Goal: Task Accomplishment & Management: Manage account settings

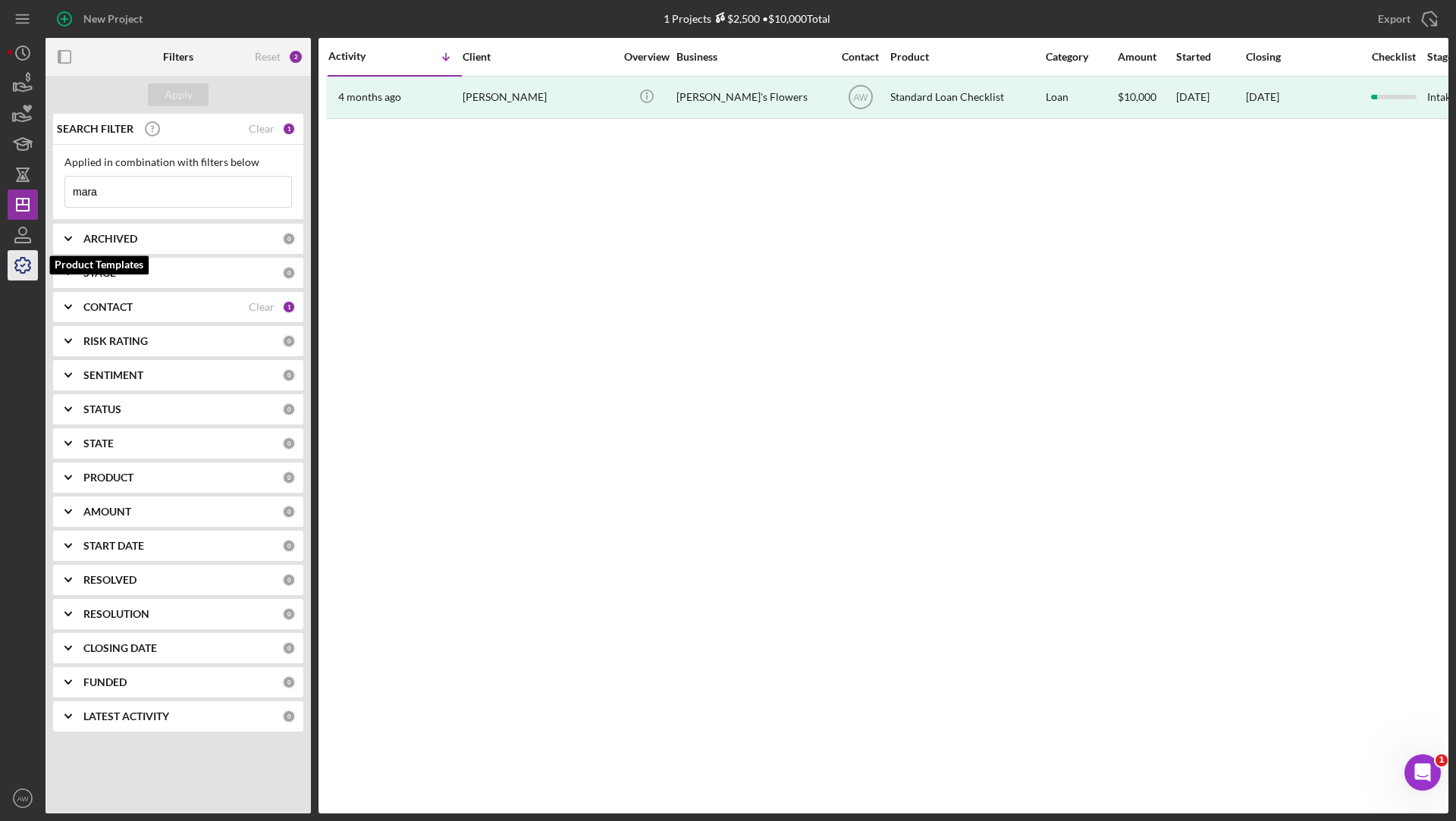
click at [12, 267] on icon "button" at bounding box center [22, 265] width 38 height 38
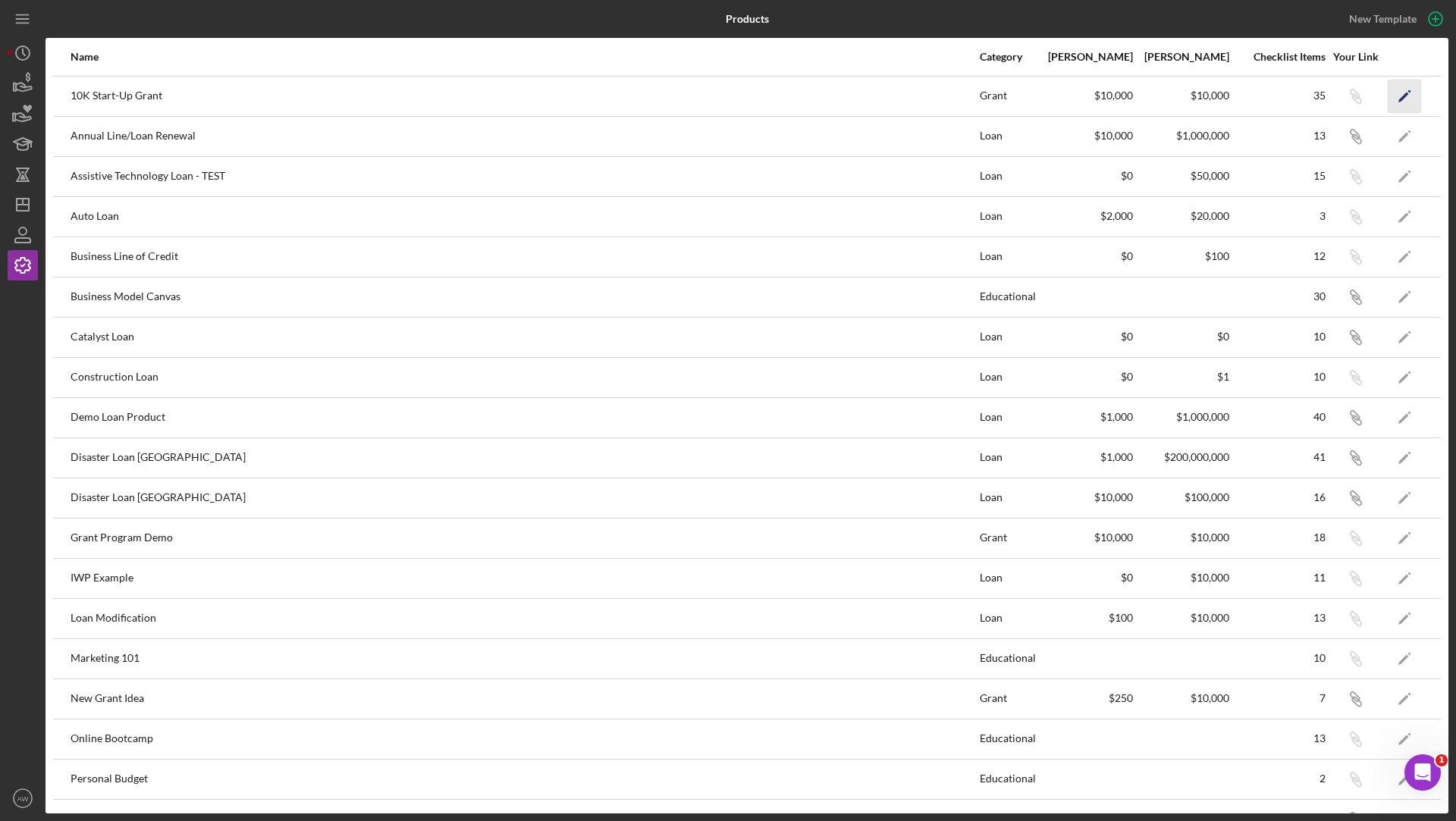
click at [1405, 89] on icon "Icon/Edit" at bounding box center [1404, 95] width 34 height 34
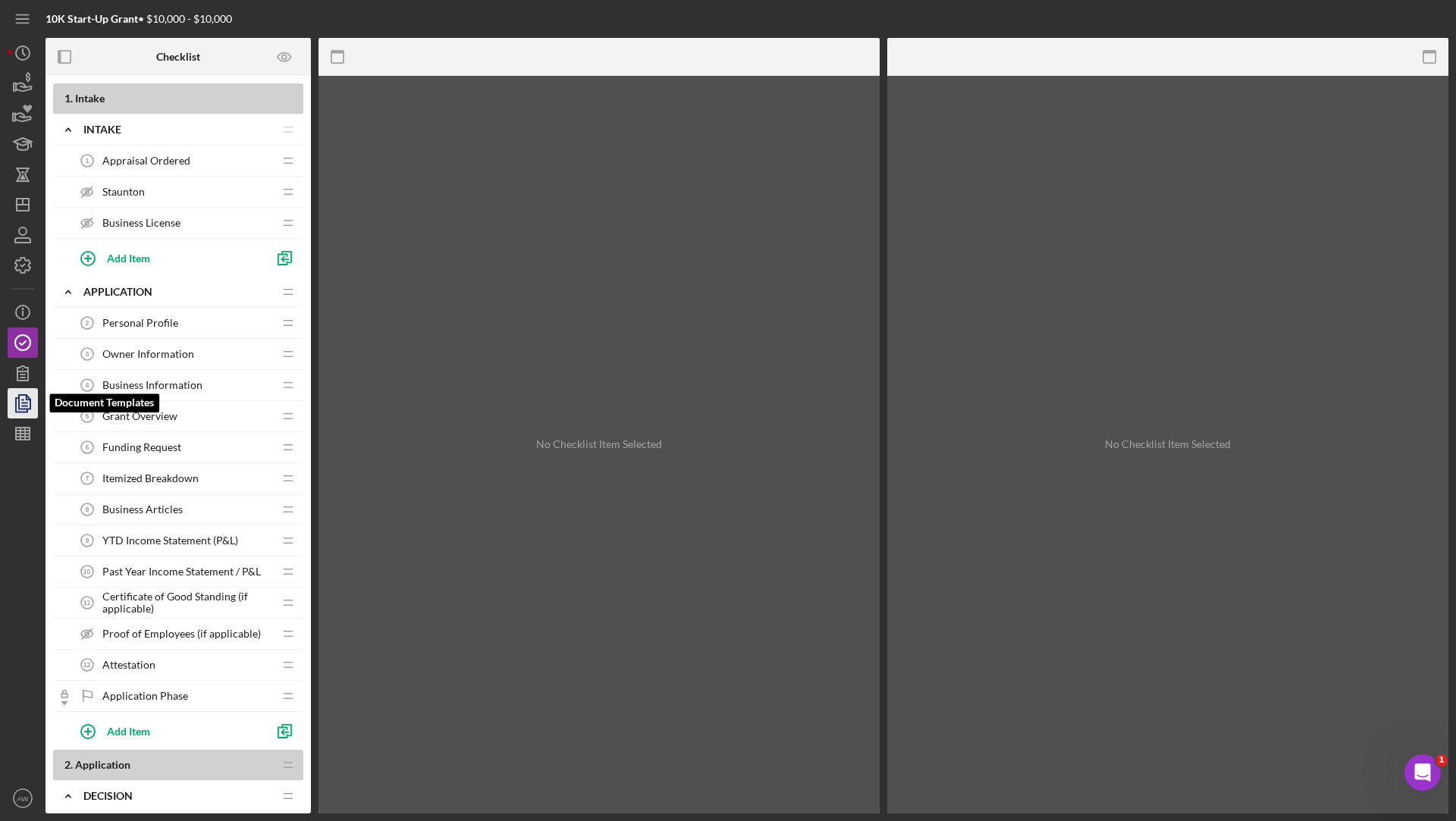
click at [25, 400] on icon "button" at bounding box center [22, 403] width 38 height 38
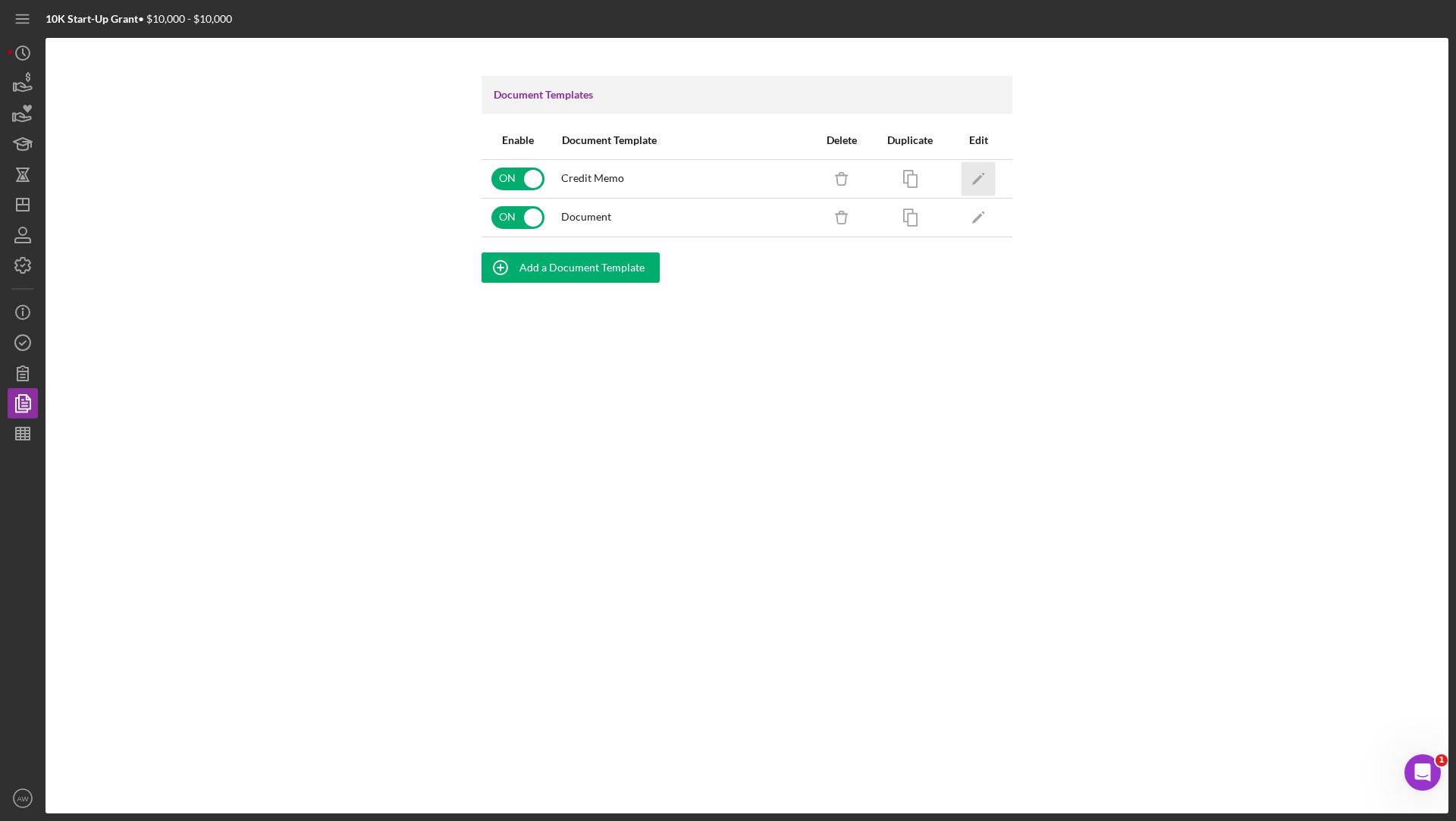
click at [977, 176] on icon "Icon/Edit" at bounding box center [978, 178] width 34 height 34
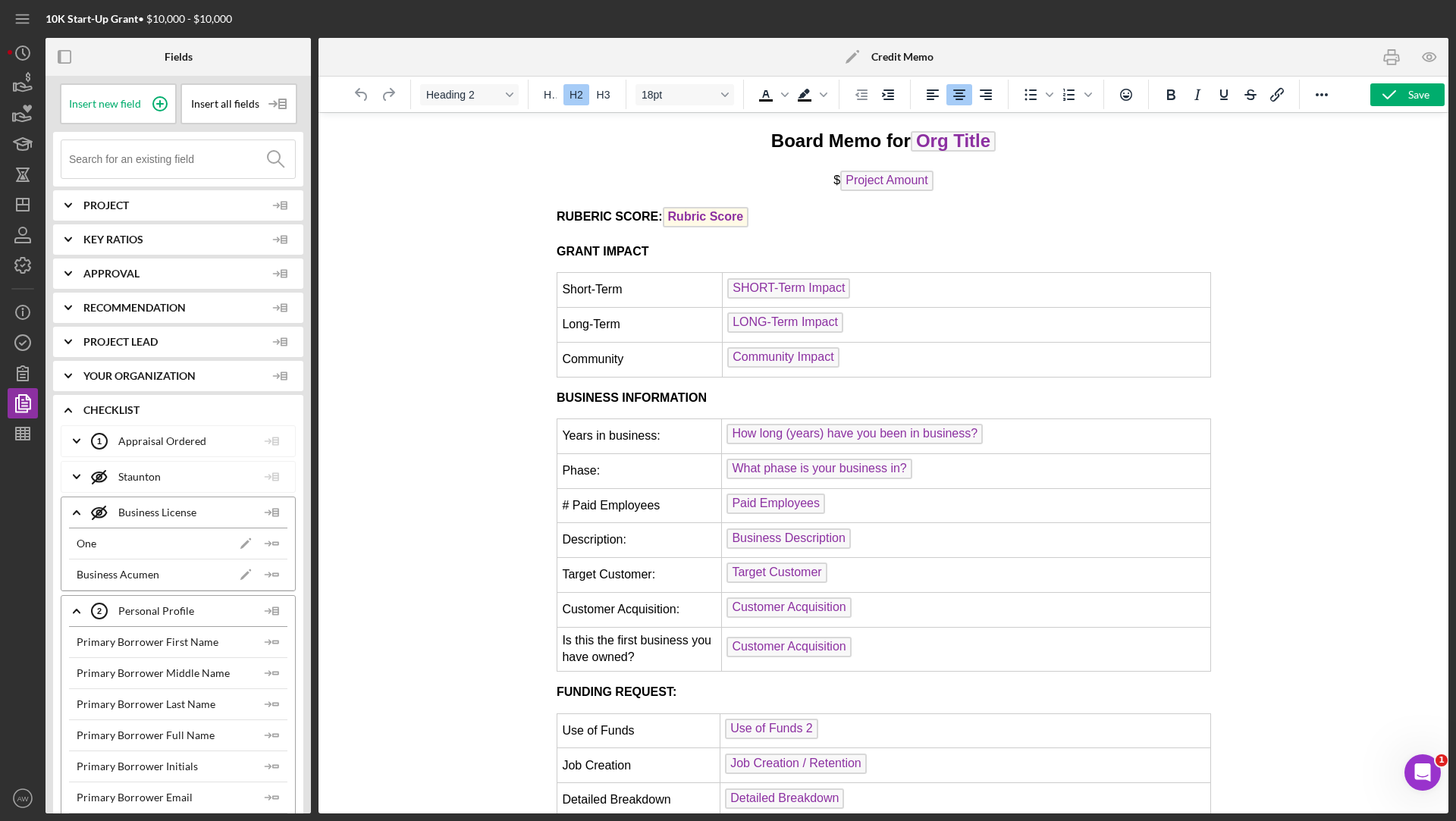
click at [849, 55] on icon "Icon/Edit" at bounding box center [852, 56] width 38 height 38
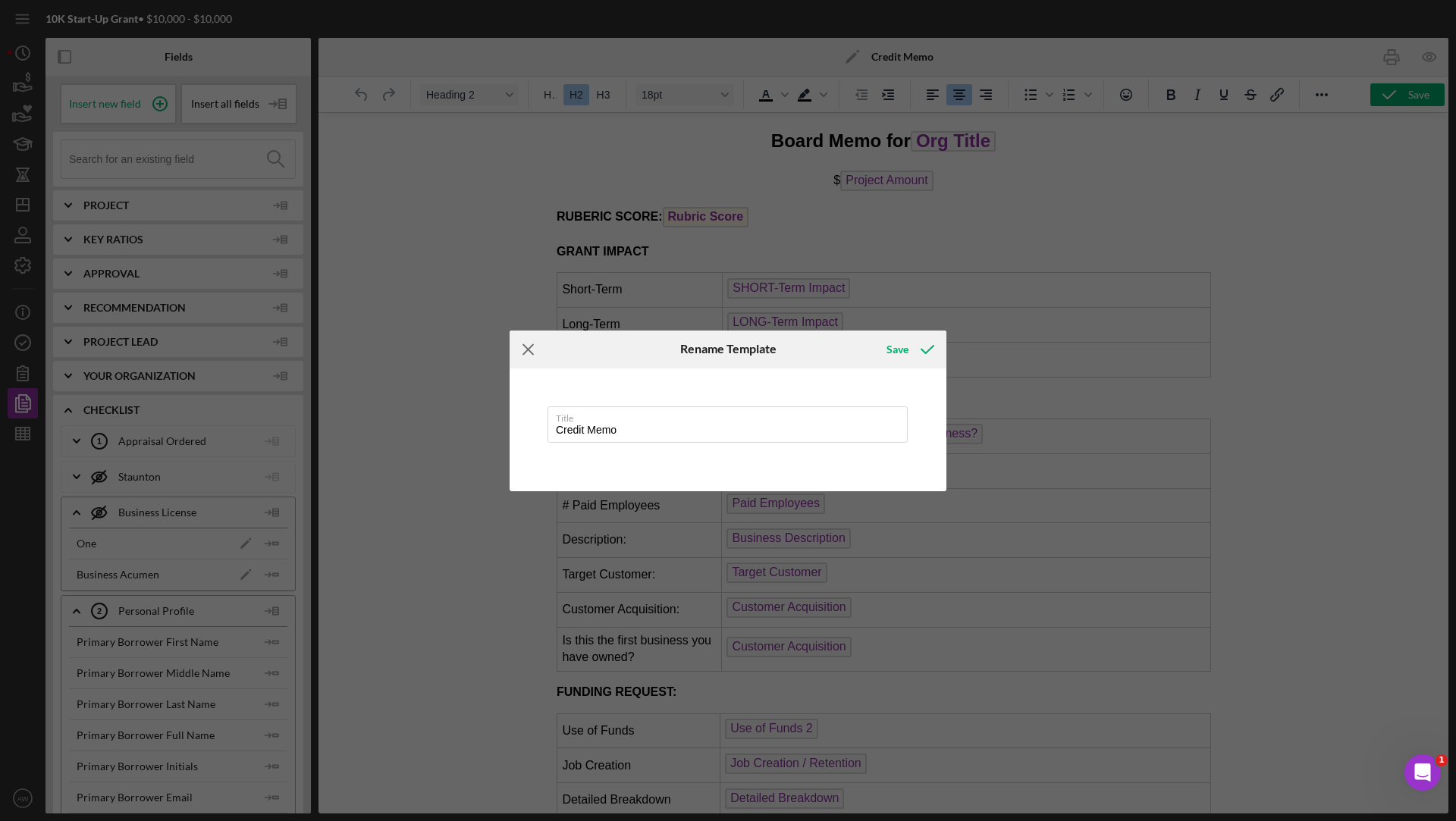
click at [524, 341] on icon "Icon/Menu Close" at bounding box center [528, 349] width 38 height 38
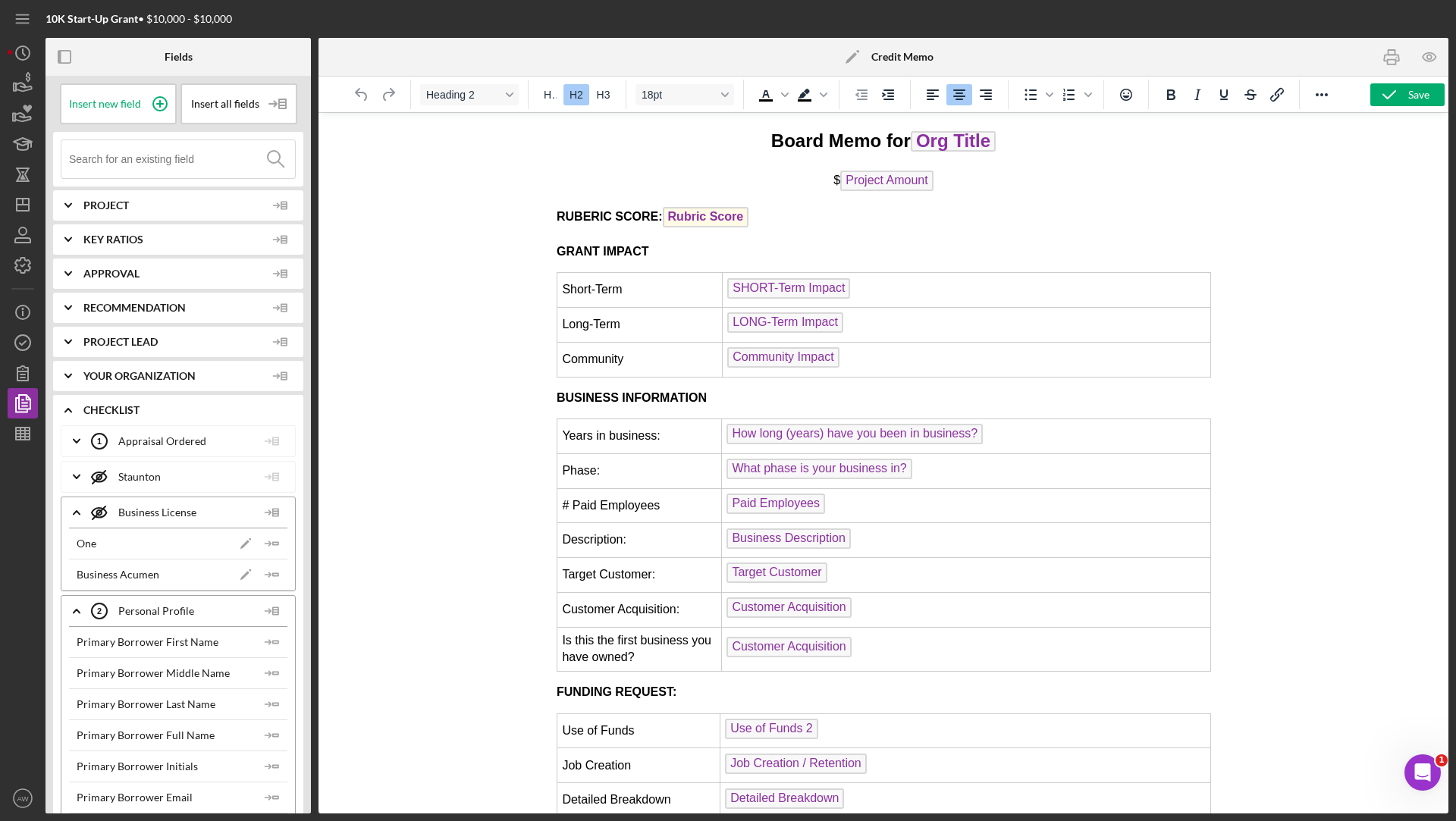
click at [846, 56] on icon "Icon/Edit" at bounding box center [852, 56] width 38 height 38
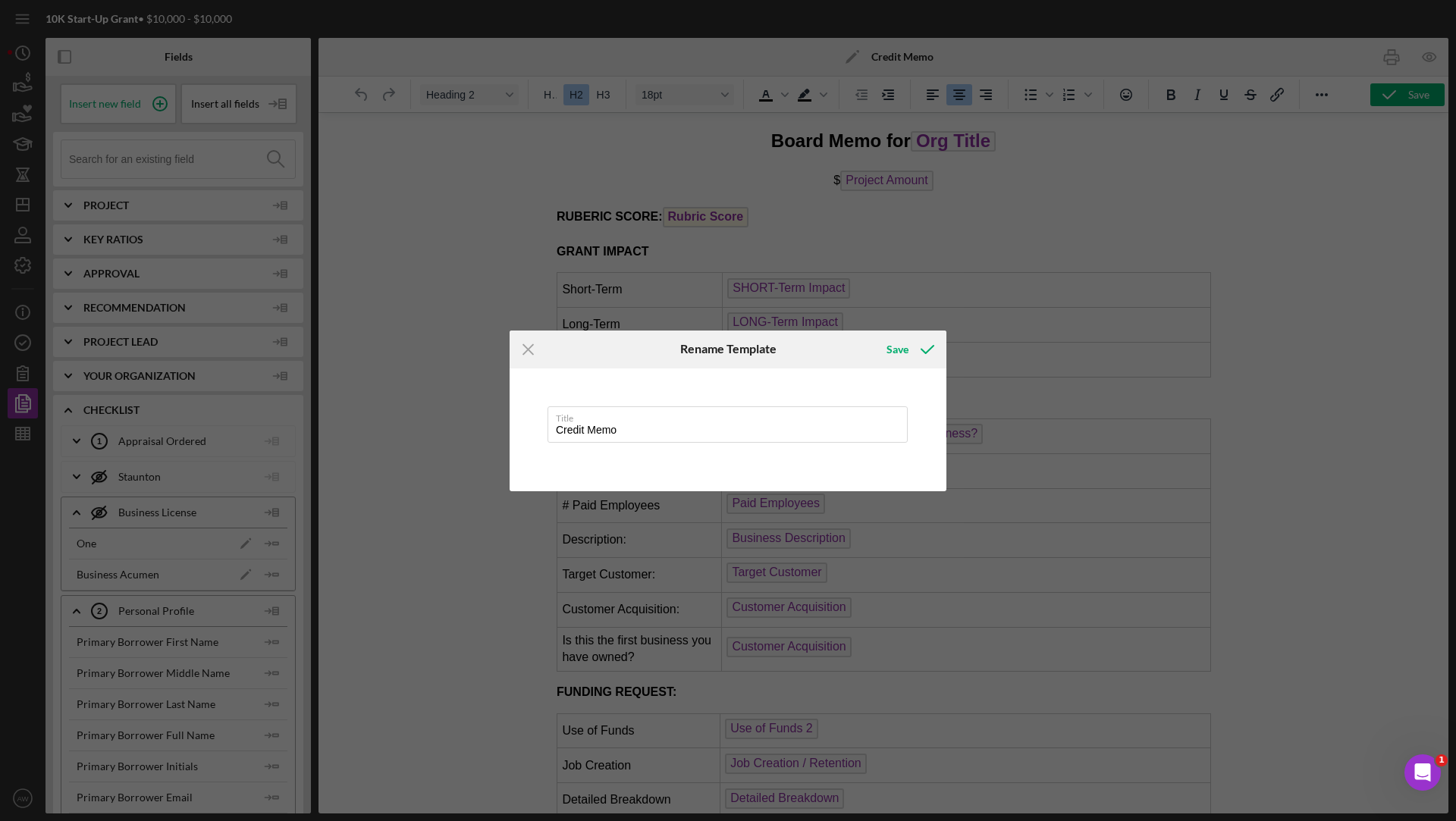
drag, startPoint x: 628, startPoint y: 427, endPoint x: 525, endPoint y: 428, distance: 103.0
click at [525, 428] on div "Title Credit Memo" at bounding box center [728, 430] width 437 height 123
click at [917, 344] on icon "submit" at bounding box center [927, 349] width 38 height 38
type input "10k Start-Up Grant Credit Memo"
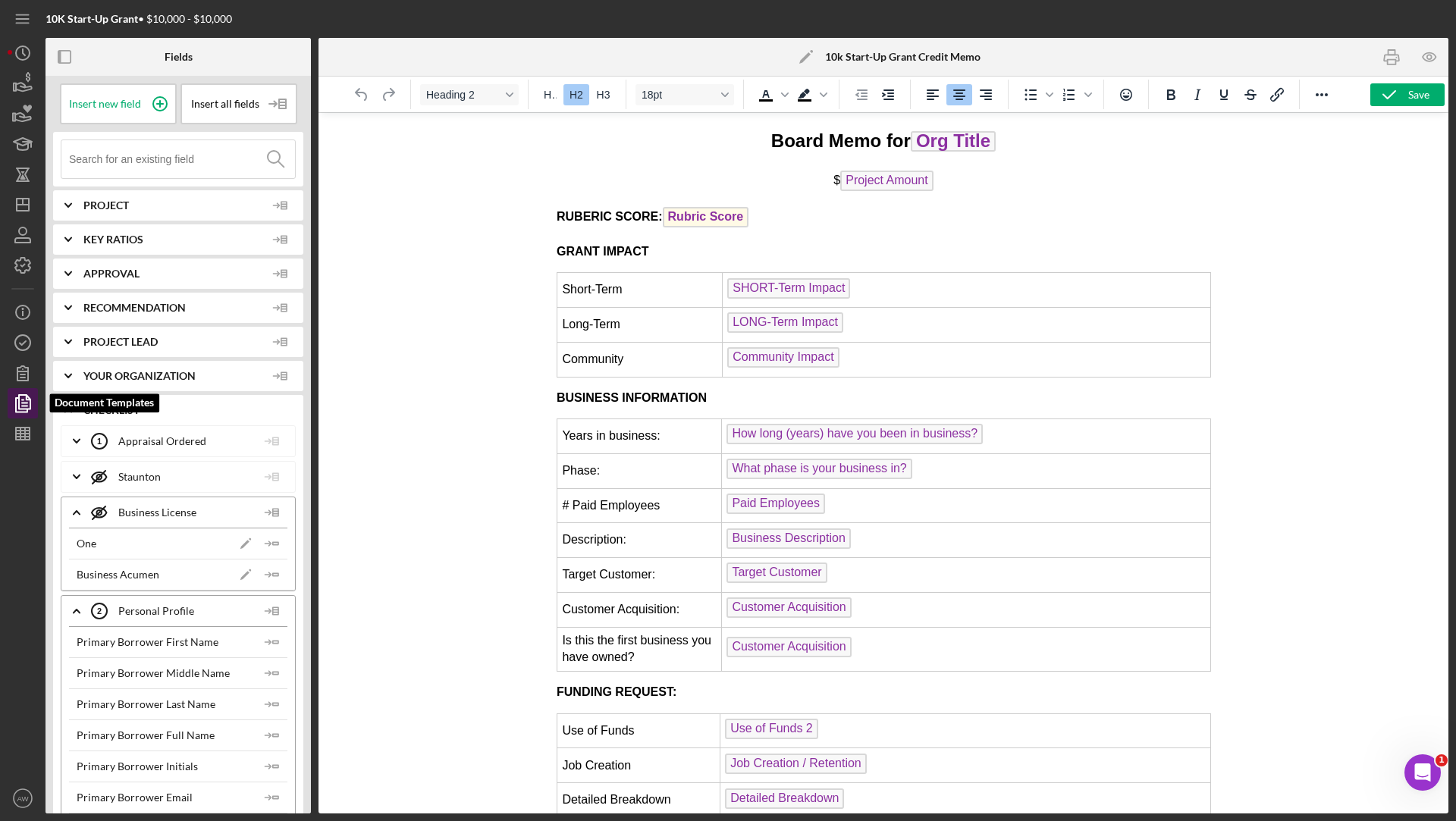
click at [26, 392] on icon "button" at bounding box center [22, 403] width 38 height 38
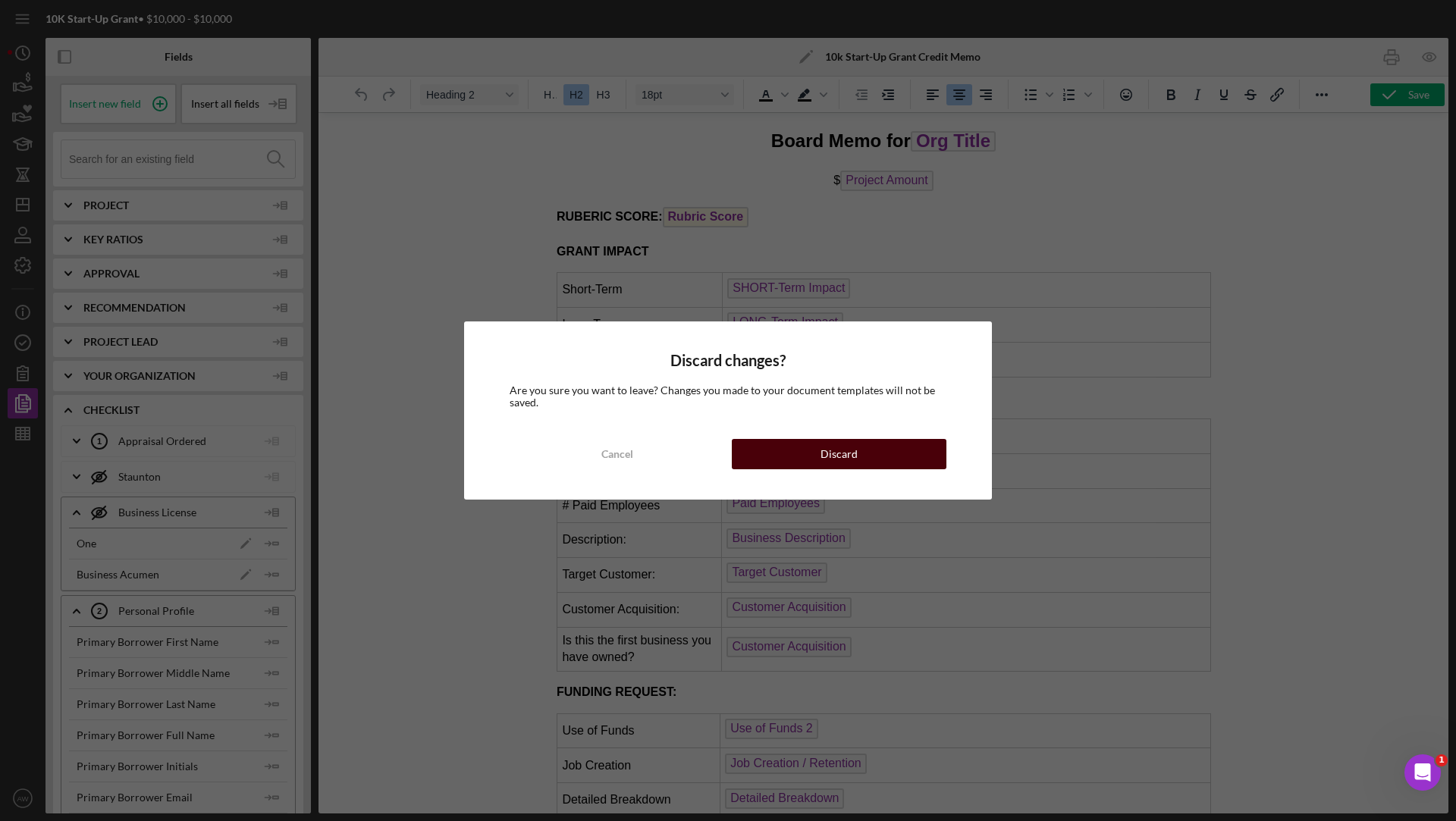
click at [765, 457] on button "Discard" at bounding box center [838, 453] width 215 height 30
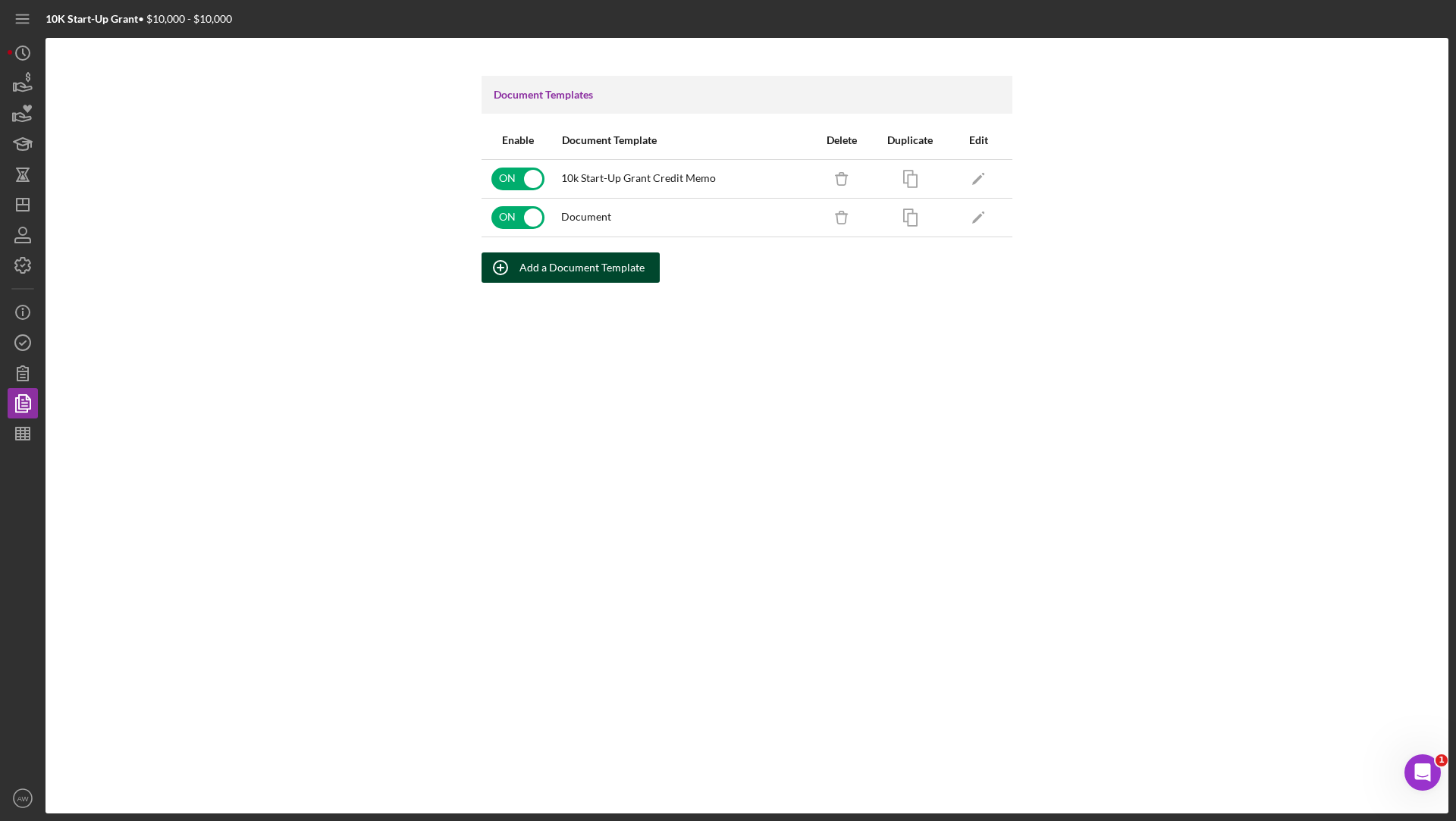
click at [515, 268] on icon "button" at bounding box center [500, 268] width 38 height 38
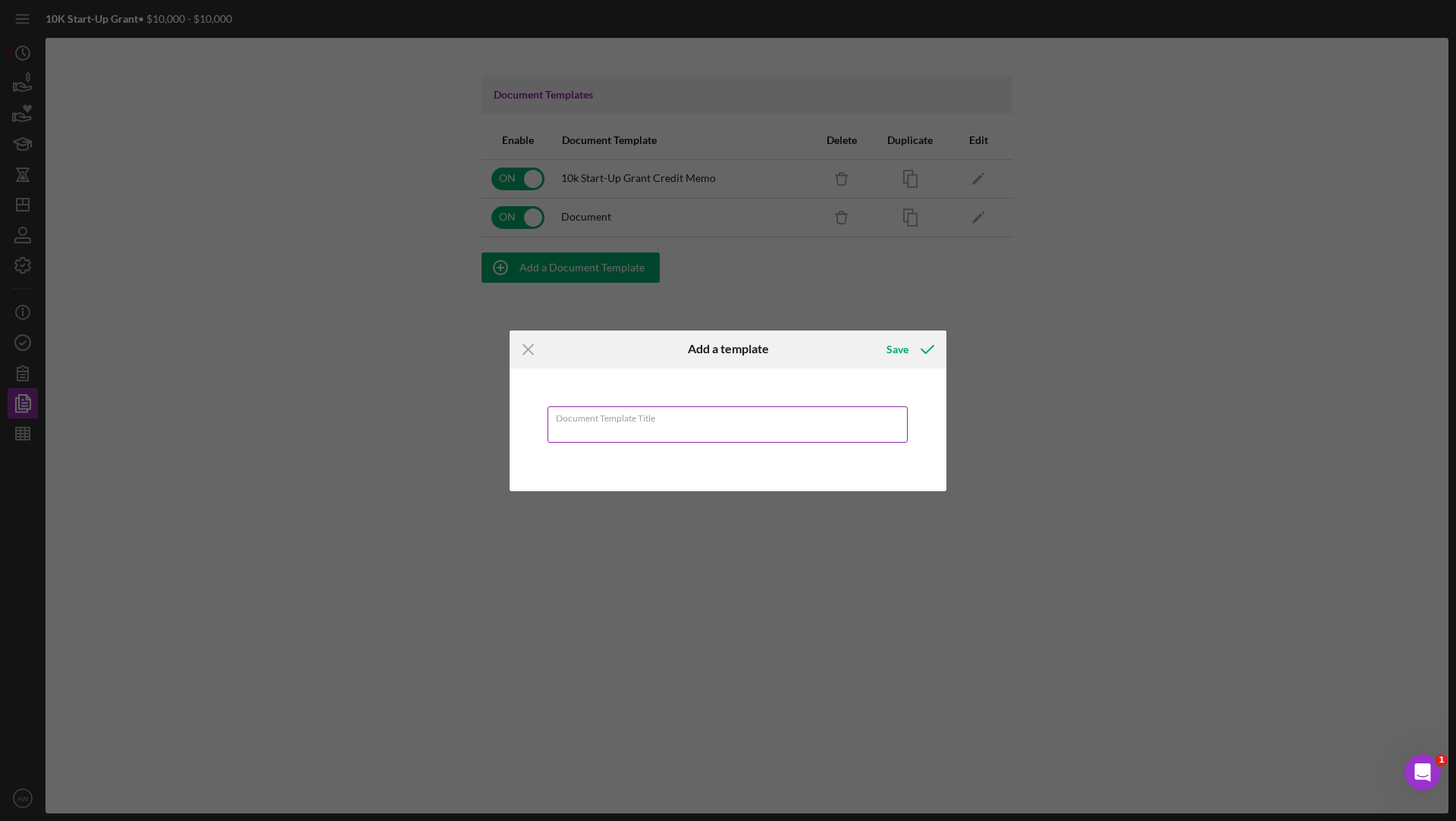
click at [565, 429] on input "Document Template Title" at bounding box center [728, 424] width 360 height 36
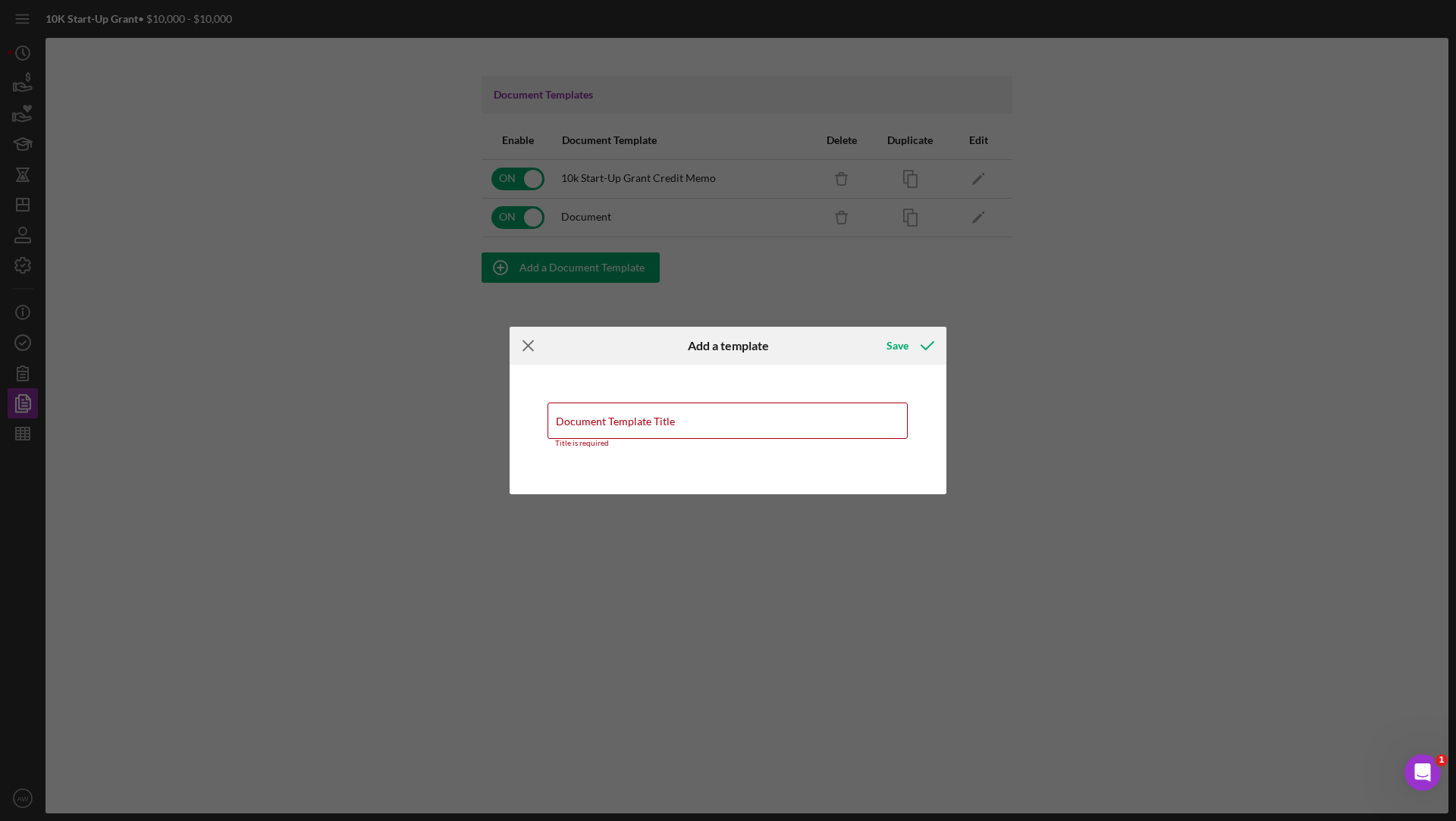
click at [530, 349] on icon "Icon/Menu Close" at bounding box center [528, 345] width 38 height 38
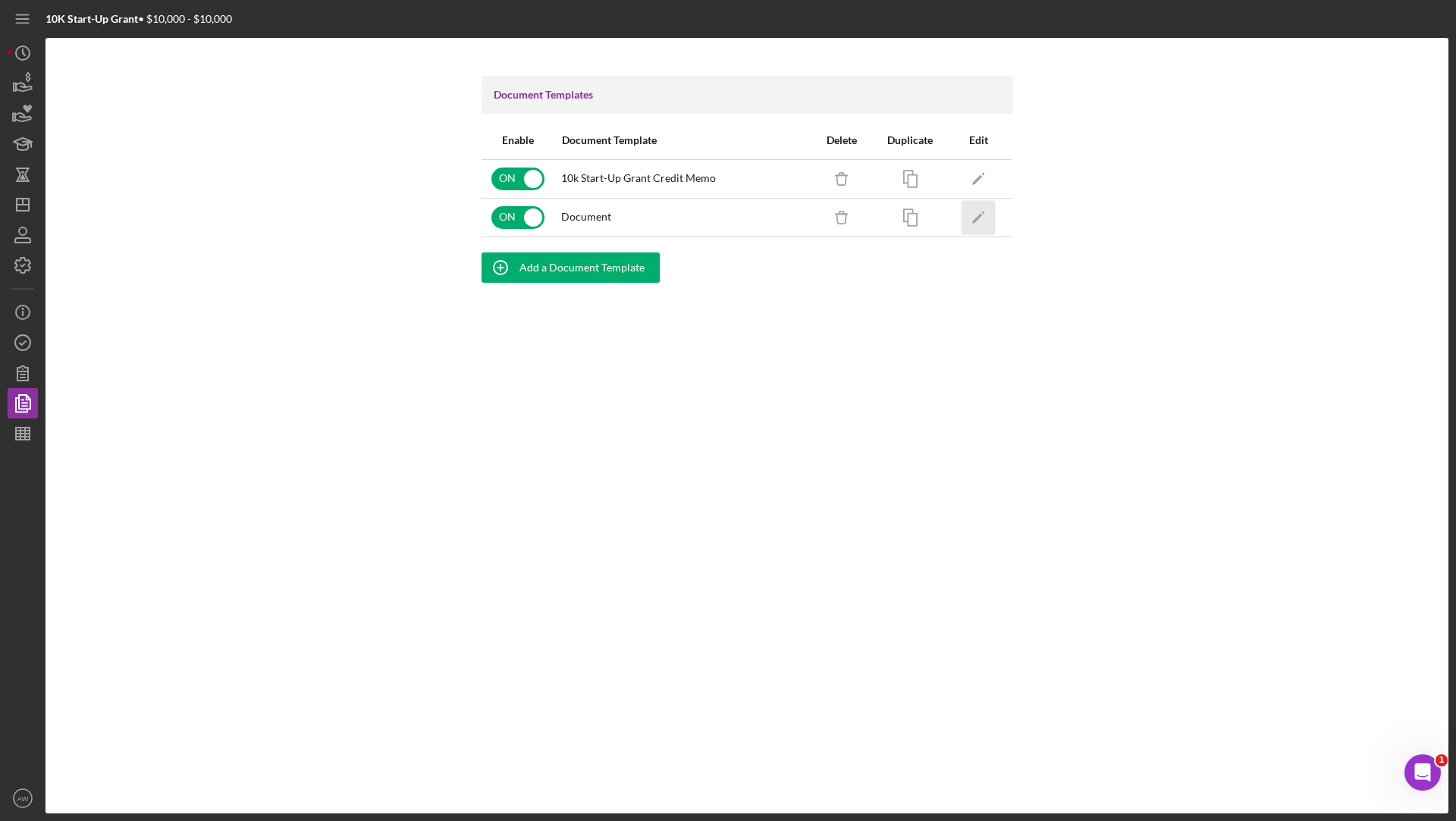
click at [980, 204] on icon "Icon/Edit" at bounding box center [978, 217] width 34 height 34
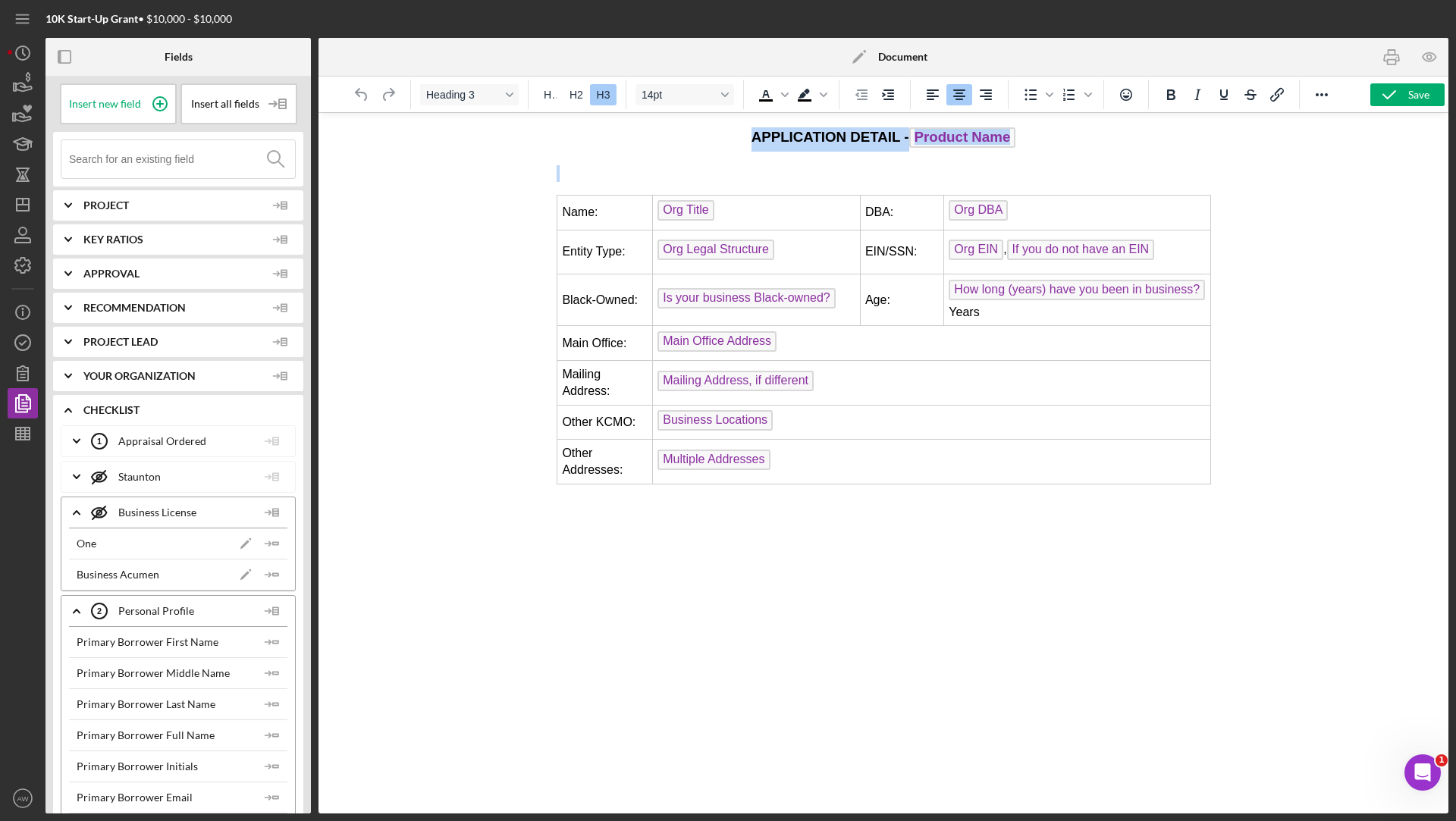
drag, startPoint x: 749, startPoint y: 136, endPoint x: 958, endPoint y: 569, distance: 480.8
click at [958, 497] on html "APPLICATION DETAIL - Product Name Name: Org Title DBA: Org DBA Entity Type: Org…" at bounding box center [883, 304] width 678 height 384
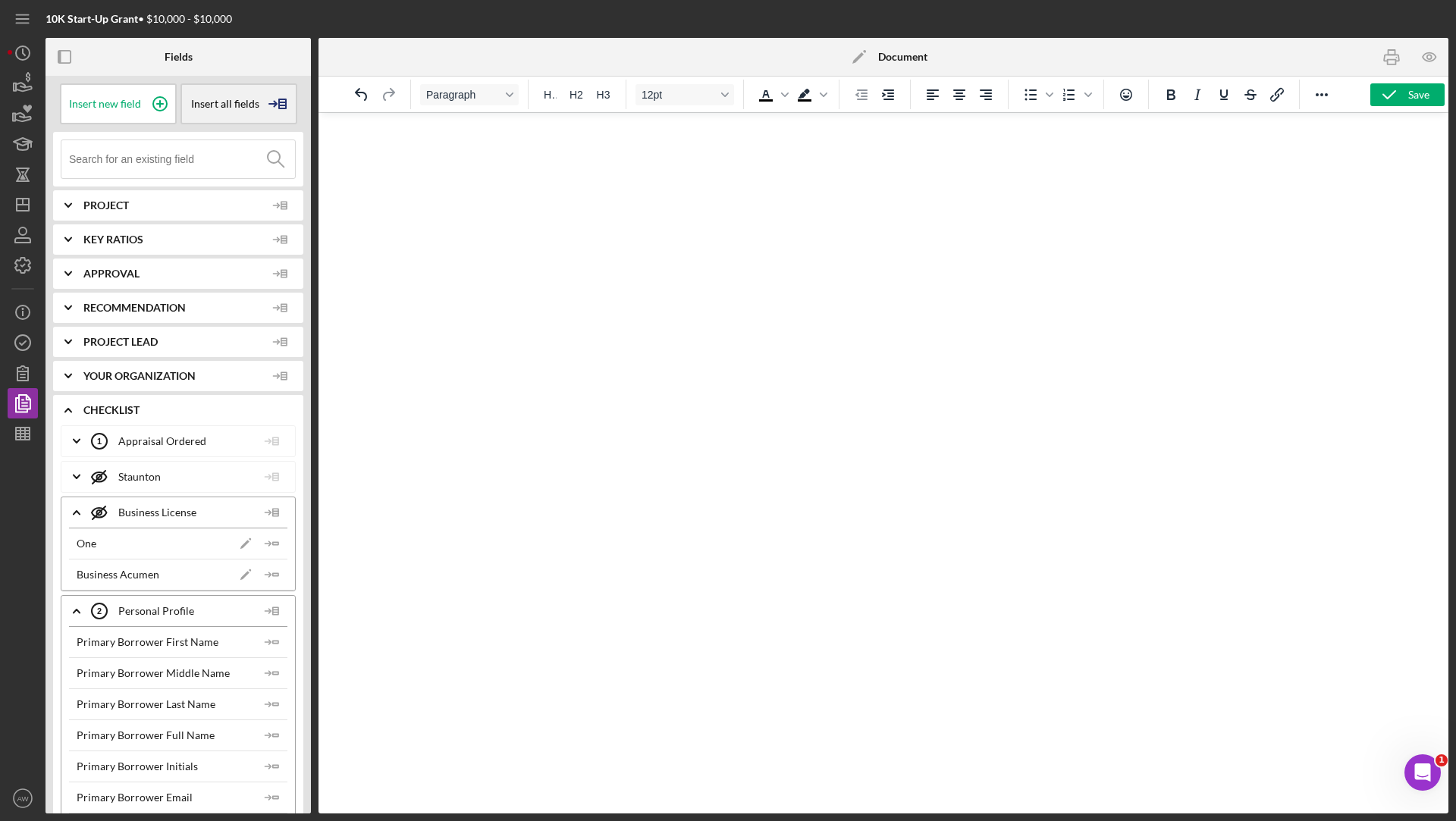
click at [236, 112] on div "Insert all fields" at bounding box center [239, 104] width 117 height 41
click at [207, 179] on div "Insert Table" at bounding box center [235, 179] width 103 height 30
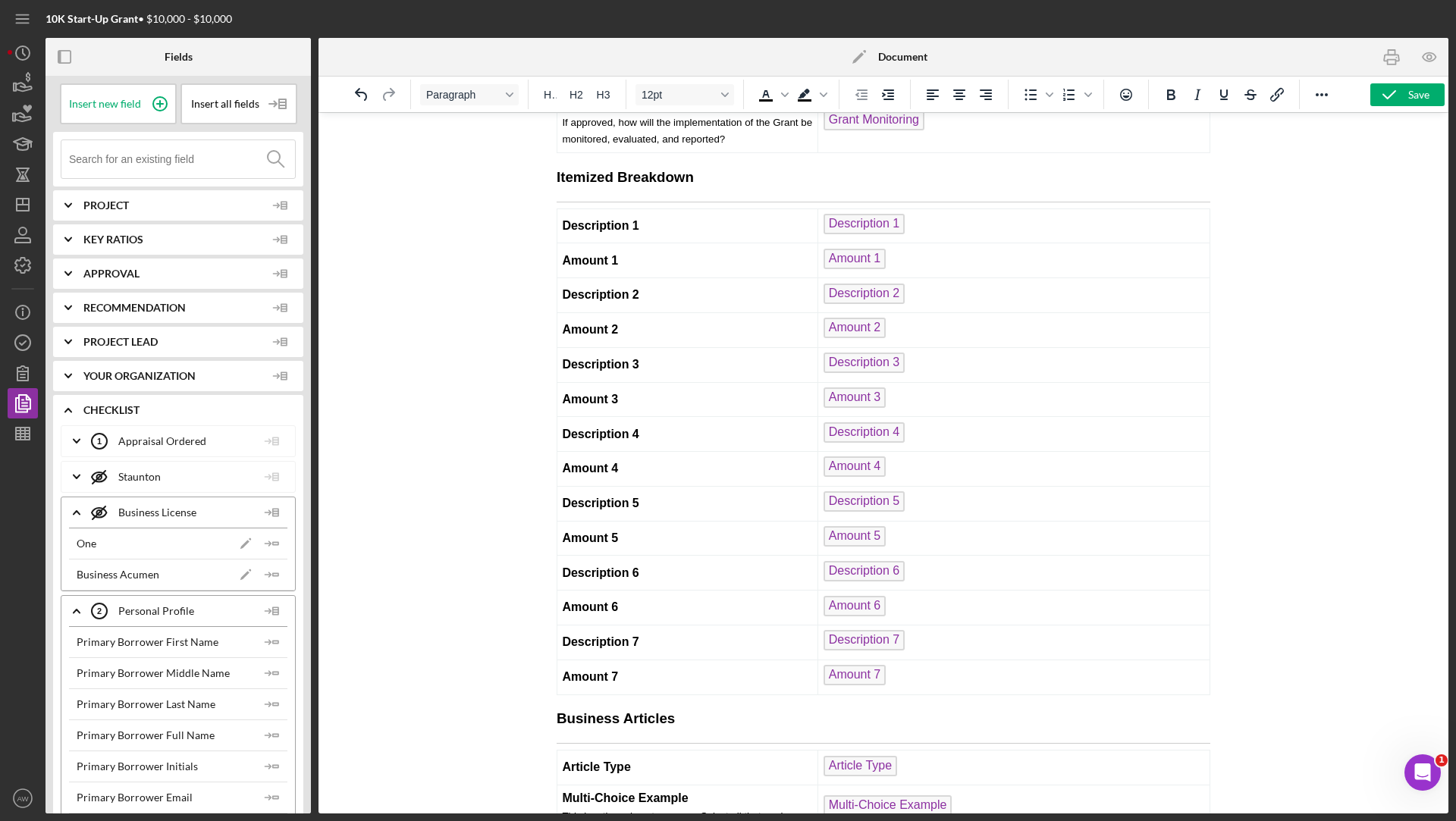
scroll to position [7833, 0]
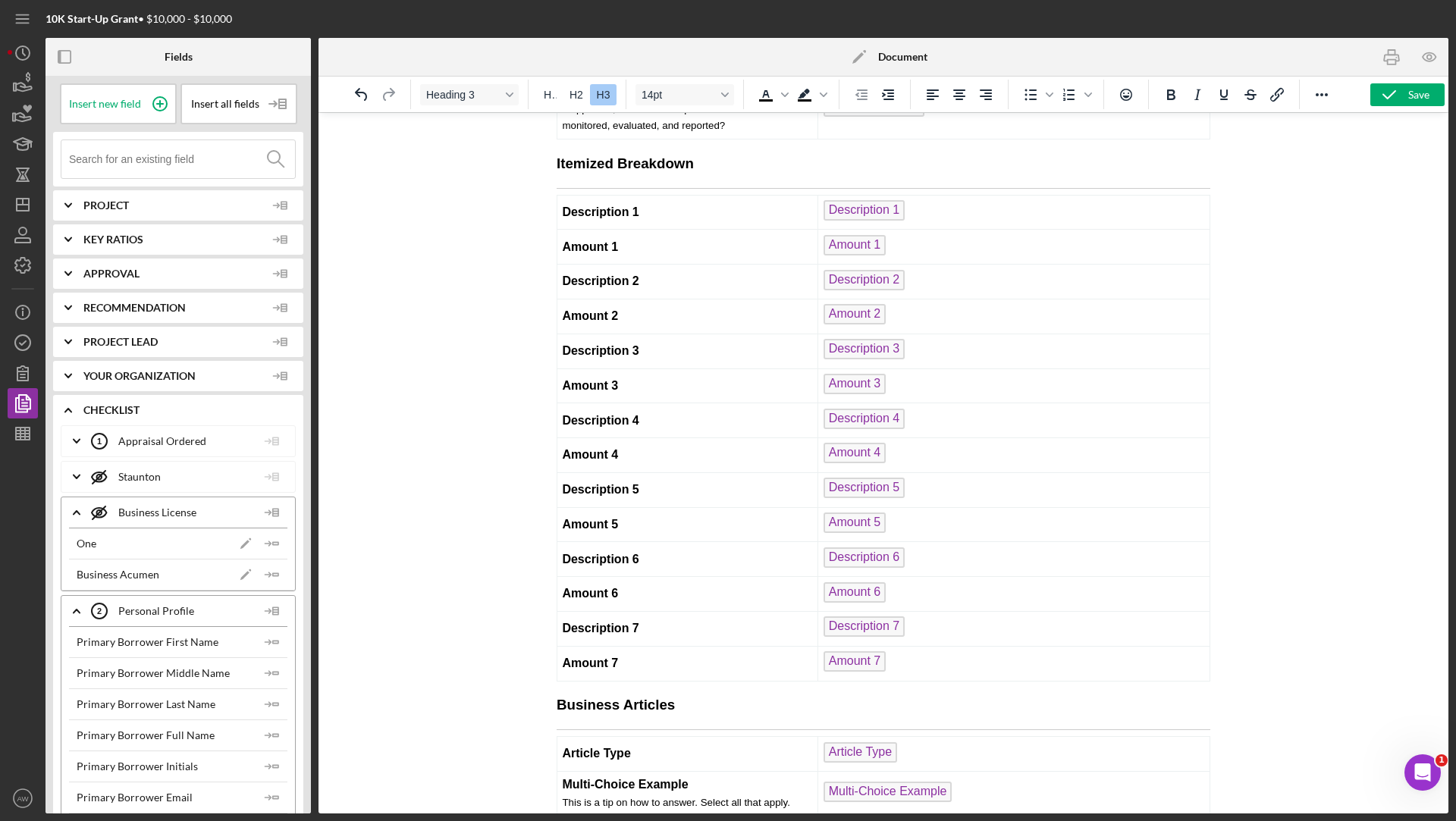
drag, startPoint x: 554, startPoint y: 615, endPoint x: 690, endPoint y: 616, distance: 136.0
drag, startPoint x: 690, startPoint y: 616, endPoint x: 547, endPoint y: 611, distance: 143.1
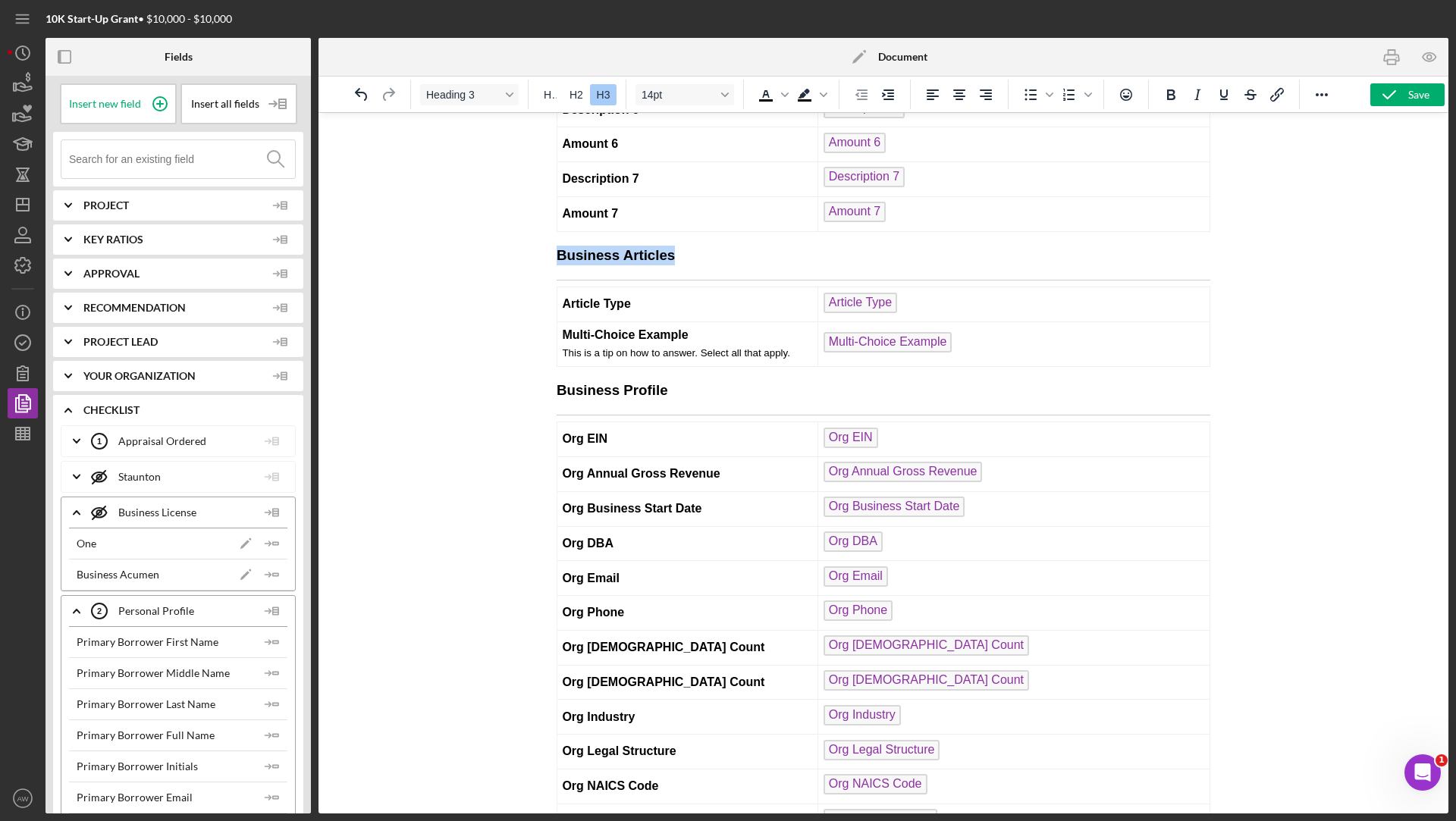
scroll to position [9054, 0]
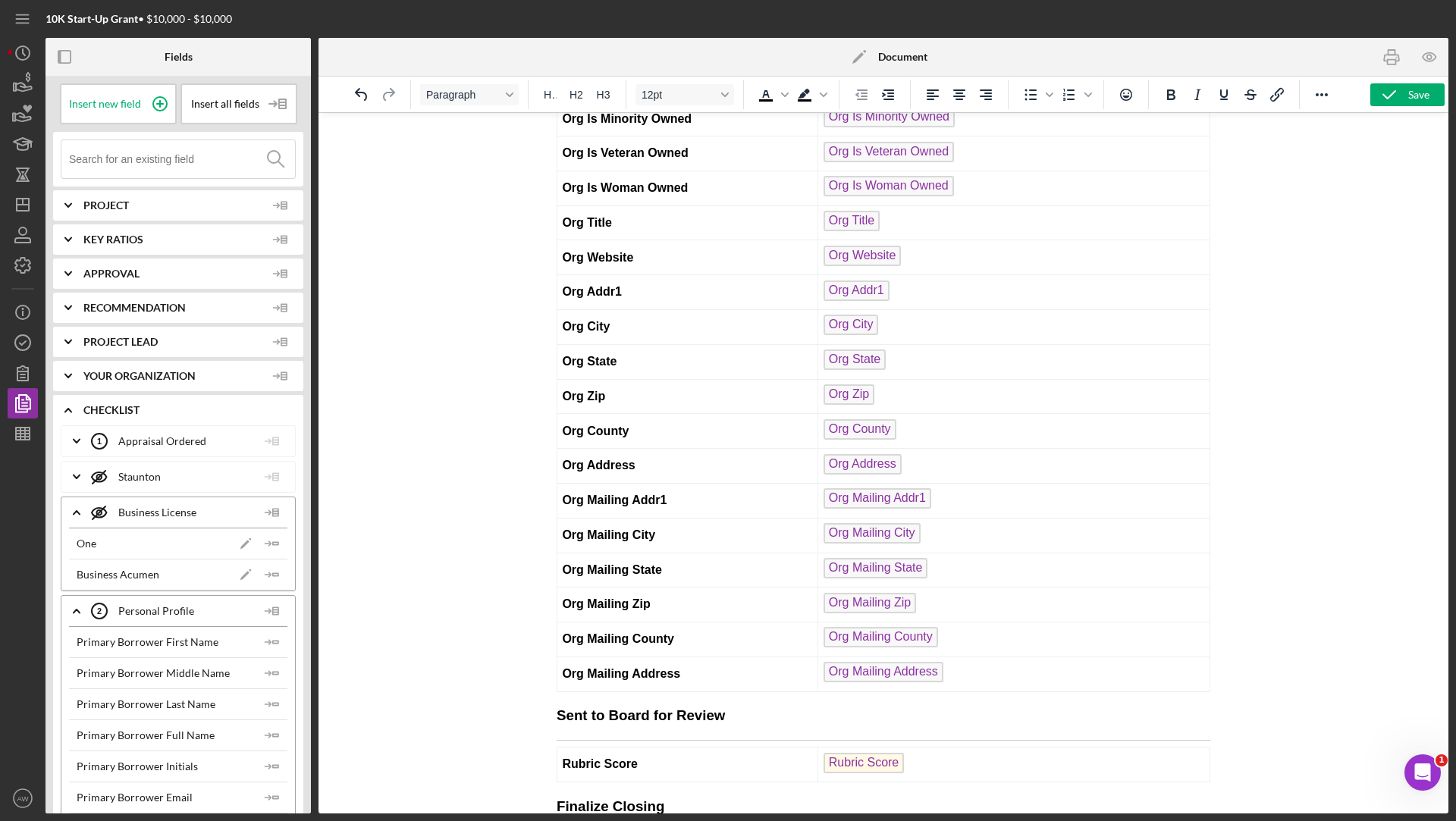
click at [253, 115] on div "Insert all fields" at bounding box center [239, 104] width 117 height 41
click at [225, 152] on div "Insert List" at bounding box center [235, 149] width 103 height 31
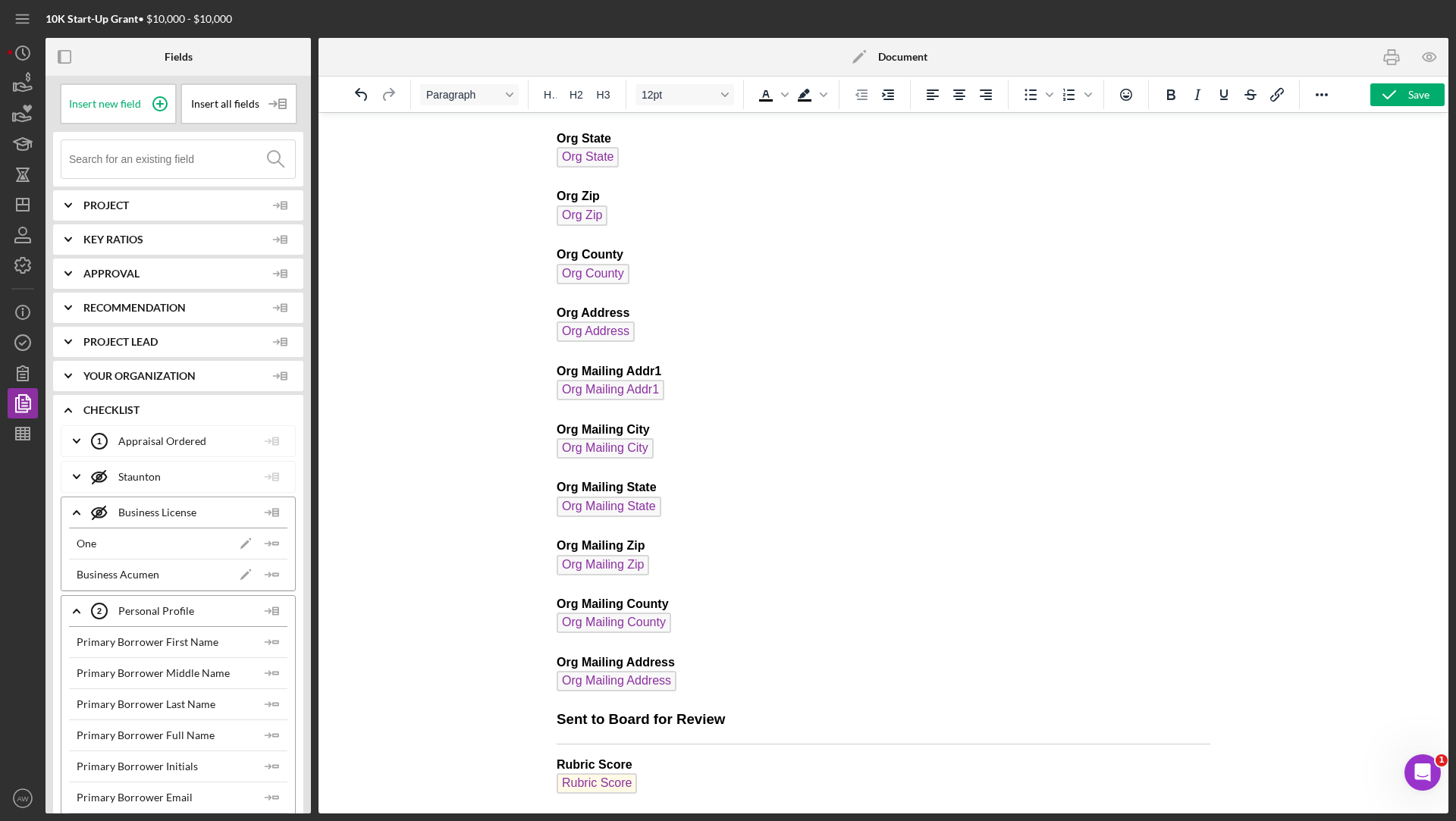
click at [68, 381] on icon "Icon/Expander" at bounding box center [68, 375] width 38 height 38
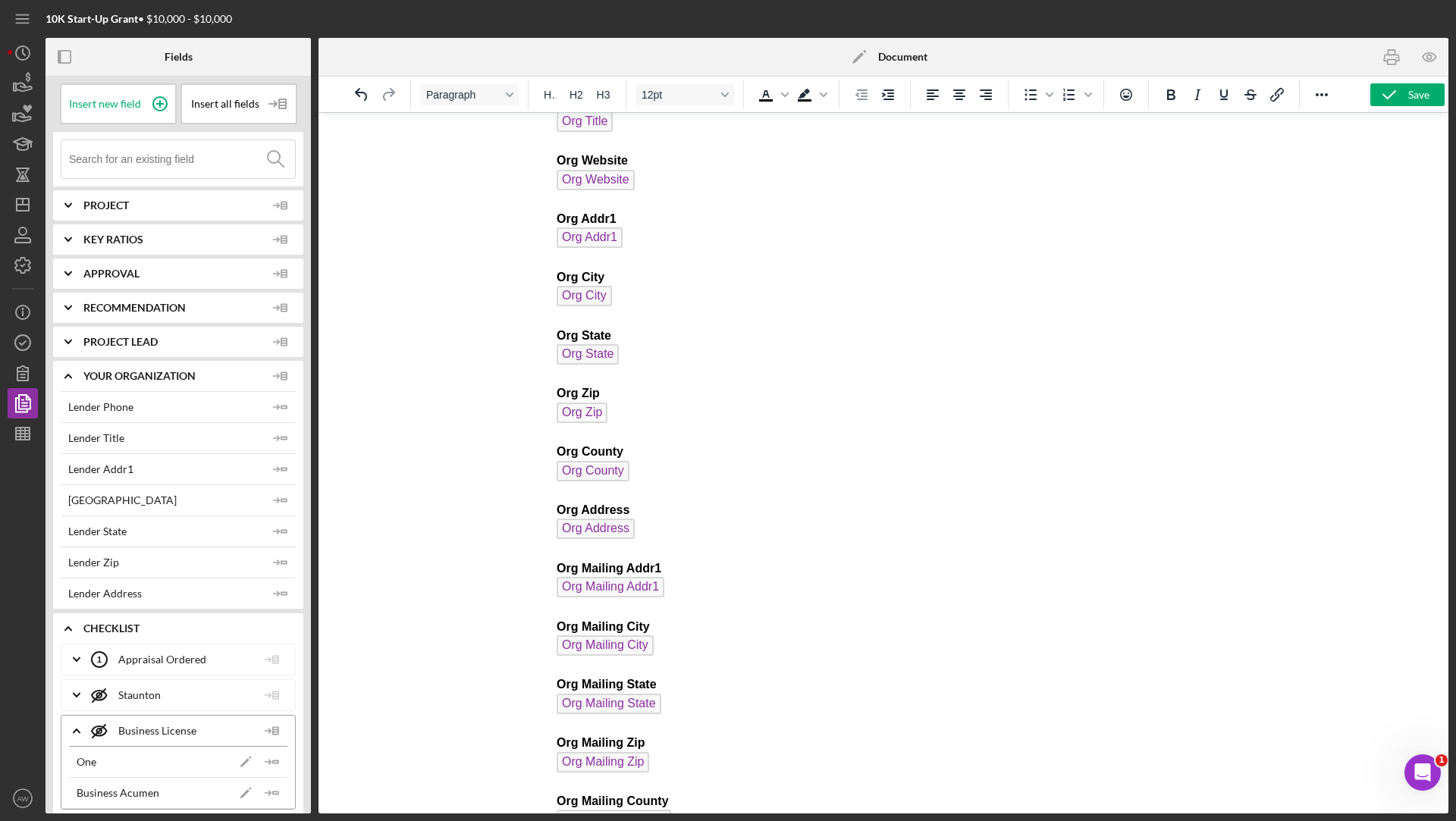
scroll to position [23870, 0]
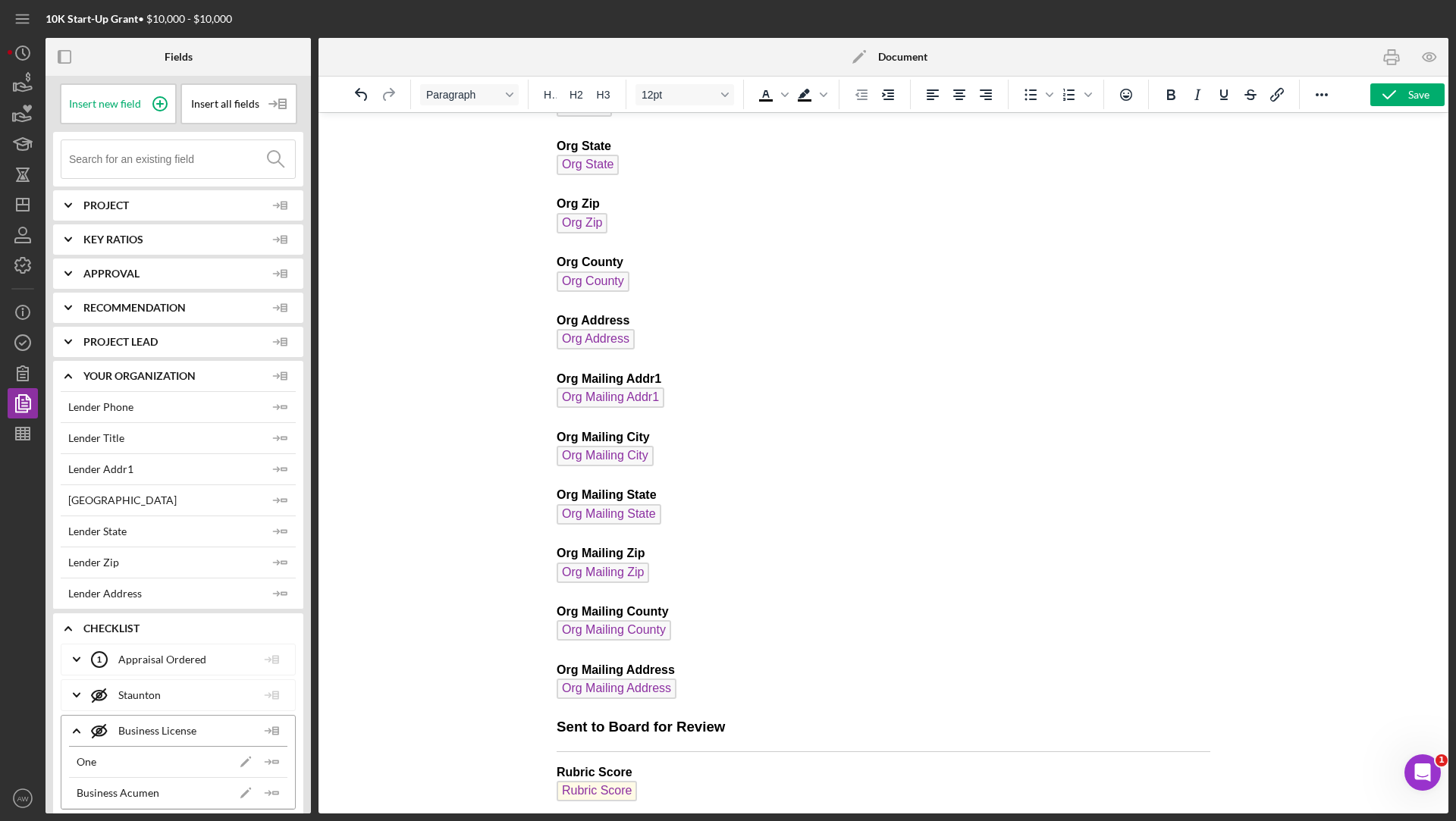
drag, startPoint x: 729, startPoint y: 783, endPoint x: 546, endPoint y: 255, distance: 558.8
drag, startPoint x: 699, startPoint y: 799, endPoint x: 558, endPoint y: 523, distance: 309.9
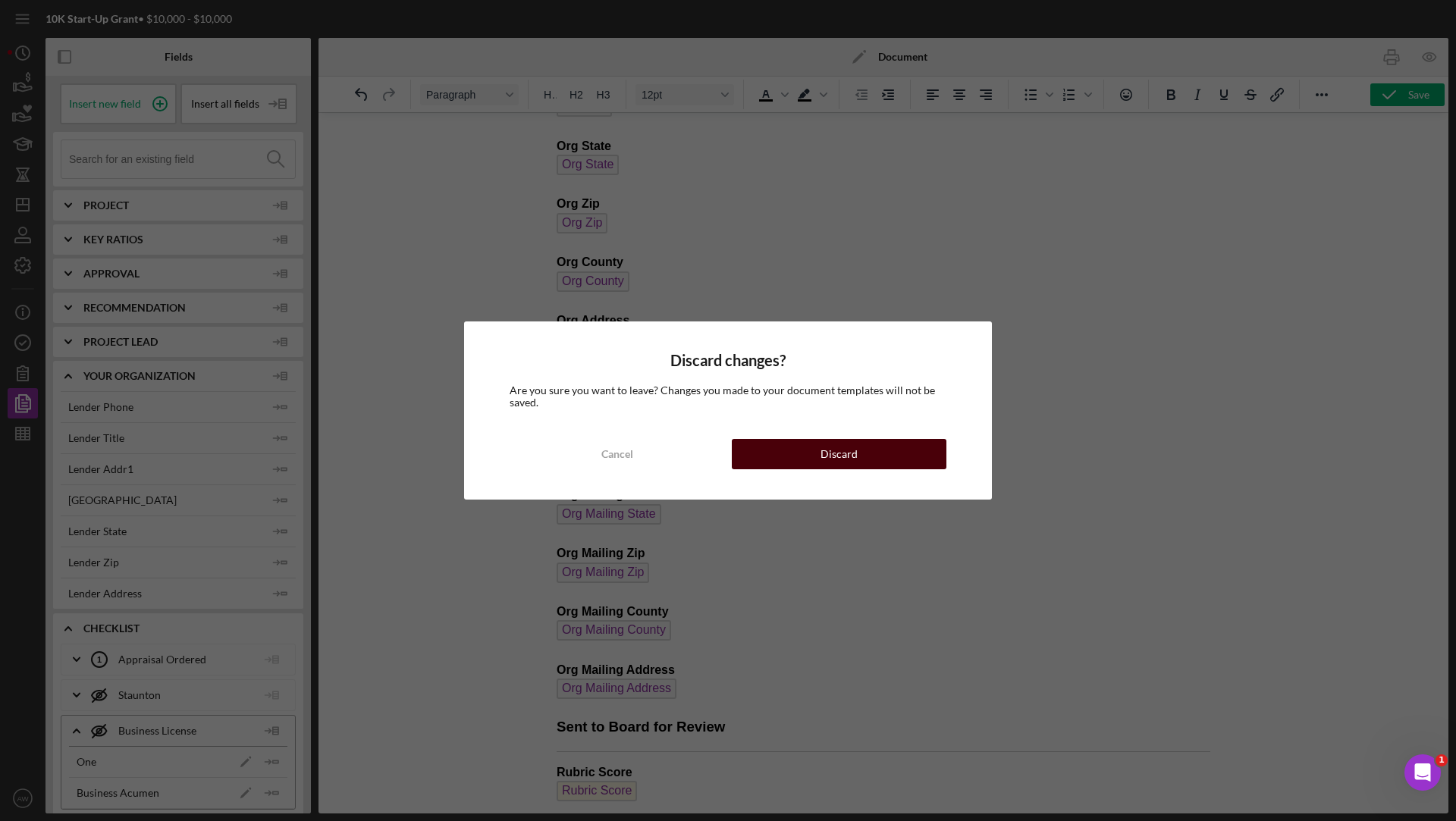
click at [845, 443] on div "Discard" at bounding box center [839, 453] width 37 height 30
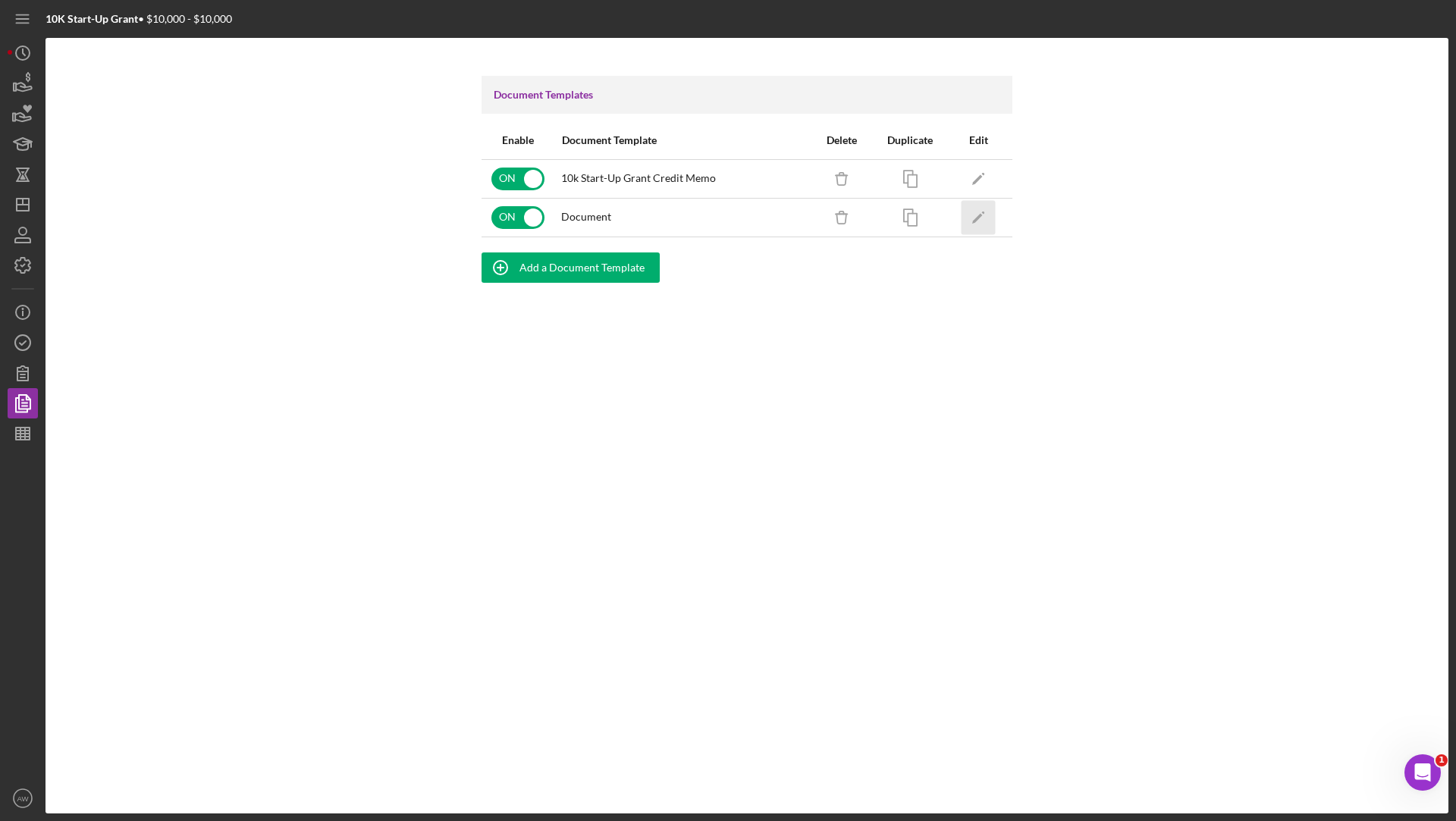
click at [975, 208] on icon "Icon/Edit" at bounding box center [978, 217] width 34 height 34
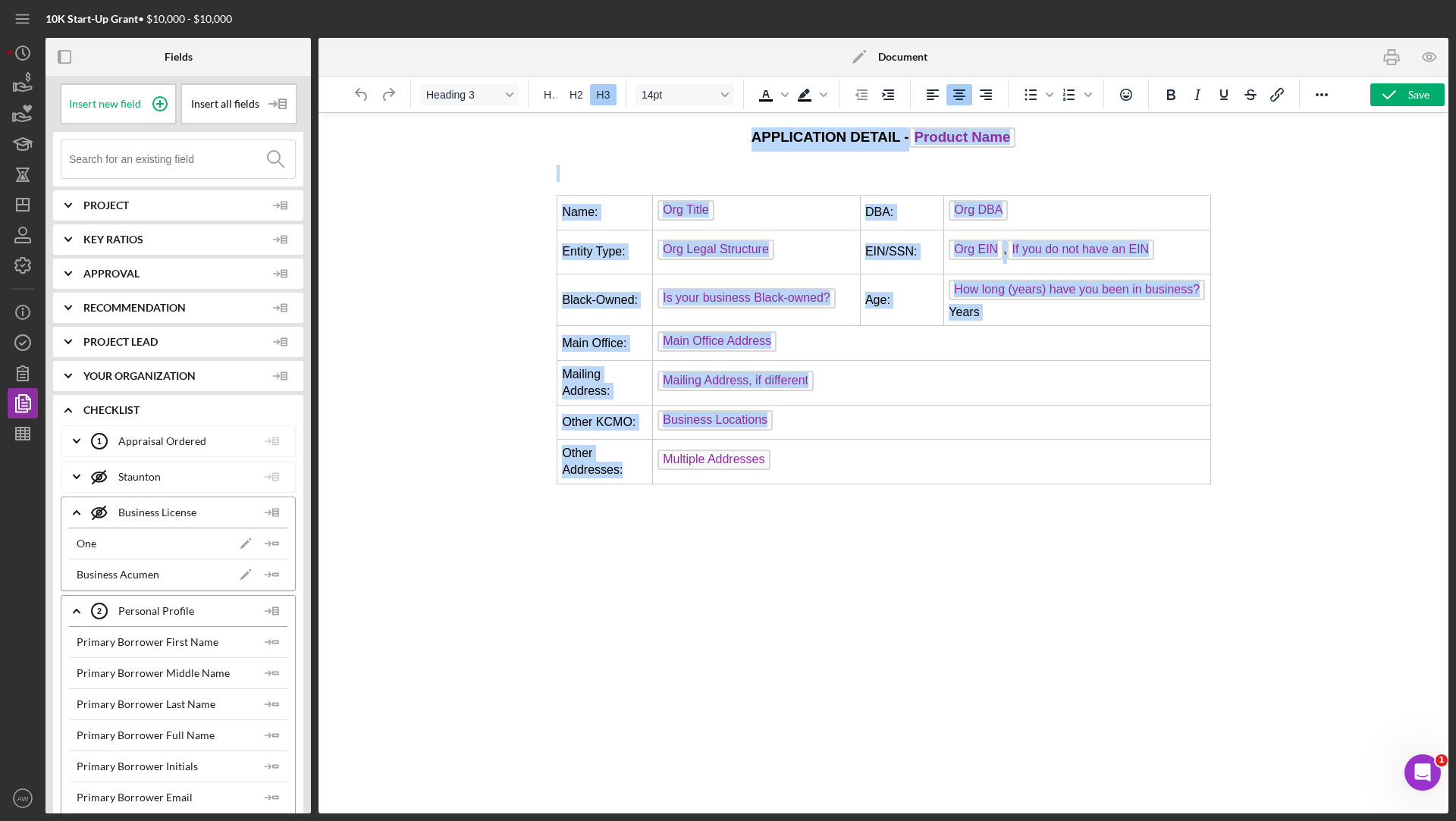
drag, startPoint x: 752, startPoint y: 137, endPoint x: 936, endPoint y: 465, distance: 376.1
click at [936, 465] on body "APPLICATION DETAIL - Product Name Name: Org Title DBA: Org DBA Entity Type: Org…" at bounding box center [883, 305] width 654 height 357
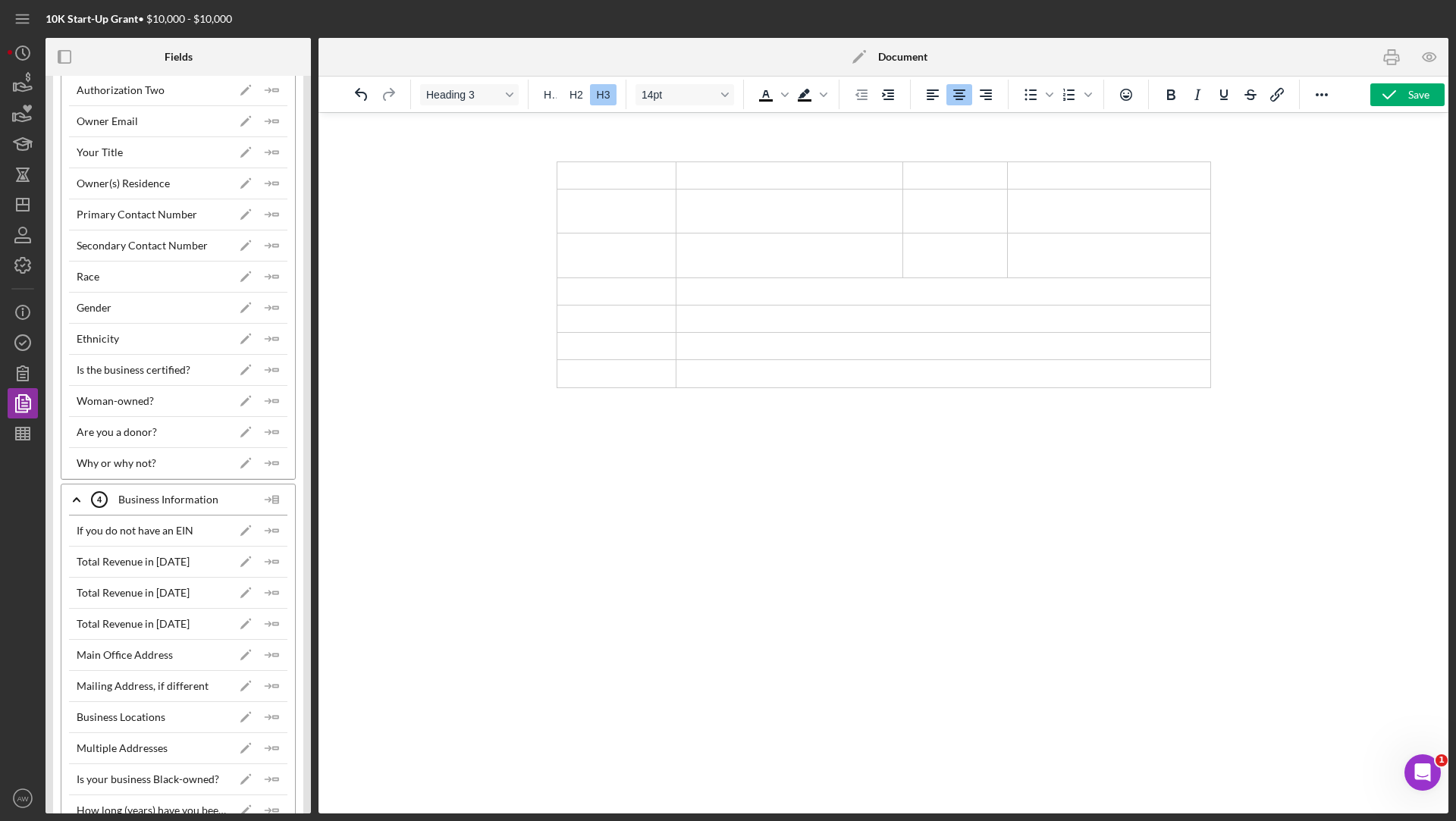
scroll to position [1505, 0]
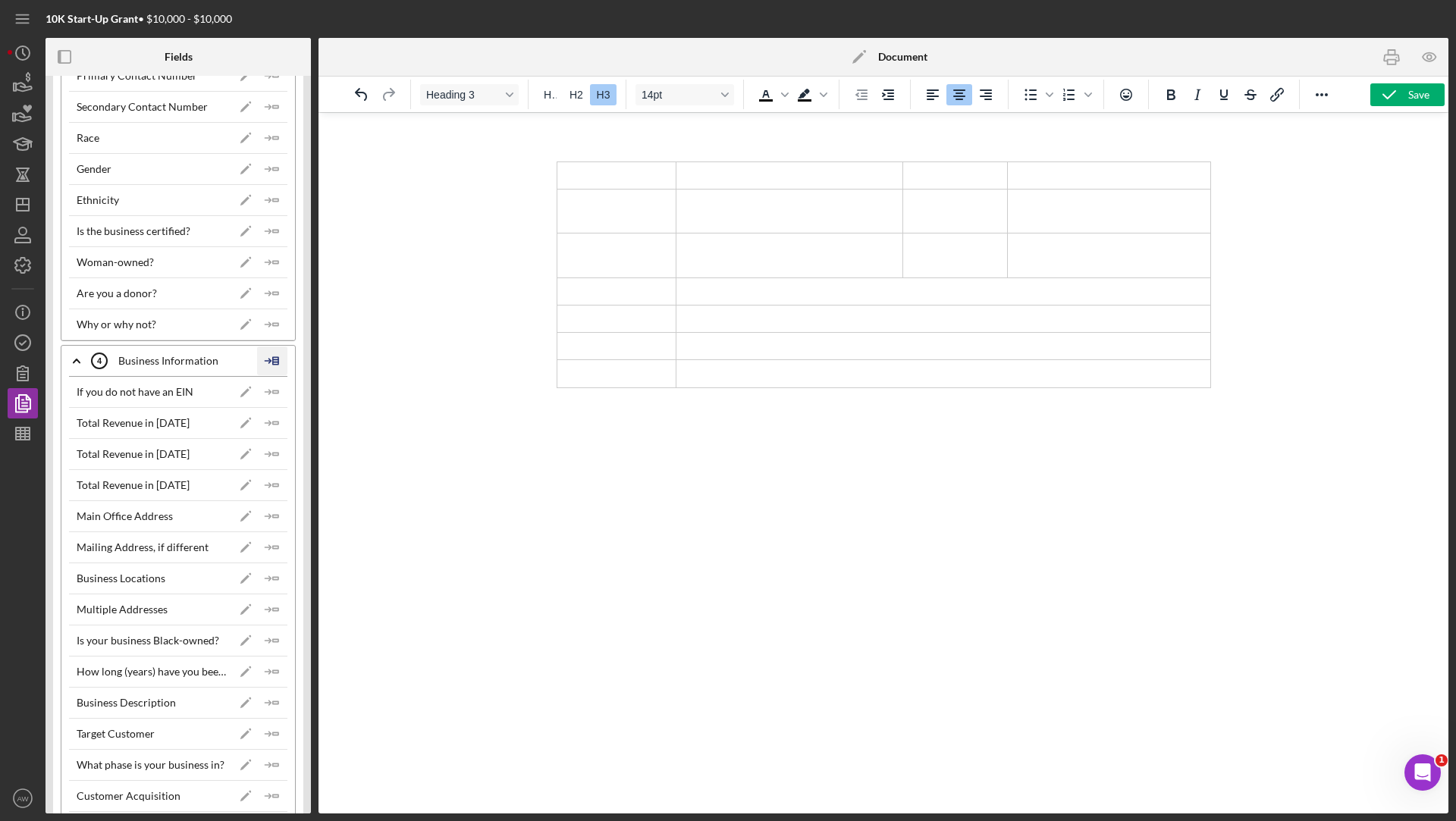
click at [273, 363] on line at bounding box center [275, 363] width 5 height 0
click at [291, 411] on div "Insert Table" at bounding box center [296, 419] width 69 height 30
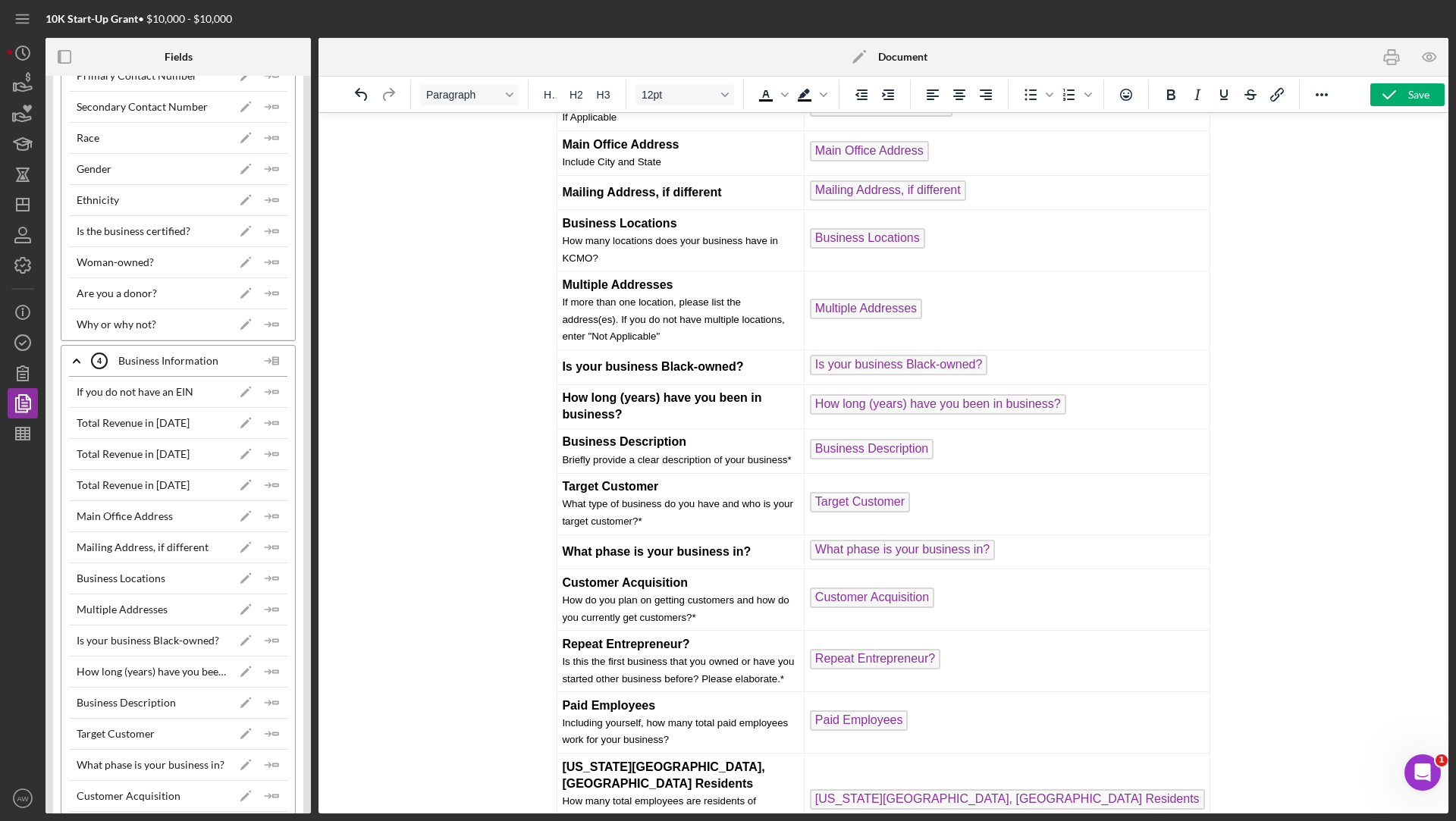
scroll to position [0, 0]
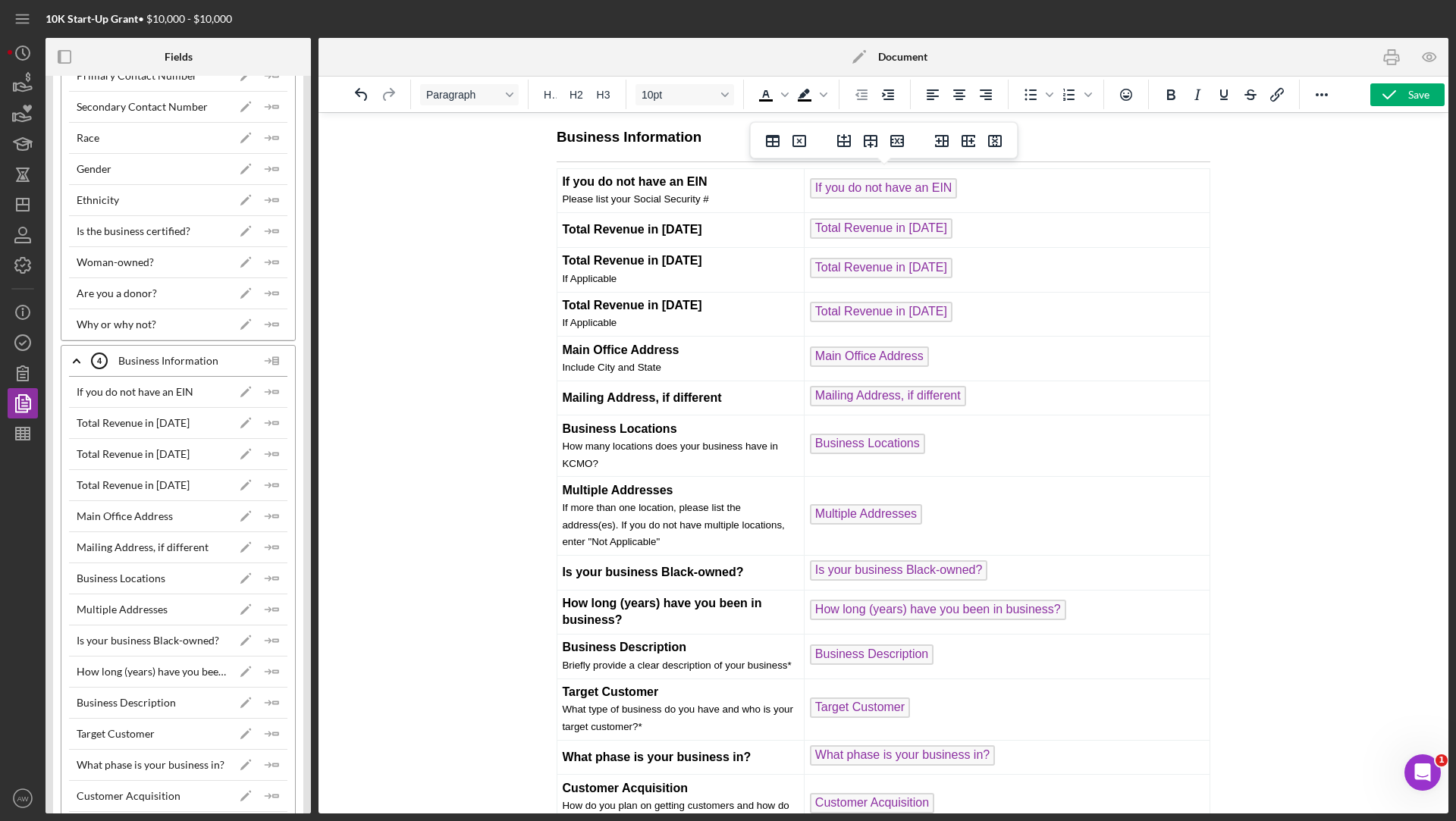
click at [784, 208] on td "If you do not have an EIN Please list your Social Security #" at bounding box center [681, 191] width 247 height 45
click at [1318, 98] on icon "Reveal or hide additional toolbar items" at bounding box center [1322, 94] width 18 height 18
click at [1281, 271] on div at bounding box center [883, 462] width 1130 height 701
click at [1162, 127] on button "Table" at bounding box center [1154, 124] width 43 height 21
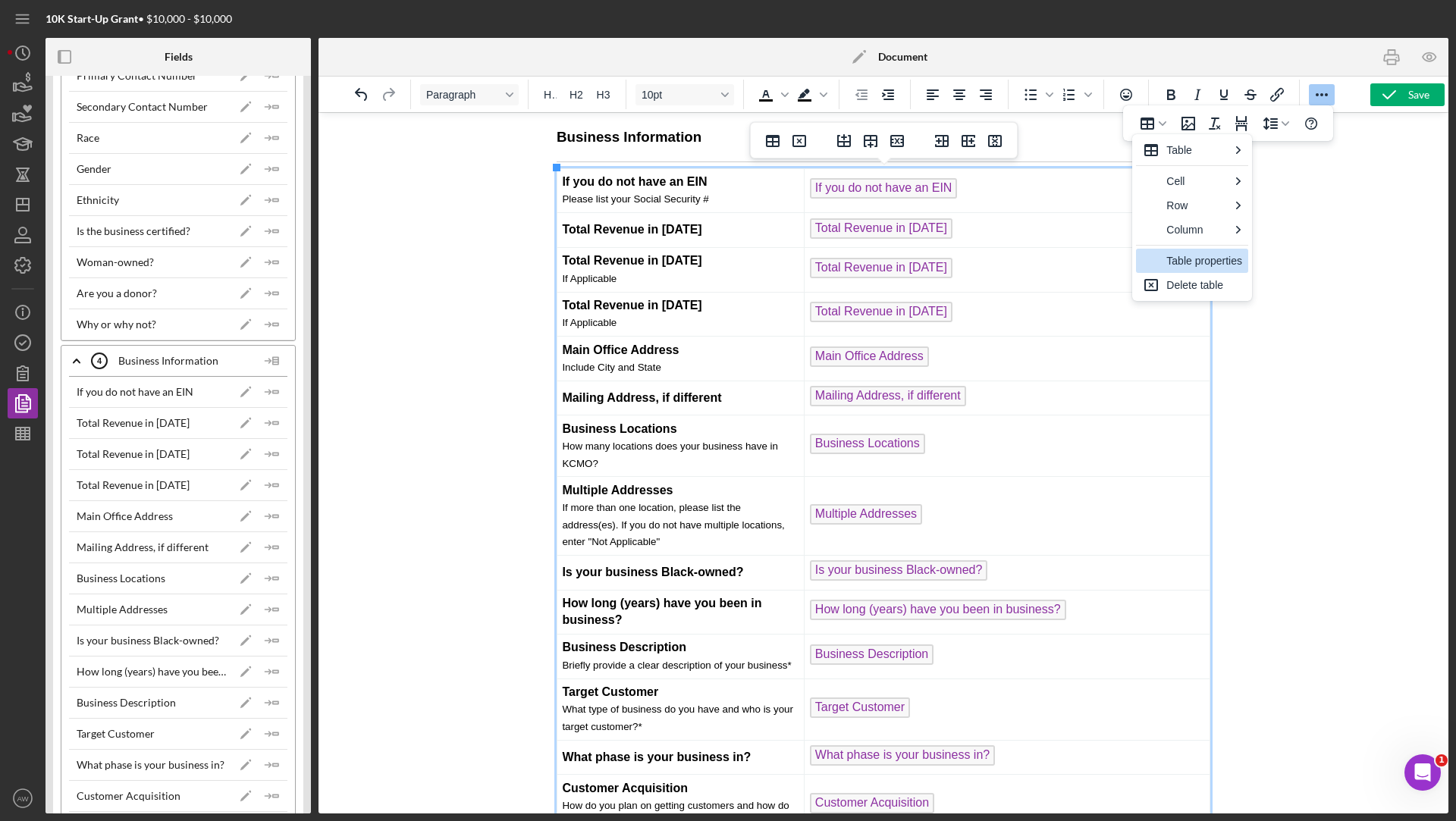
click at [1183, 257] on div "Table properties" at bounding box center [1204, 261] width 76 height 18
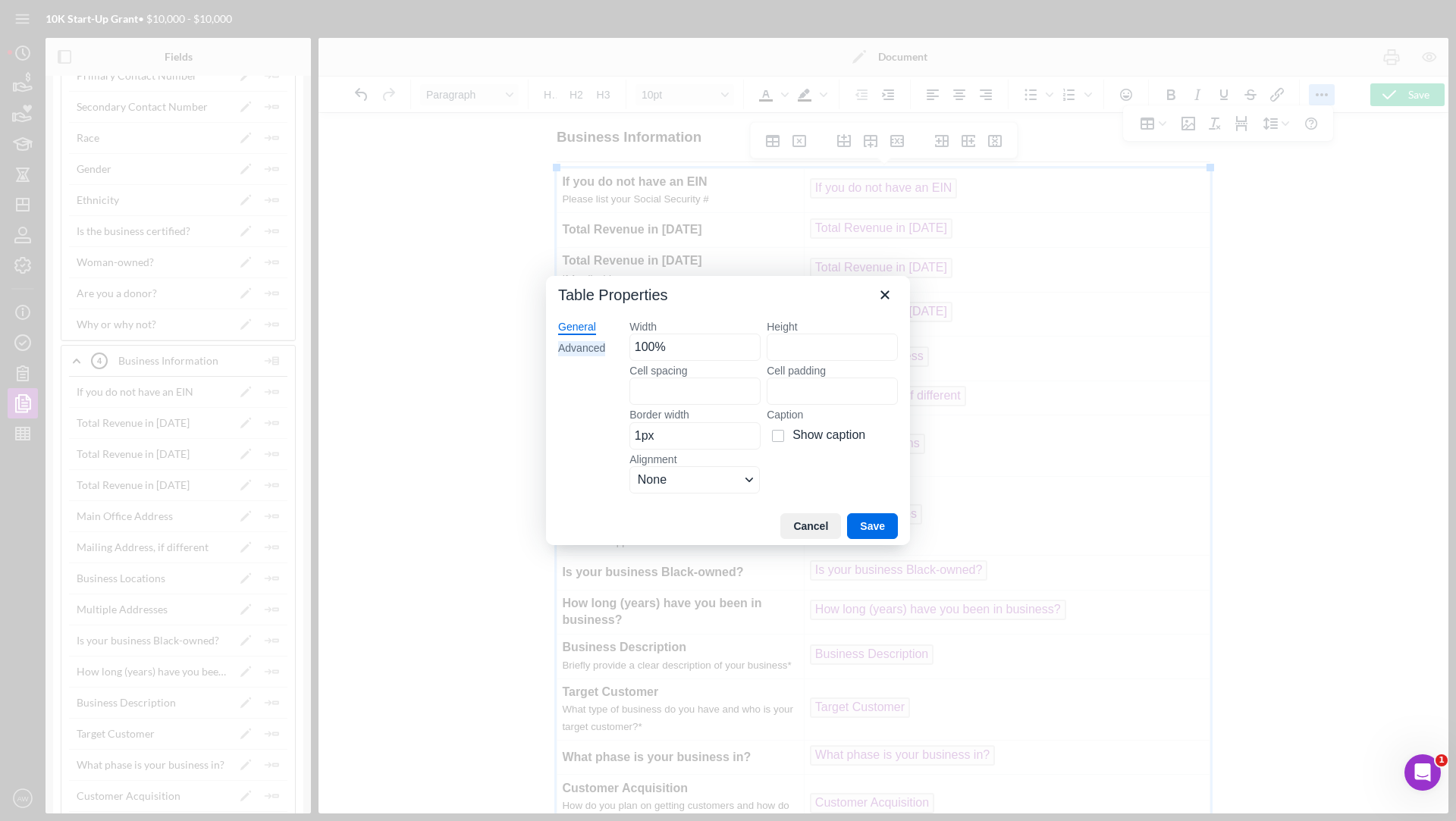
click at [575, 349] on div "Advanced" at bounding box center [582, 349] width 47 height 16
click at [642, 440] on span "Color swatch" at bounding box center [643, 436] width 18 height 18
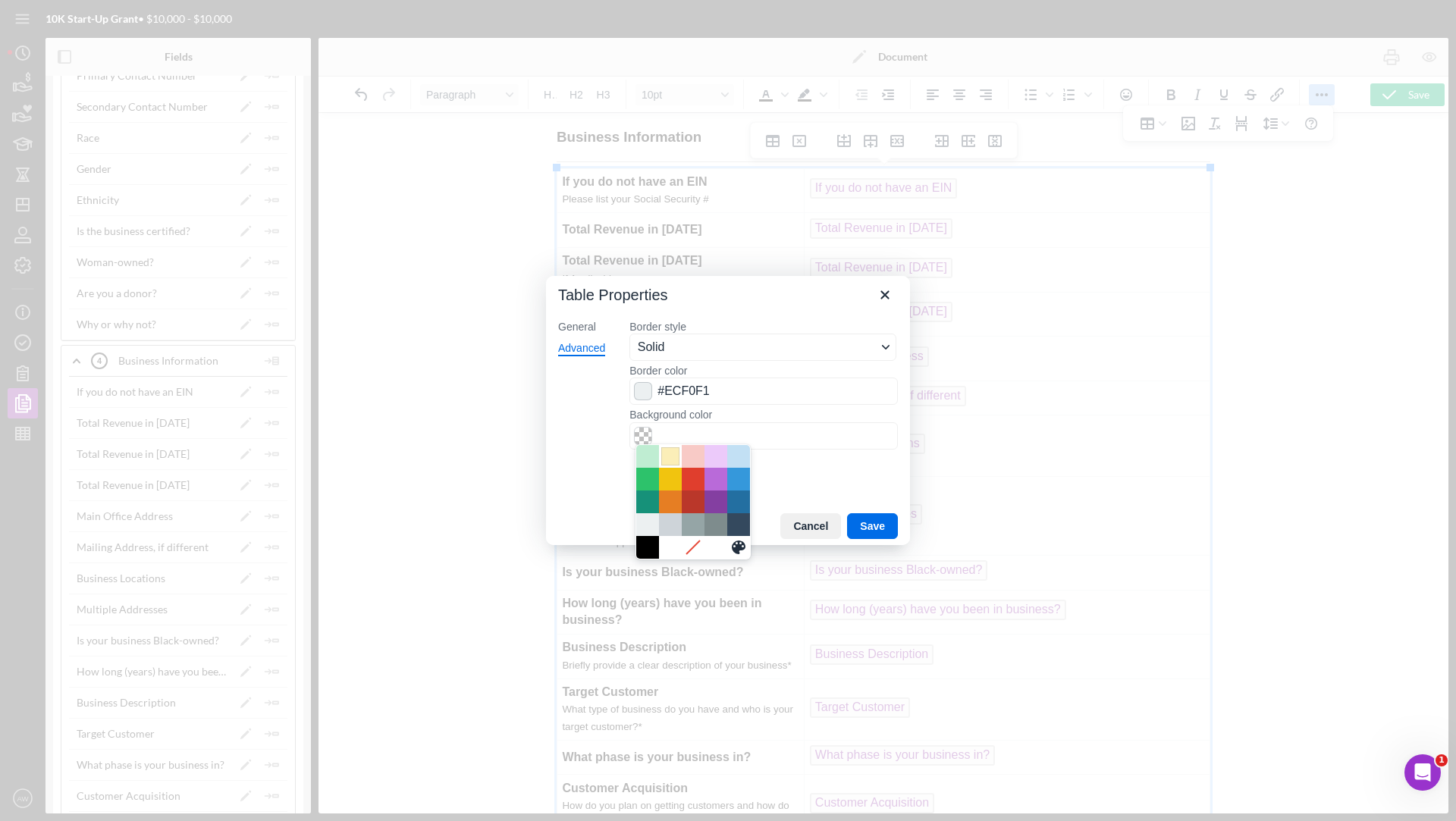
click at [667, 454] on div at bounding box center [670, 456] width 18 height 18
click at [653, 437] on span "Color swatch" at bounding box center [643, 436] width 18 height 18
click at [647, 456] on div at bounding box center [647, 456] width 18 height 18
type input "#BFEDD2"
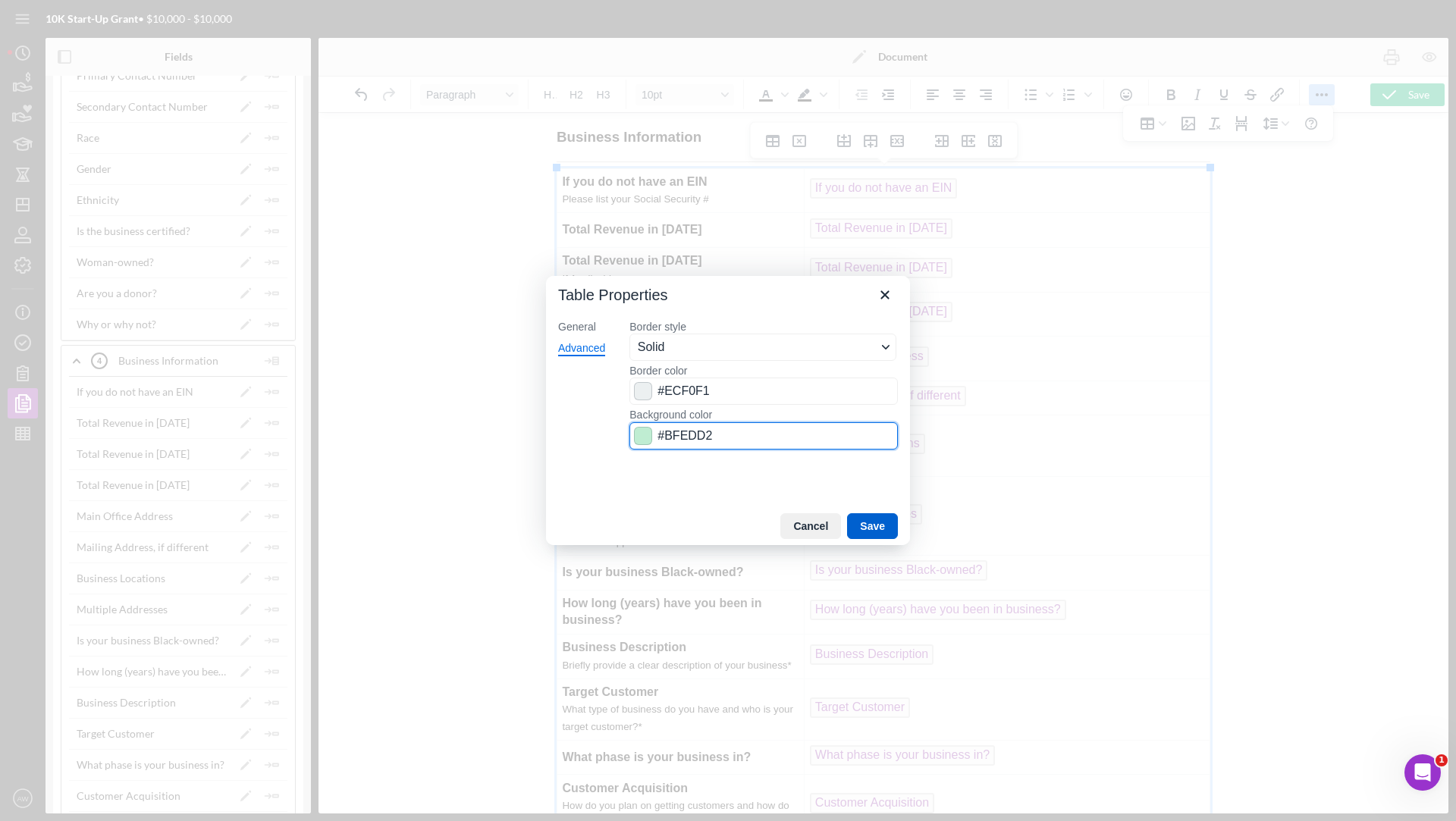
click at [869, 528] on button "Save" at bounding box center [872, 526] width 51 height 26
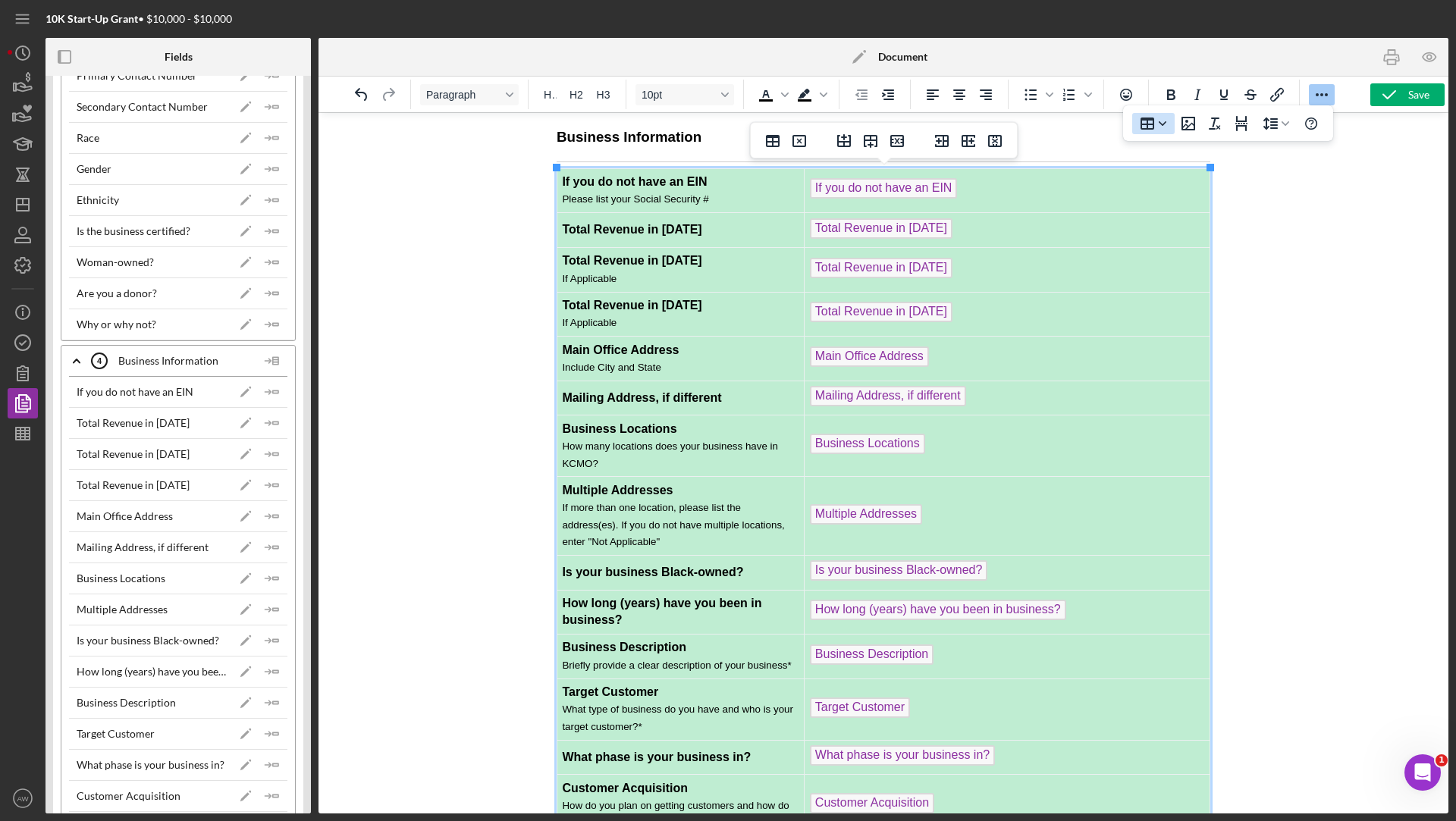
click at [1158, 125] on icon "Table" at bounding box center [1162, 124] width 8 height 8
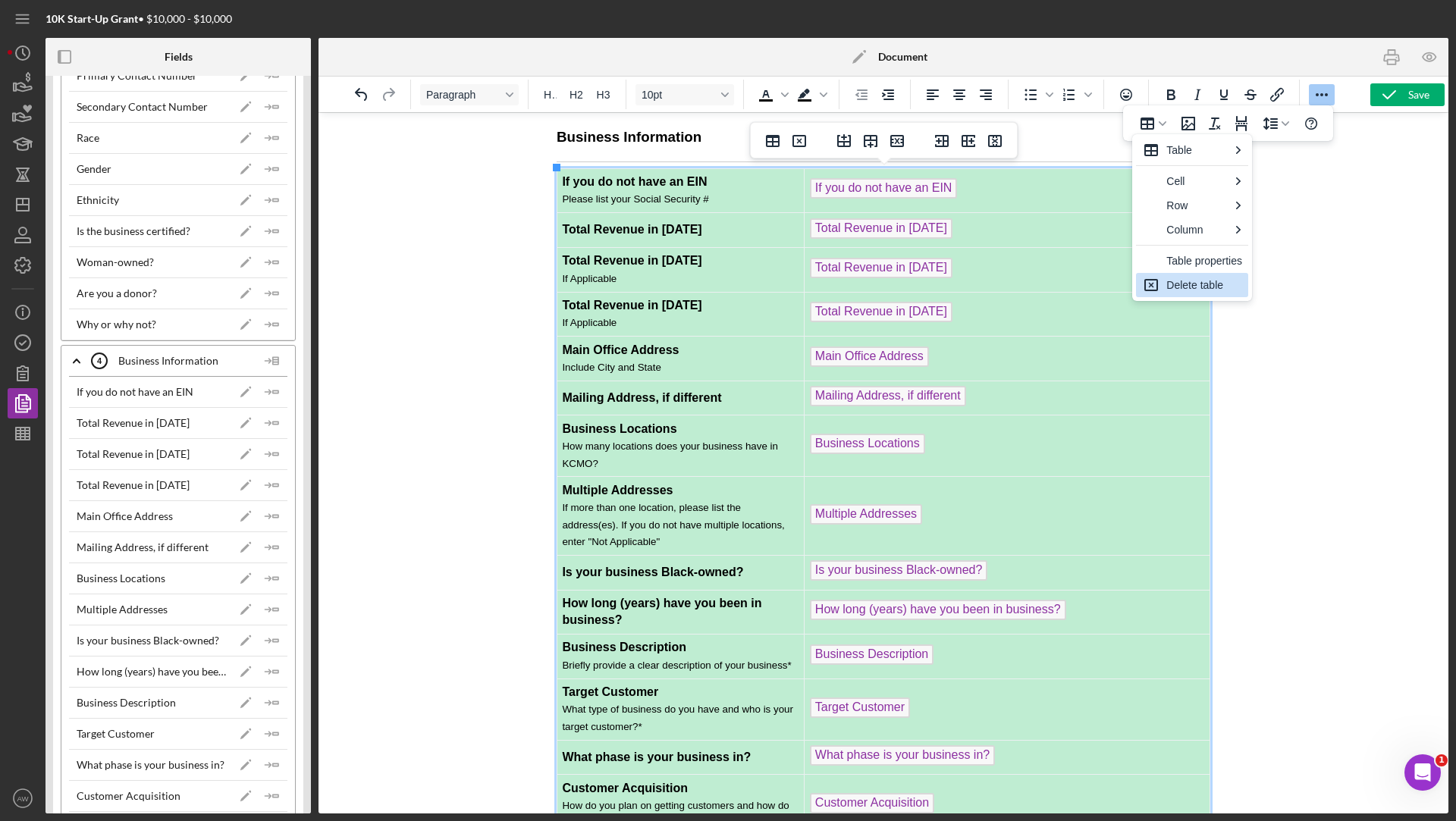
click at [1190, 278] on div "Delete table" at bounding box center [1204, 285] width 76 height 18
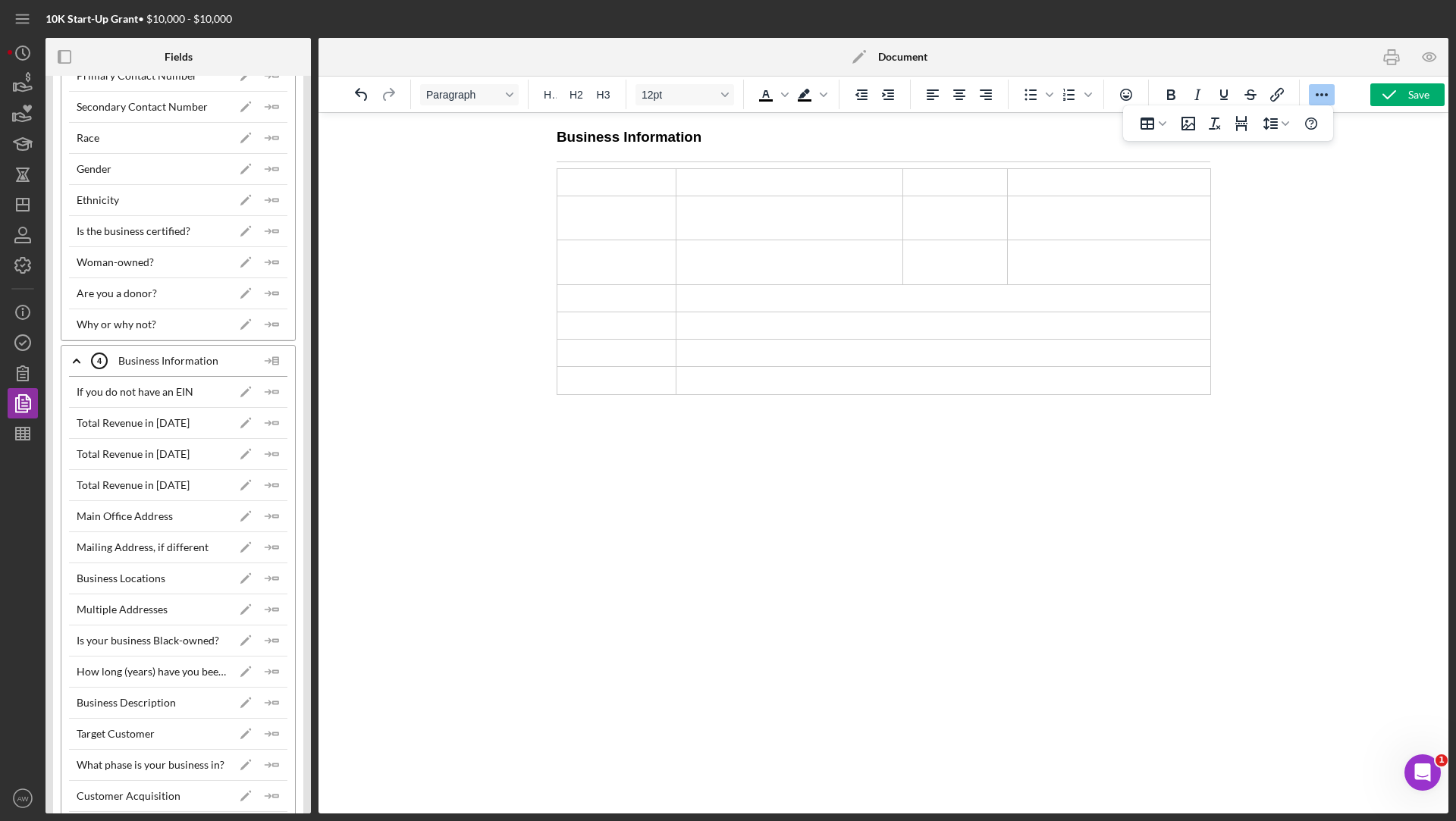
click at [1313, 94] on icon "Reveal or hide additional toolbar items" at bounding box center [1322, 94] width 18 height 18
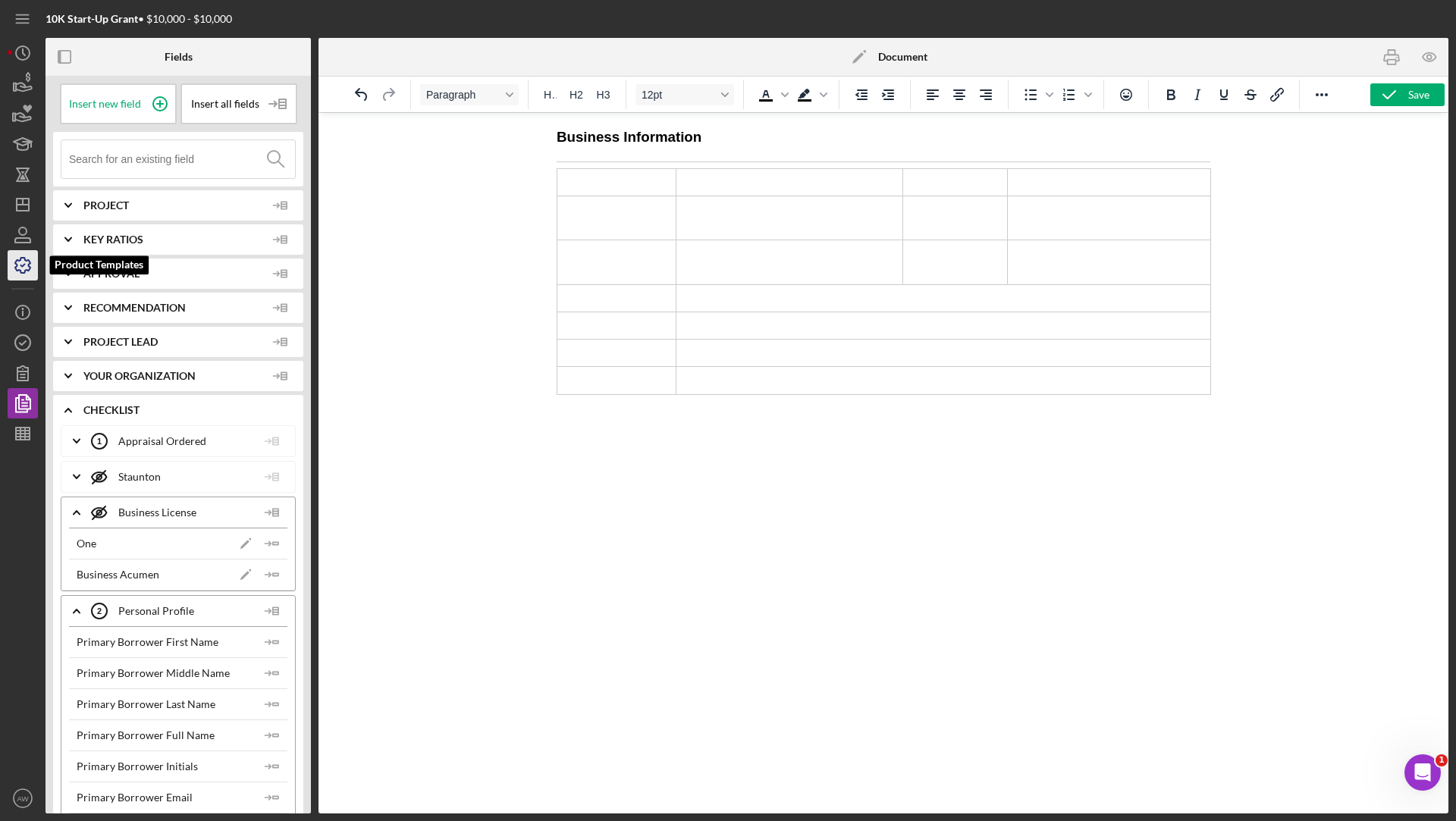
click at [16, 267] on icon "button" at bounding box center [23, 266] width 16 height 16
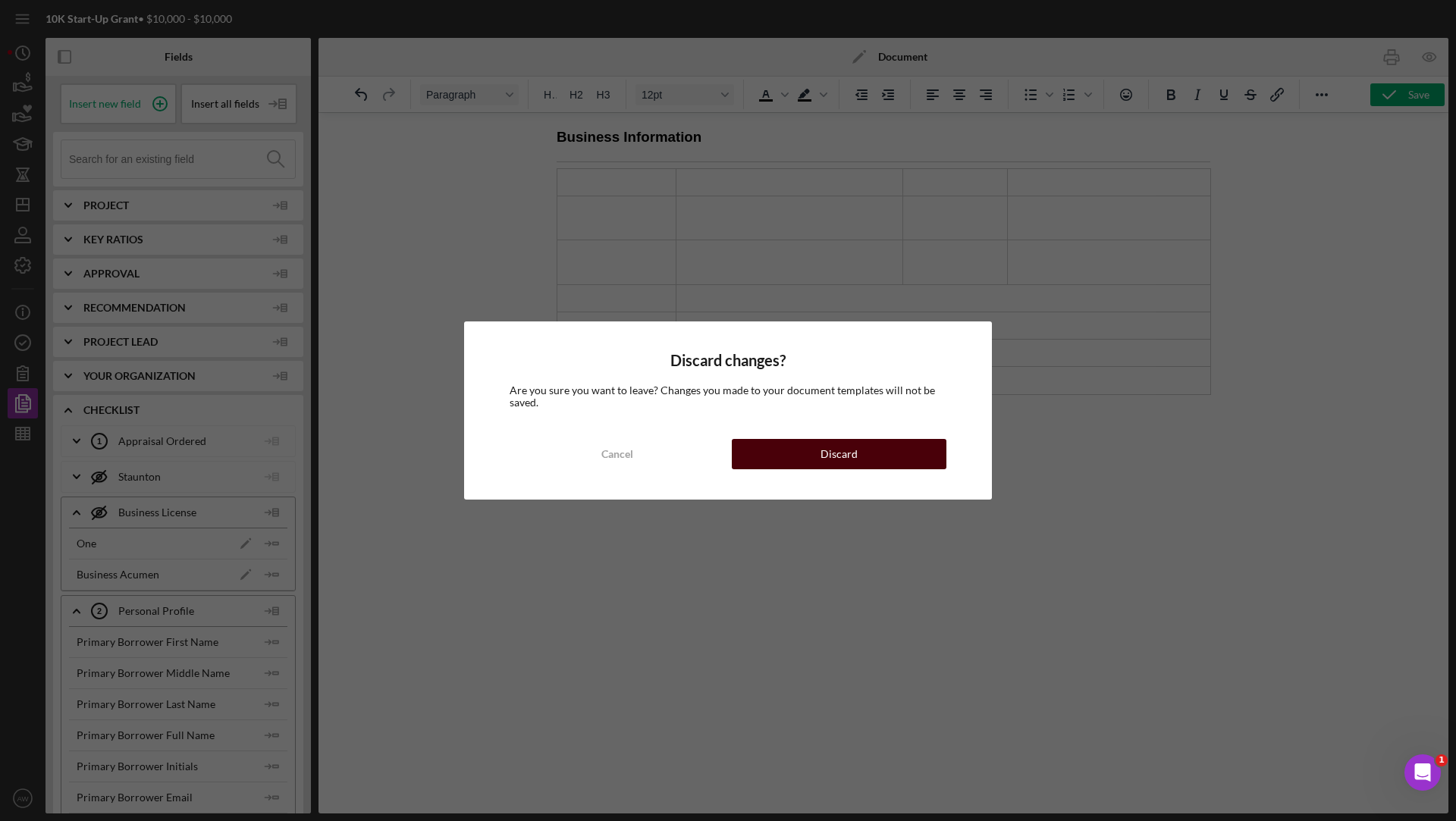
click at [787, 440] on button "Discard" at bounding box center [838, 453] width 215 height 30
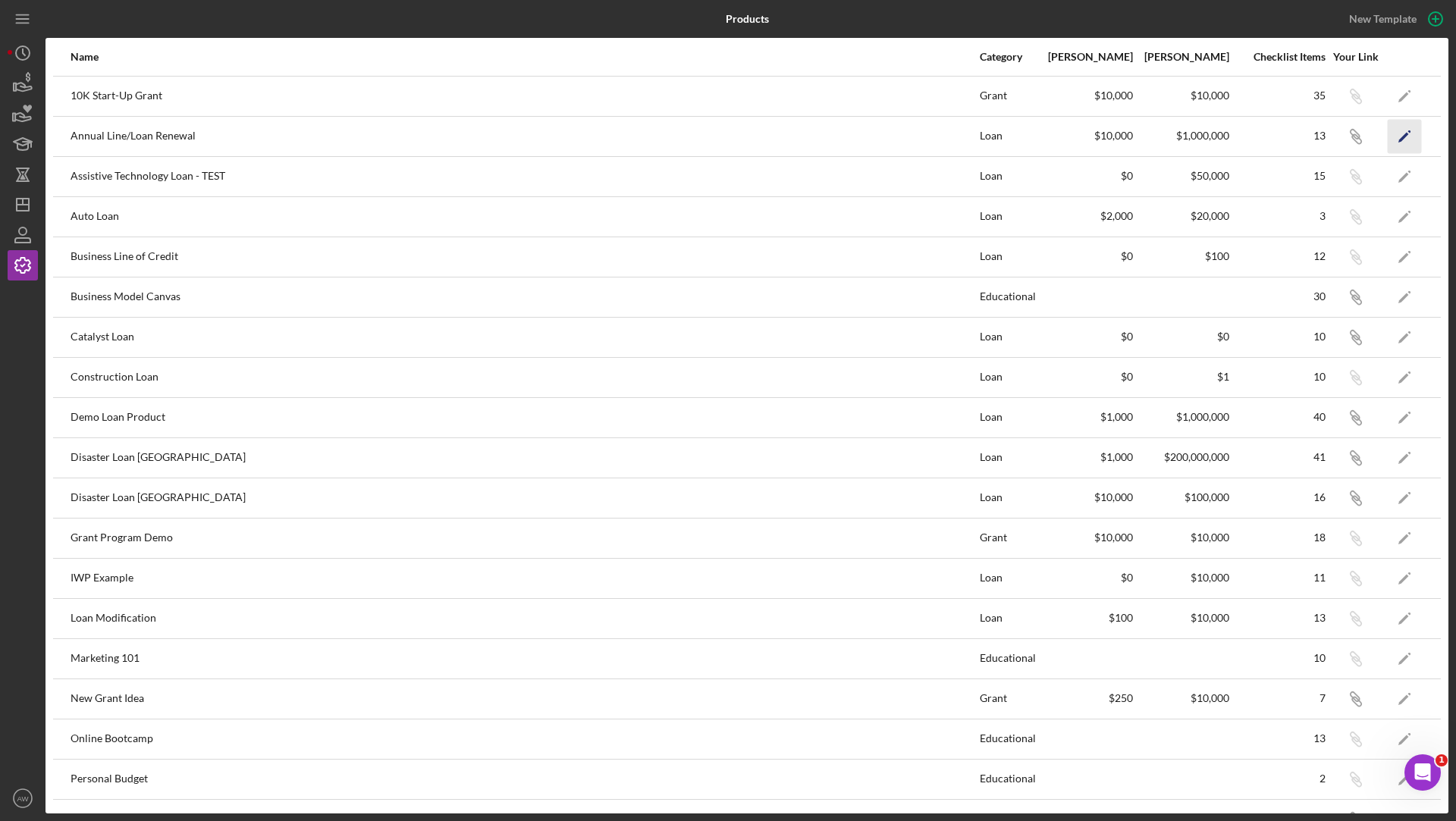
click at [1398, 128] on icon "Icon/Edit" at bounding box center [1404, 135] width 34 height 34
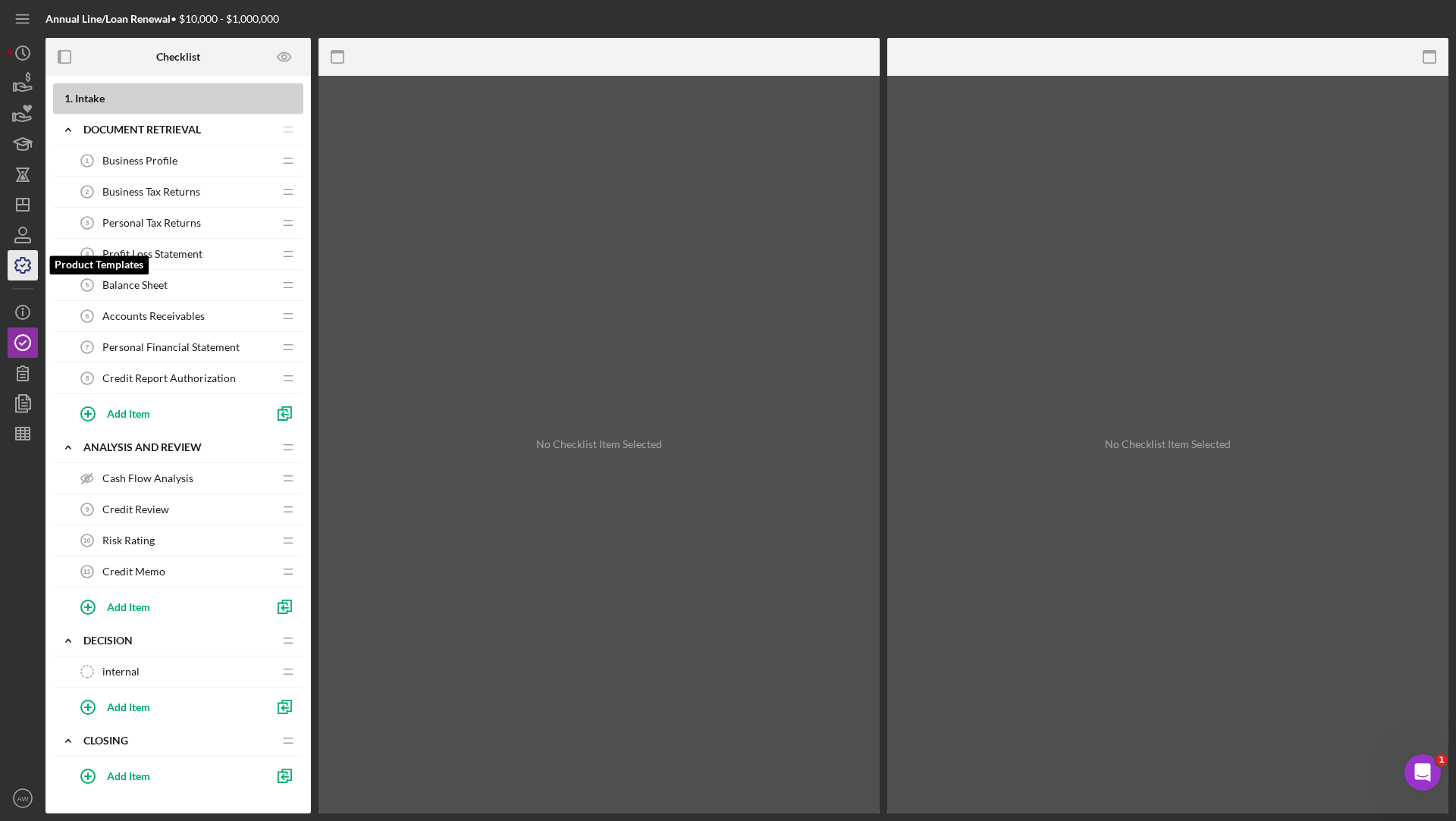
click at [24, 273] on icon "button" at bounding box center [22, 265] width 38 height 38
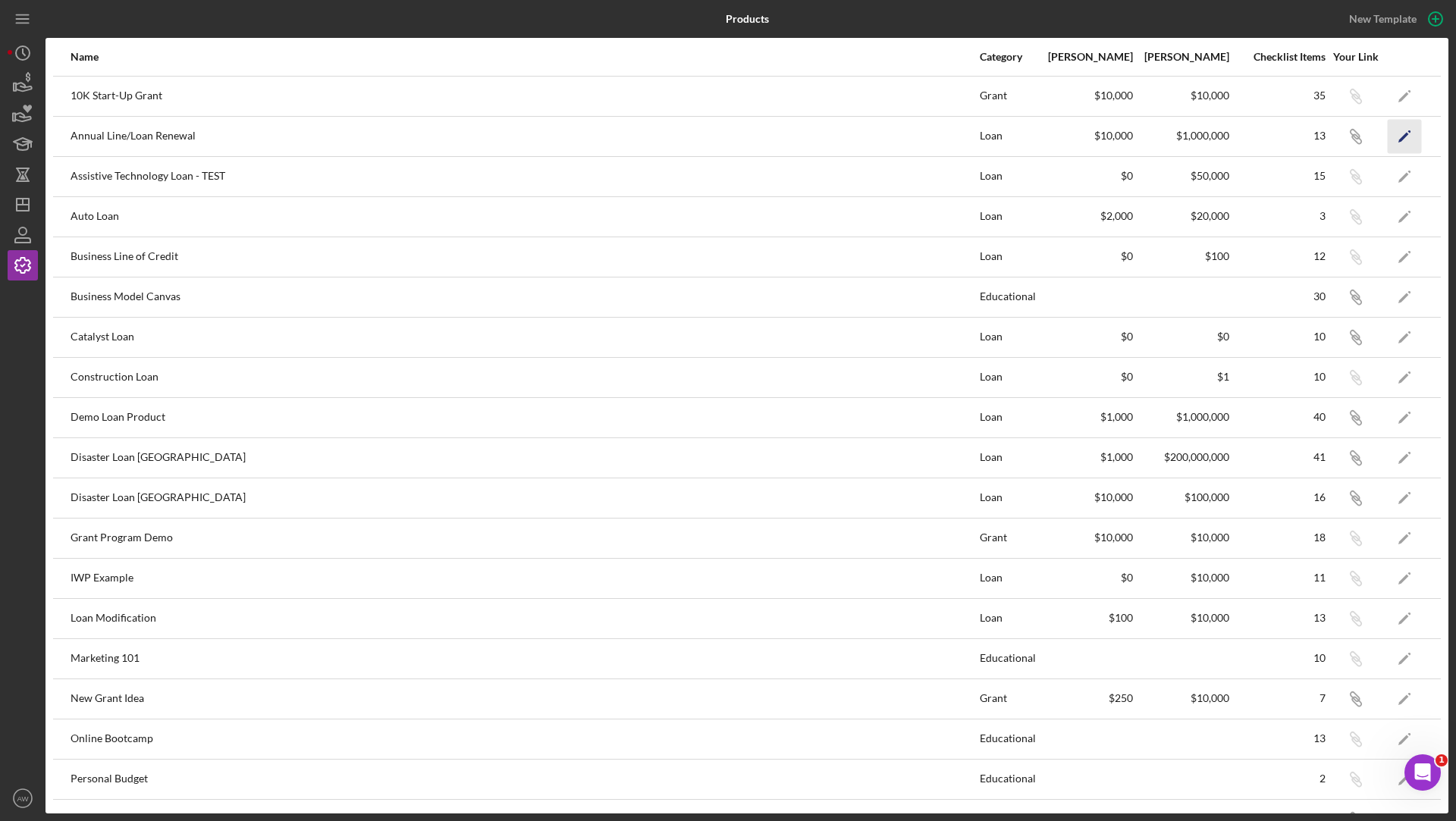
click at [1403, 139] on icon "Icon/Edit" at bounding box center [1404, 135] width 34 height 34
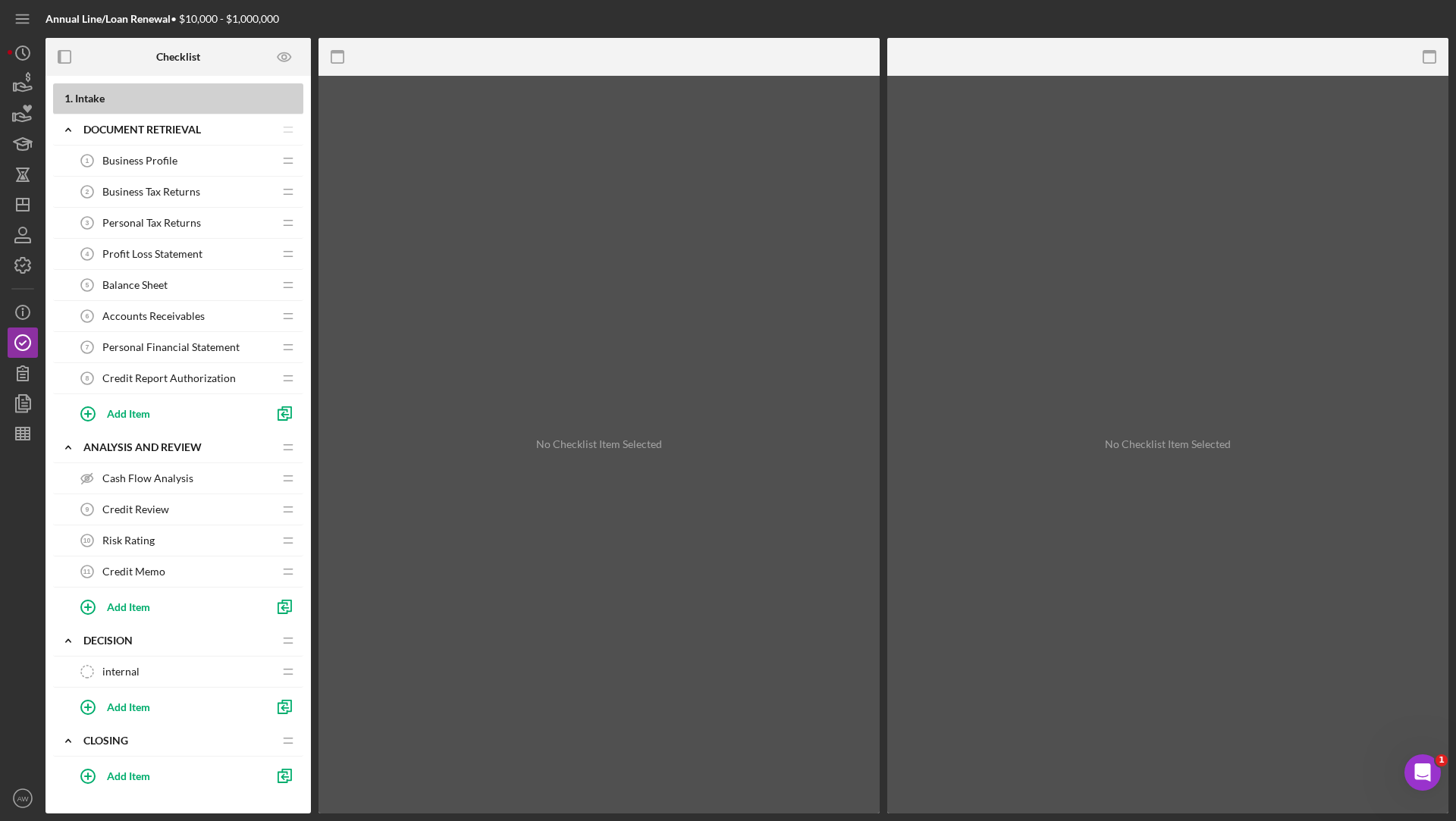
drag, startPoint x: 140, startPoint y: 160, endPoint x: 140, endPoint y: 201, distance: 41.0
click at [140, 201] on div "1 . Intake Icon/Expander Document Retrieval Icon/Edit Icon/Drag Business Profil…" at bounding box center [178, 520] width 250 height 874
click at [112, 414] on div "Add Item" at bounding box center [128, 413] width 43 height 29
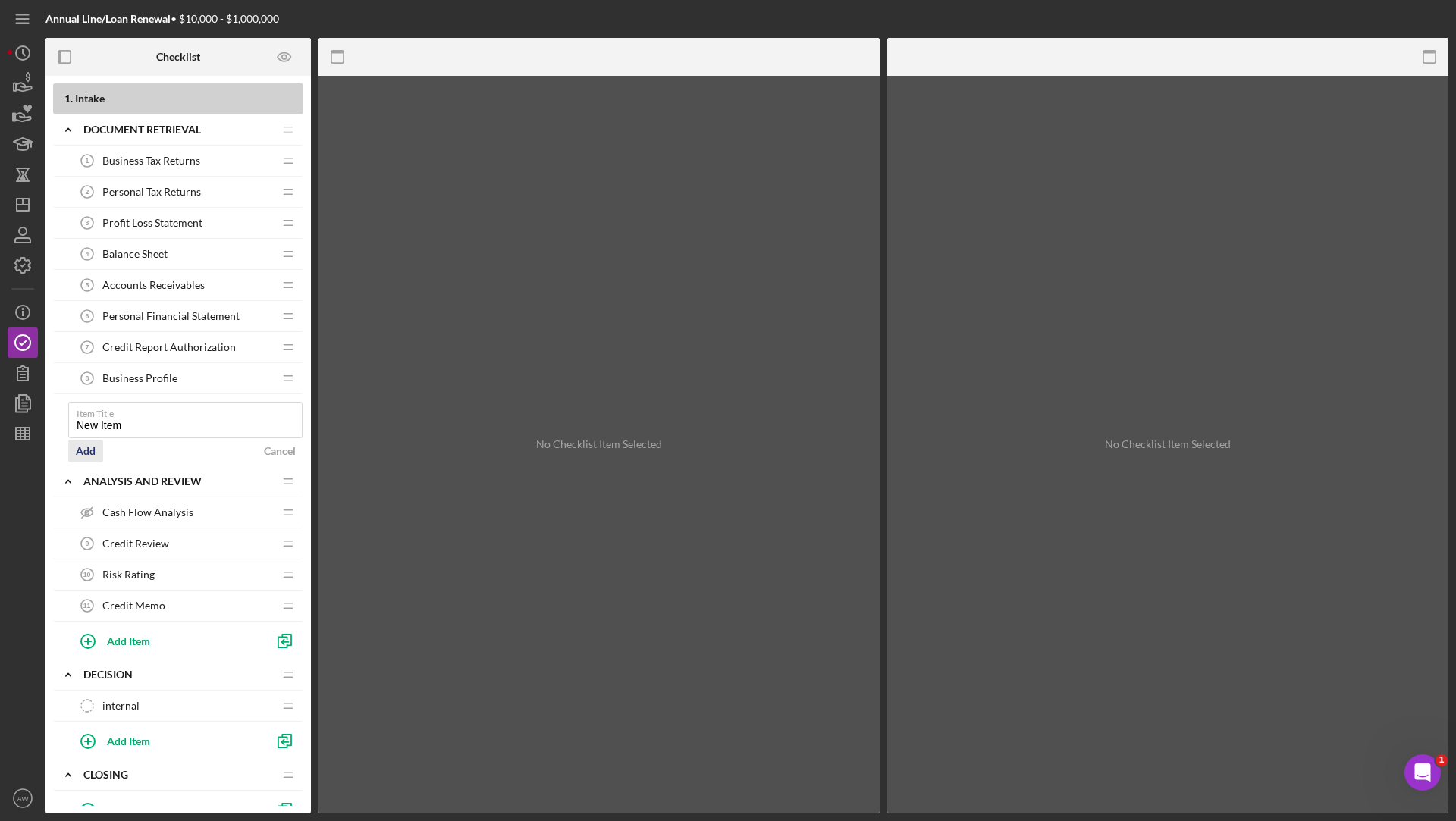
type input "New Item"
click at [85, 441] on div "Add" at bounding box center [86, 450] width 19 height 22
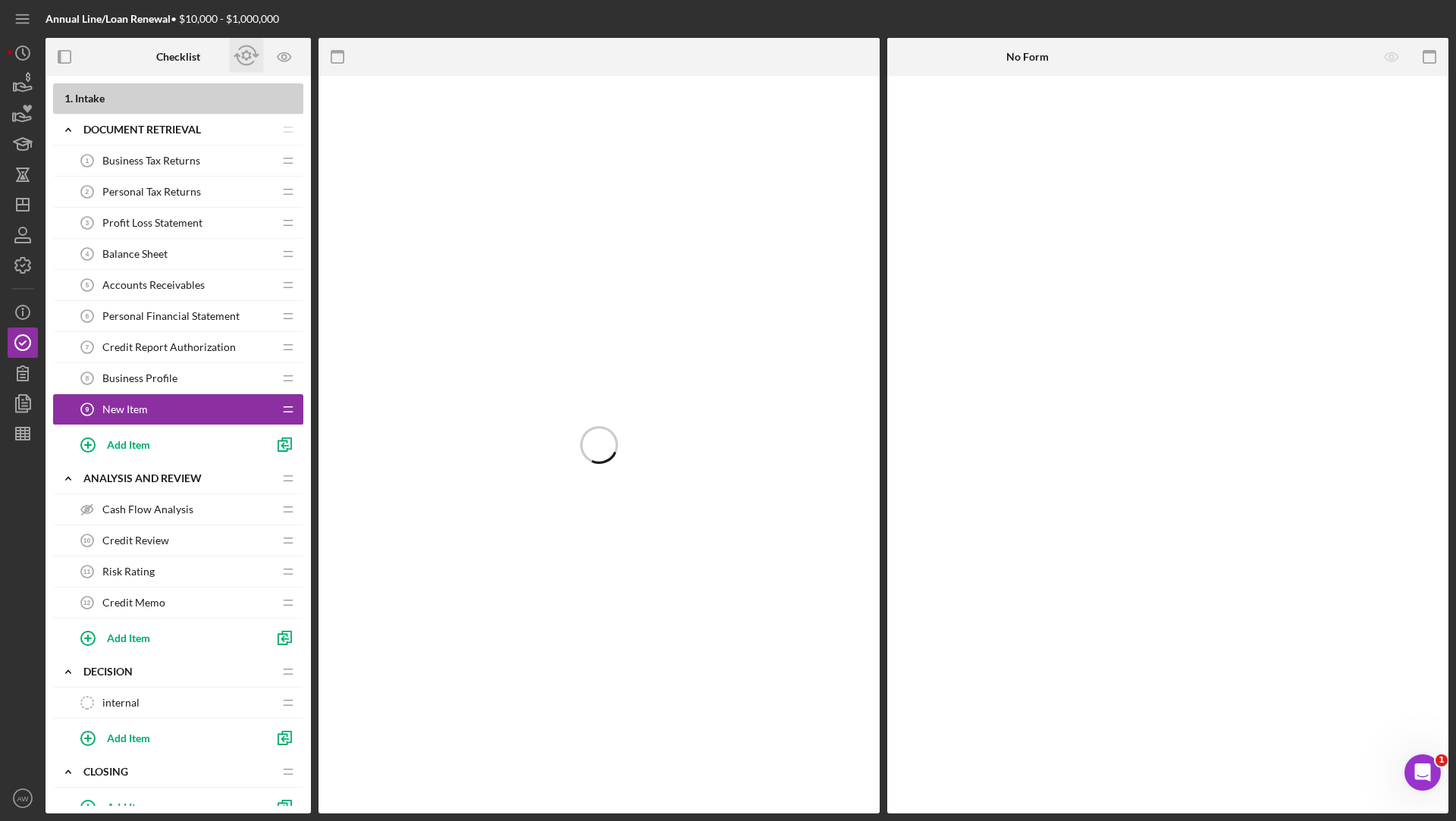
click at [249, 60] on icon "button" at bounding box center [246, 55] width 34 height 34
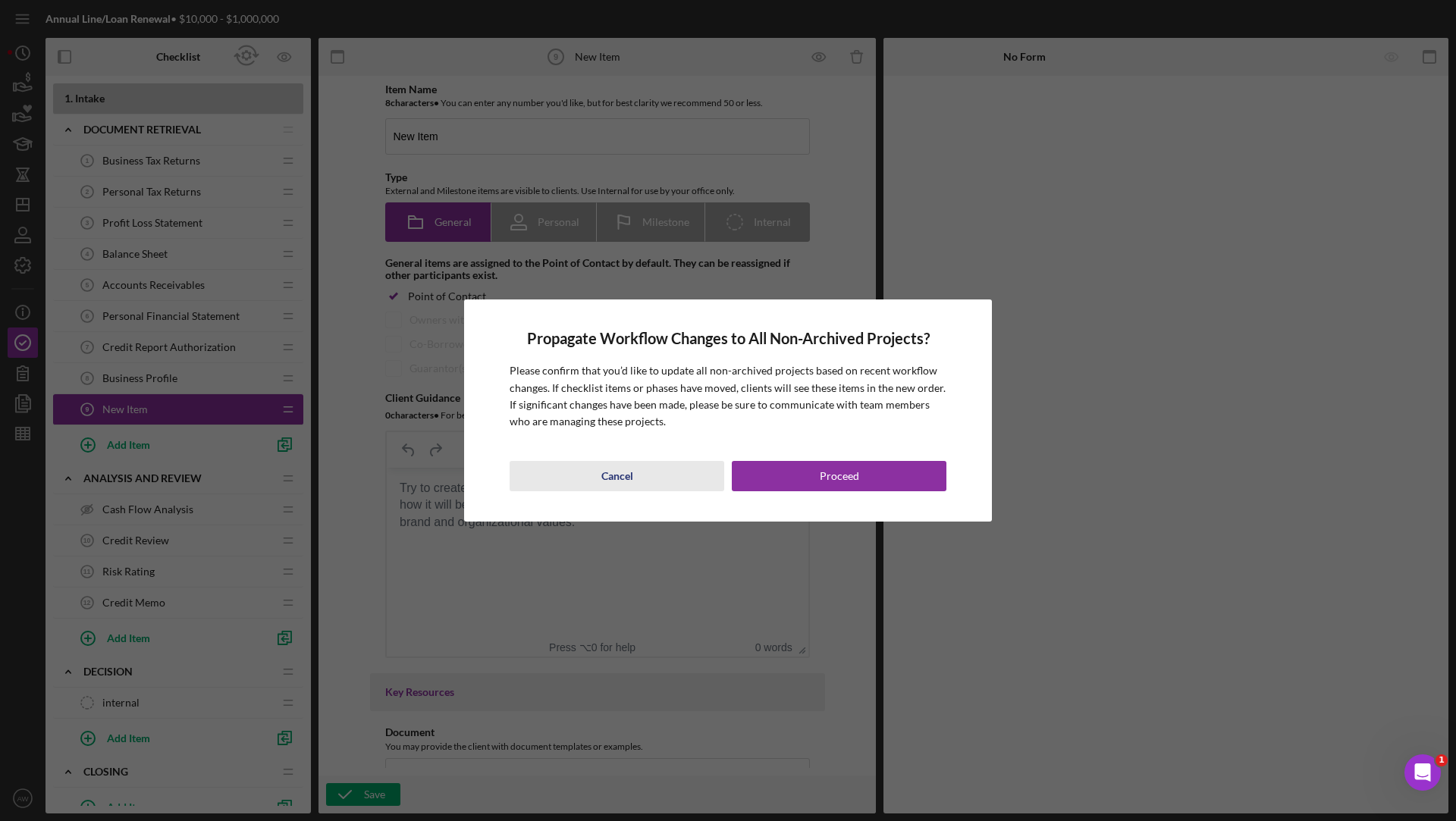
click at [635, 472] on button "Cancel" at bounding box center [617, 476] width 215 height 30
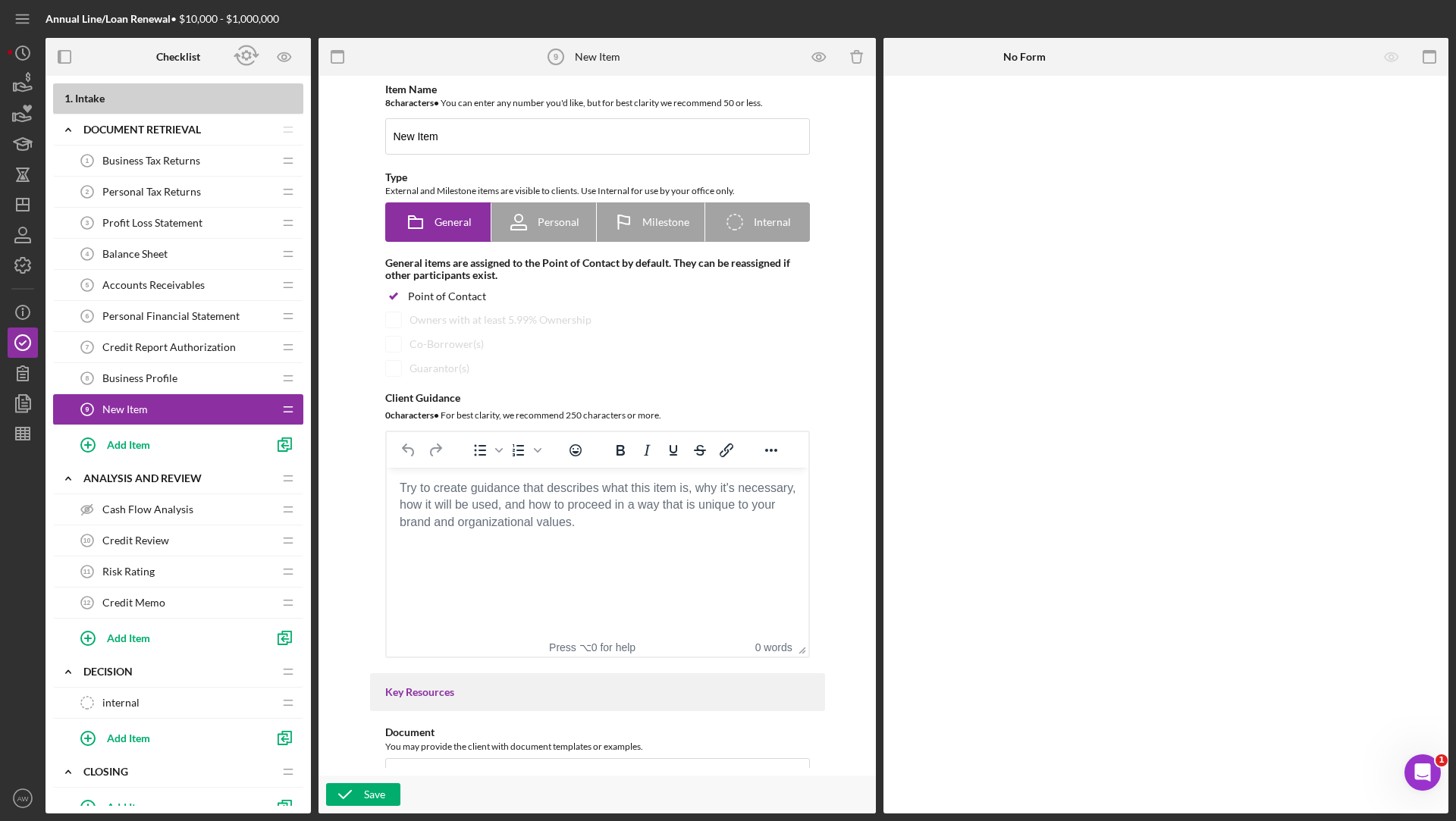
click at [124, 375] on span "Business Profile" at bounding box center [139, 378] width 75 height 12
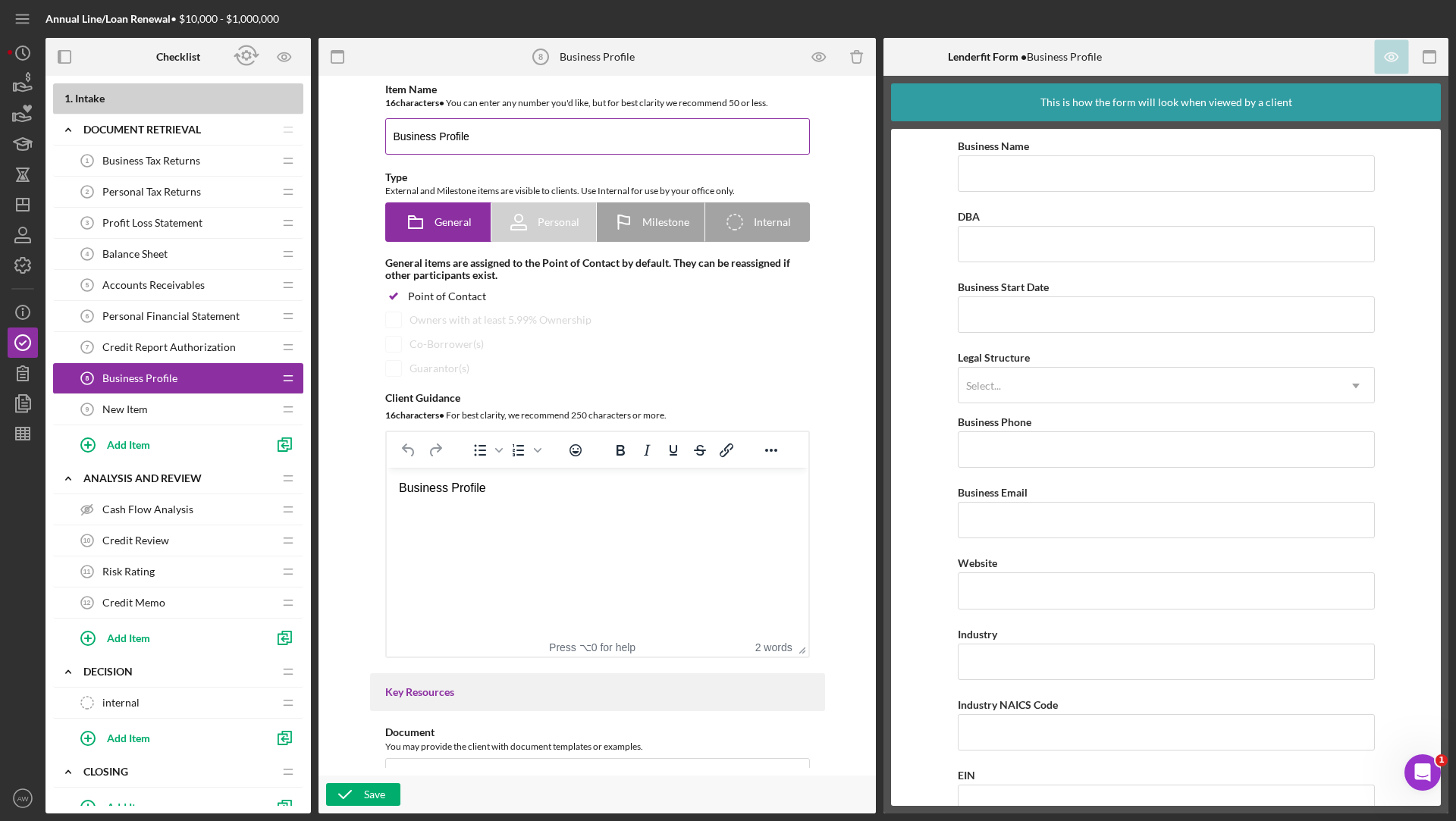
click at [484, 141] on input "Business Profile" at bounding box center [597, 136] width 425 height 36
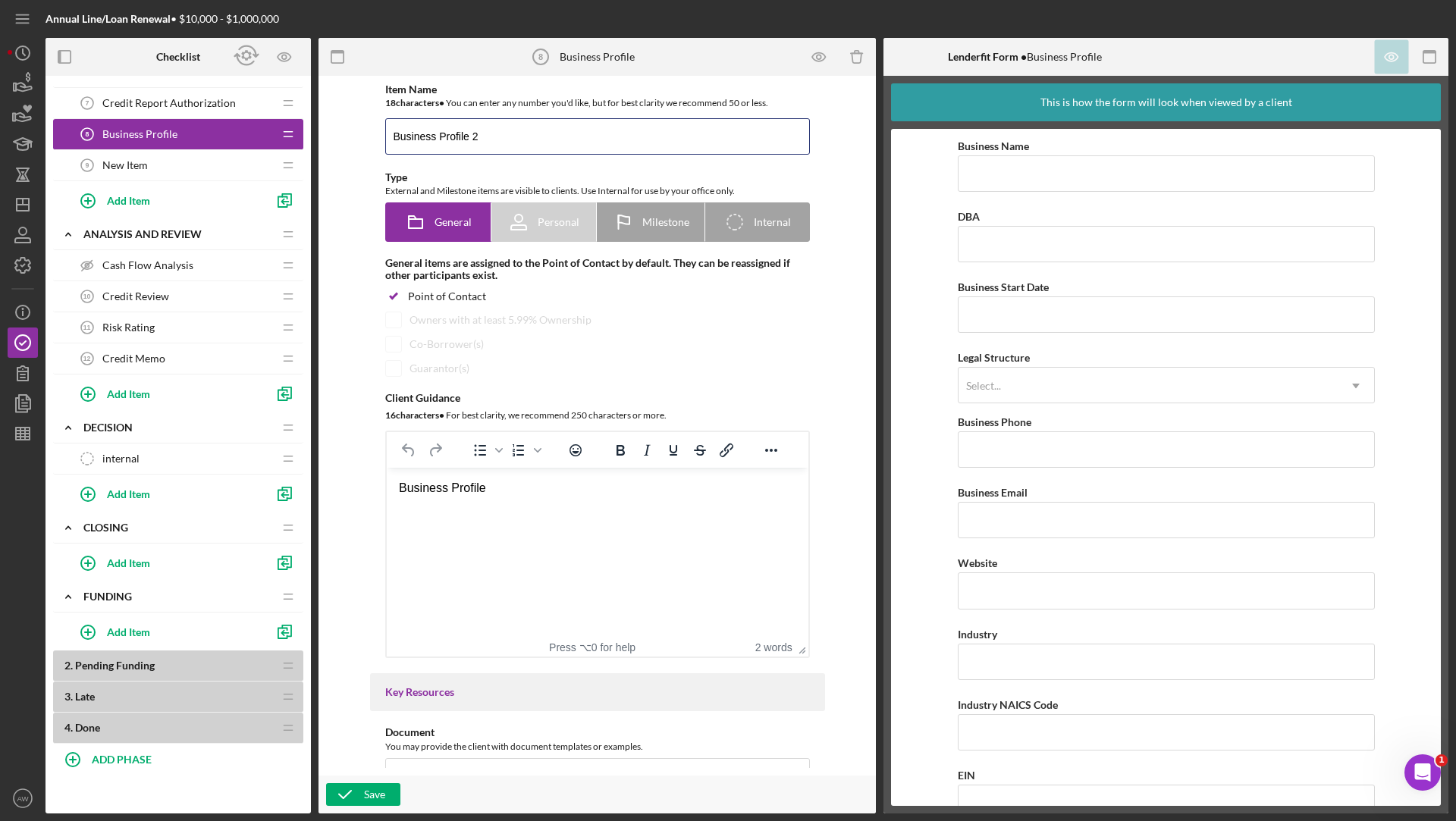
type input "Business Profile 2"
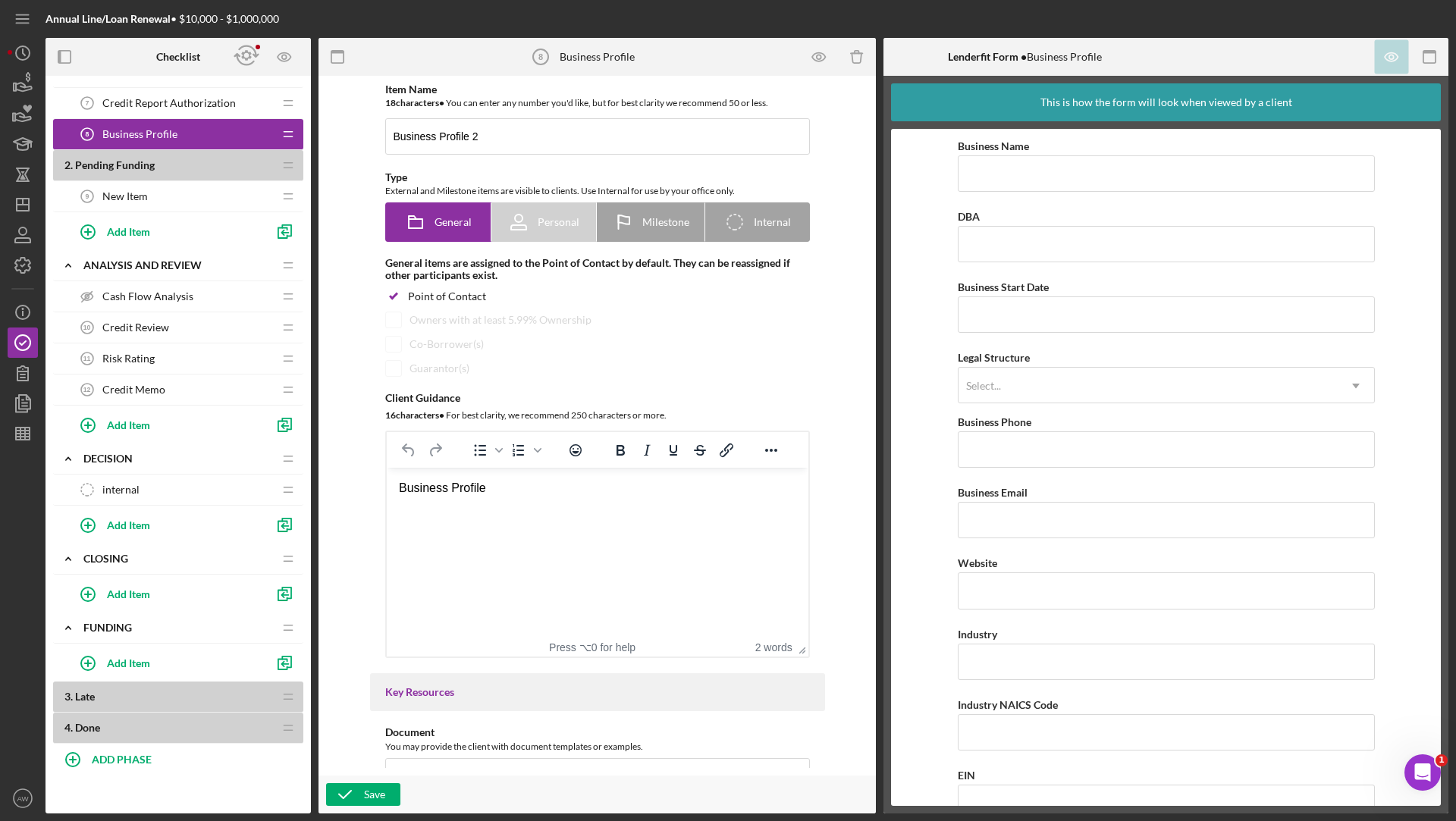
scroll to position [0, 0]
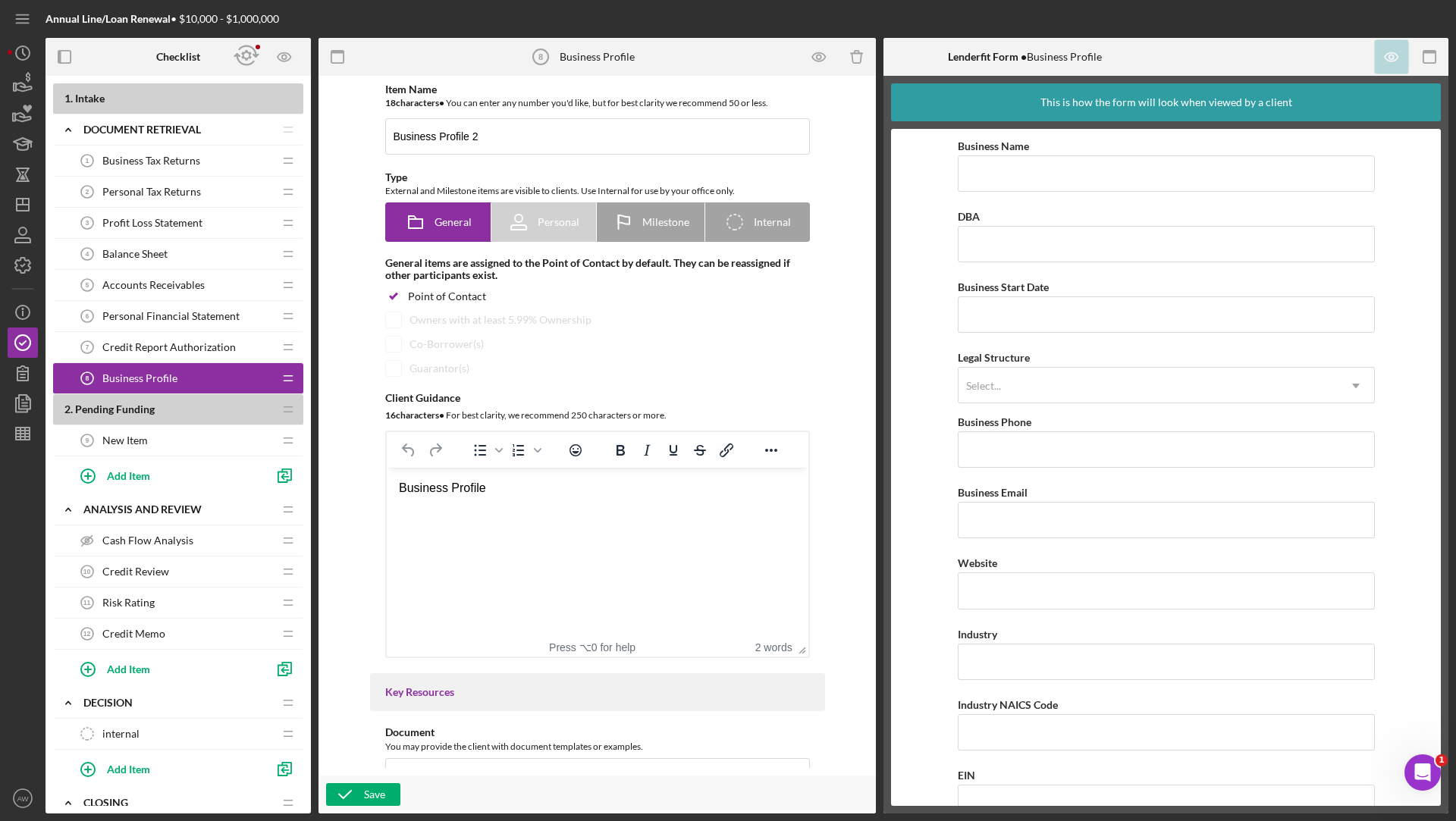
drag, startPoint x: 191, startPoint y: 125, endPoint x: 160, endPoint y: 205, distance: 85.8
click at [160, 205] on div "1 . Intake Icon/Expander Document Retrieval Icon/Edit Icon/Drag Business Tax Re…" at bounding box center [178, 536] width 250 height 905
click at [20, 209] on icon "Icon/Dashboard" at bounding box center [22, 204] width 38 height 38
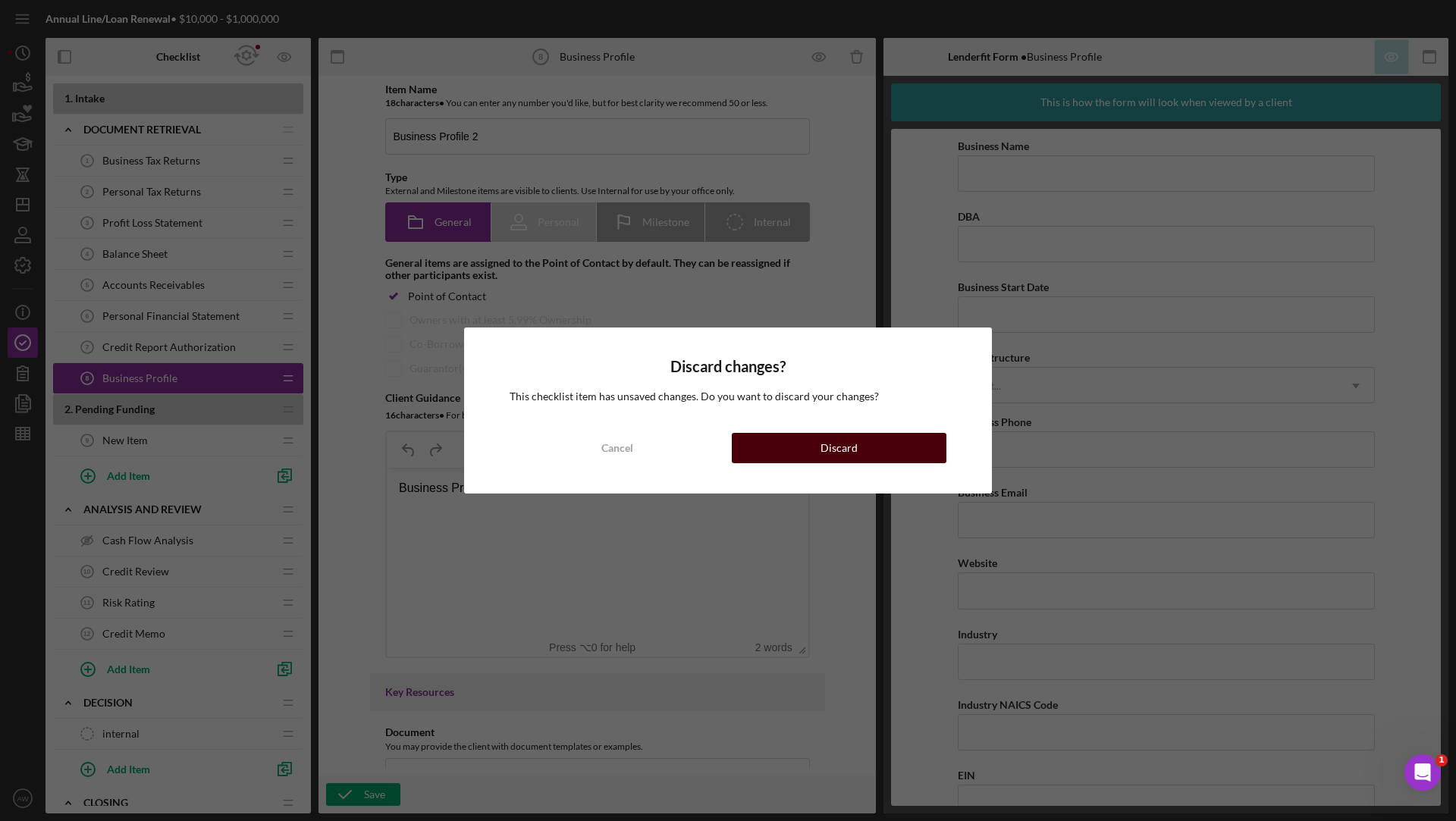
click at [875, 448] on button "Discard" at bounding box center [838, 447] width 215 height 30
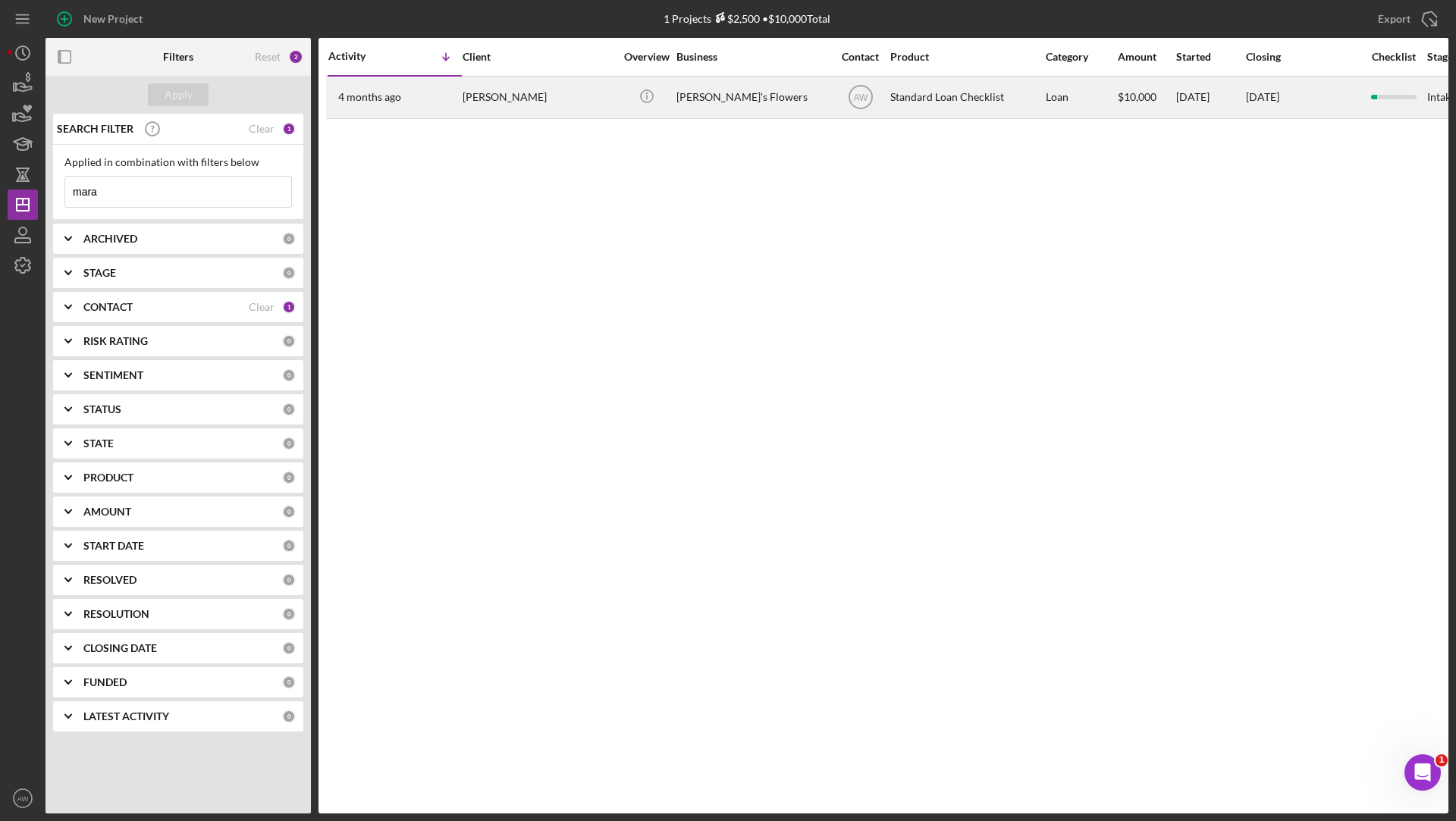
click at [539, 84] on div "[PERSON_NAME]" at bounding box center [539, 97] width 152 height 40
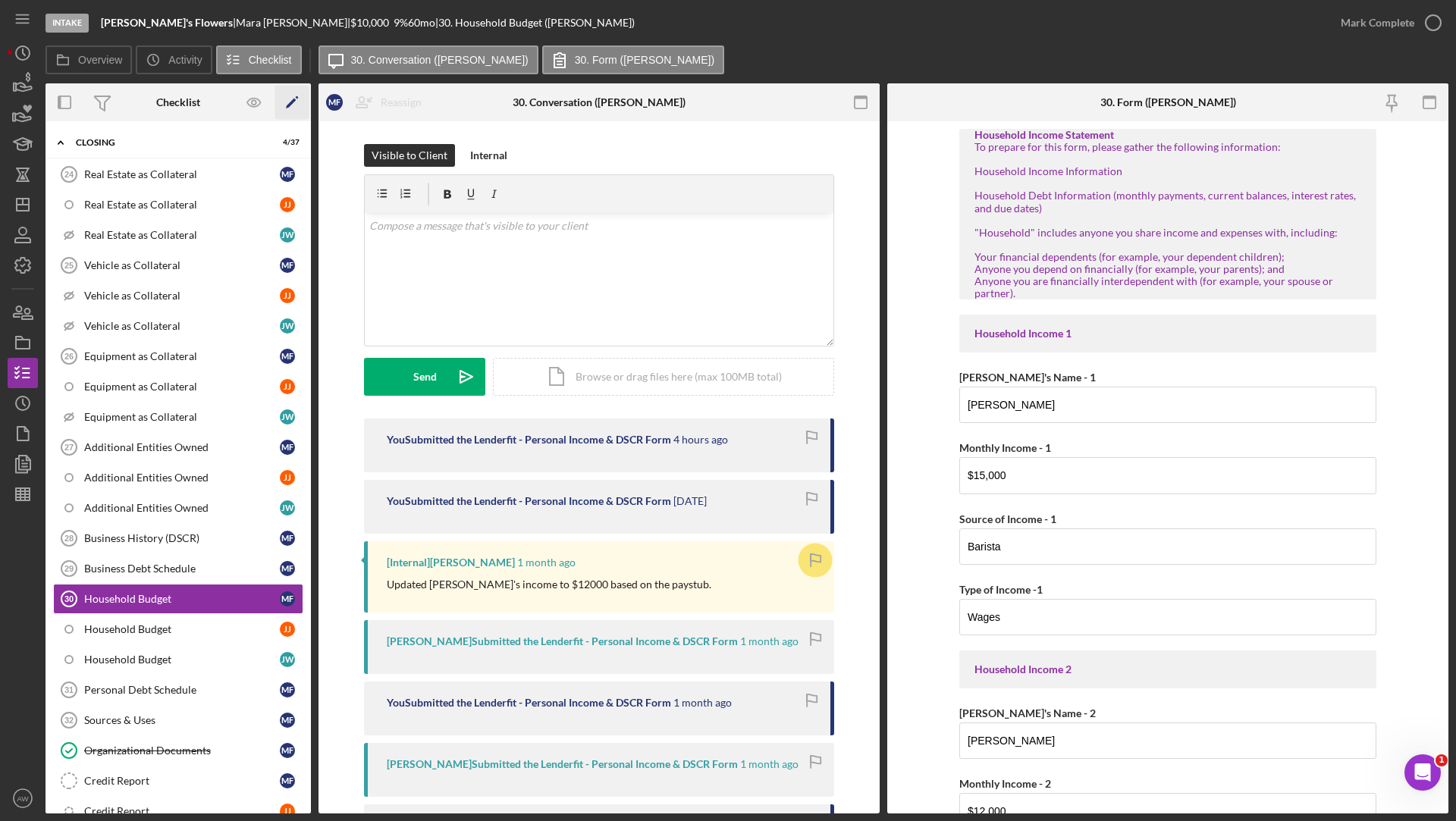
scroll to position [226, 0]
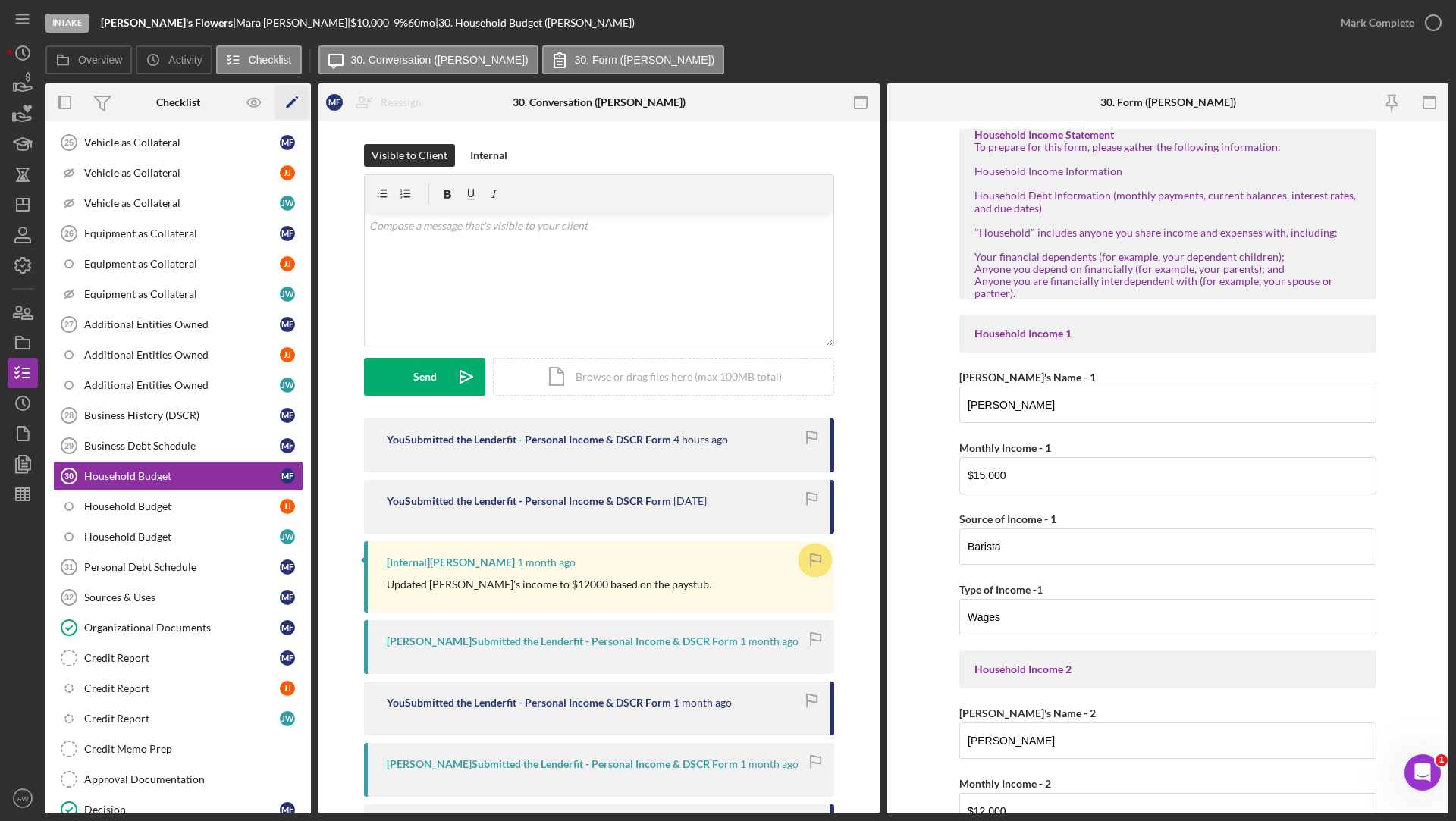
click at [300, 101] on icon "Icon/Edit" at bounding box center [292, 102] width 34 height 34
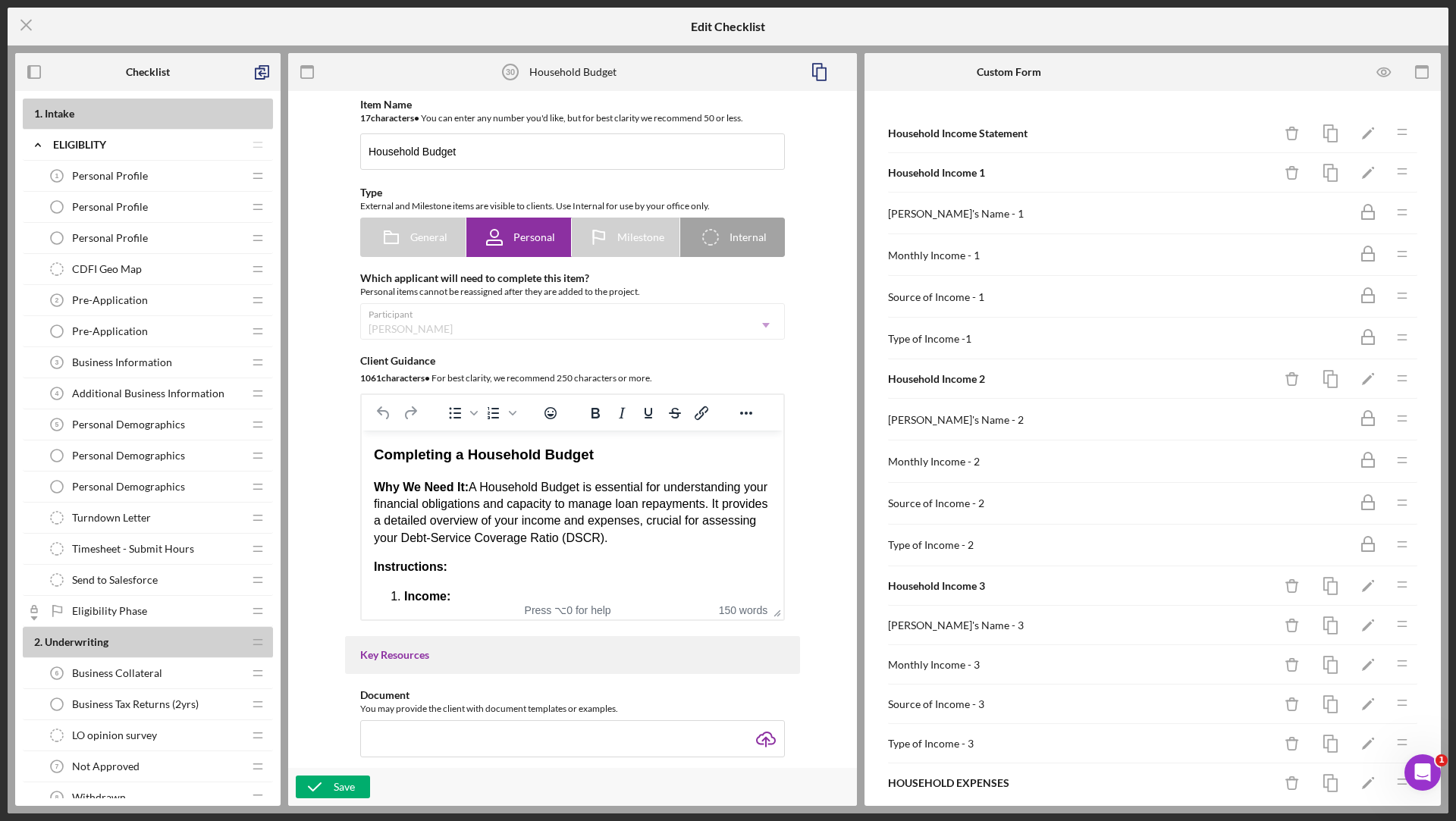
click at [26, 25] on line at bounding box center [26, 25] width 10 height 10
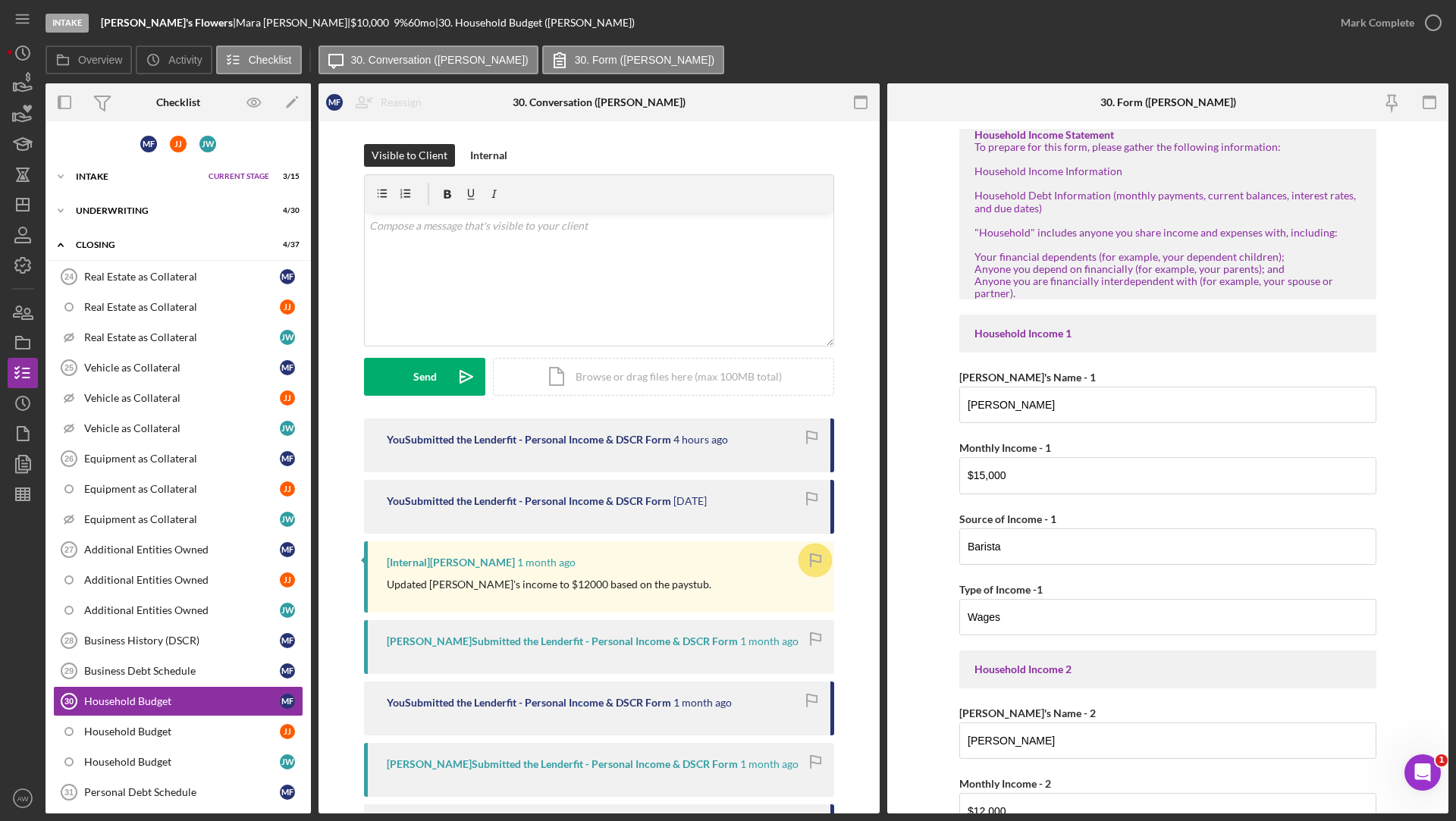
scroll to position [226, 0]
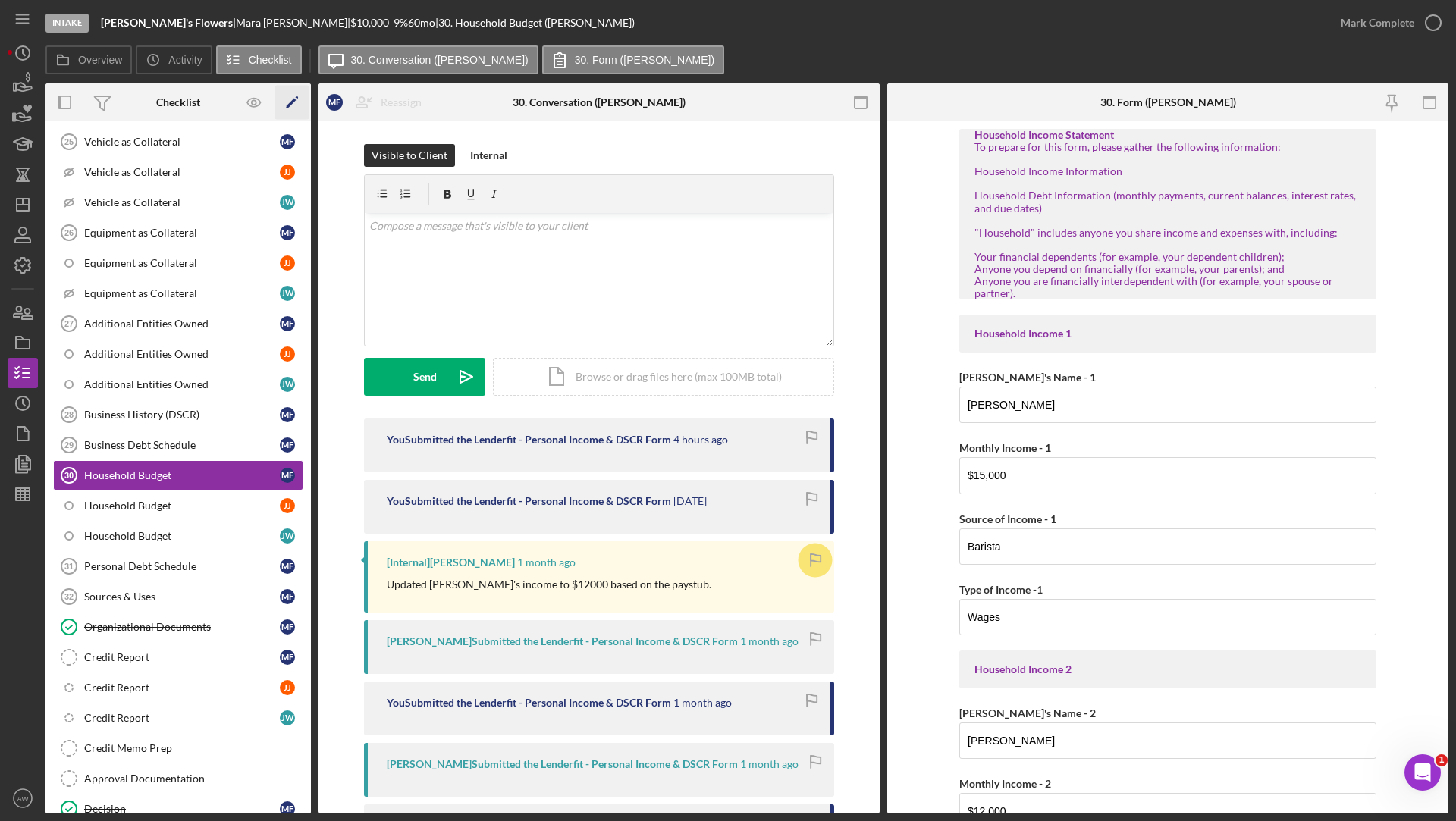
click at [297, 105] on icon "Icon/Edit" at bounding box center [292, 102] width 34 height 34
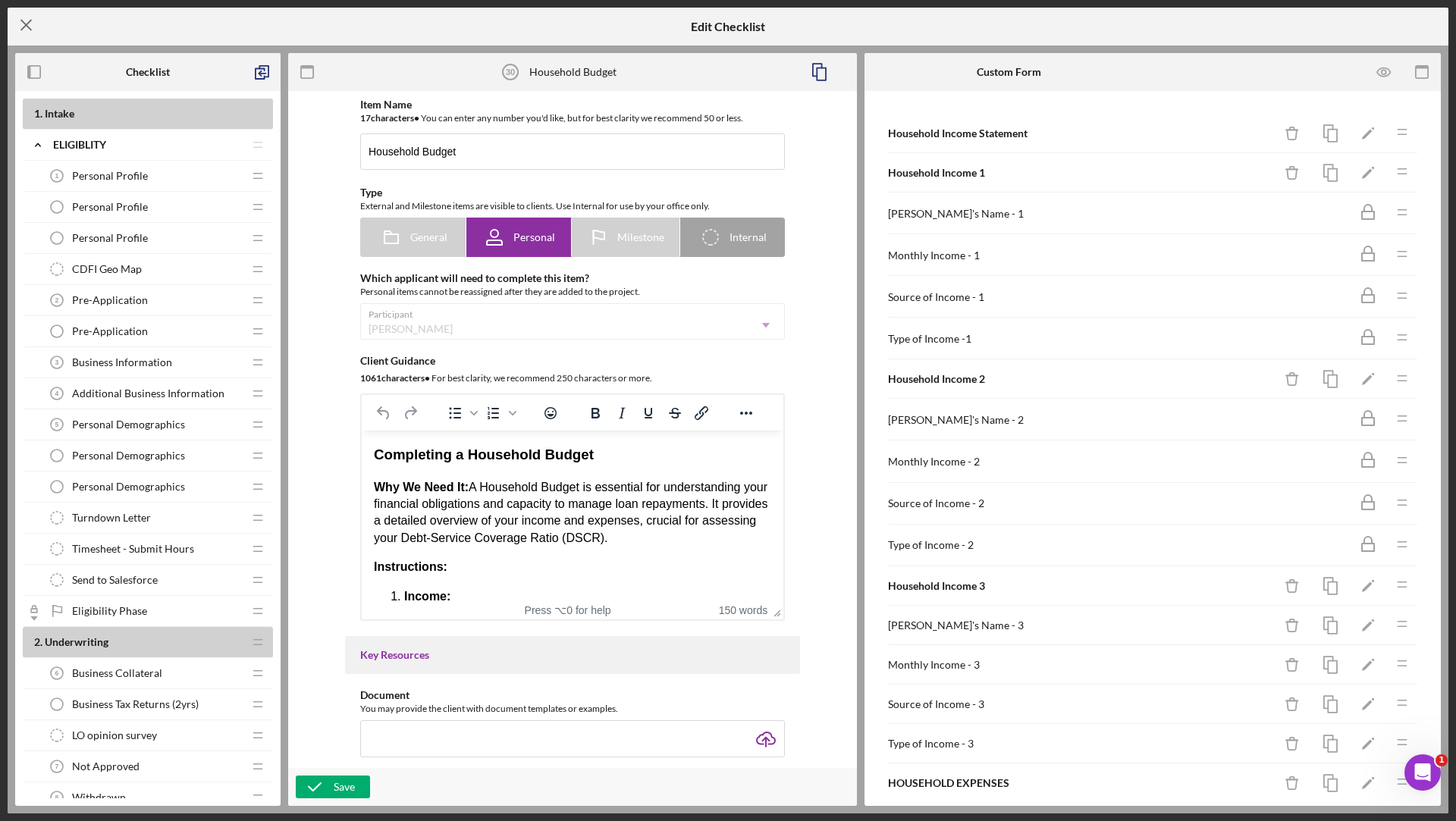
click at [29, 24] on icon "Icon/Menu Close" at bounding box center [26, 24] width 38 height 38
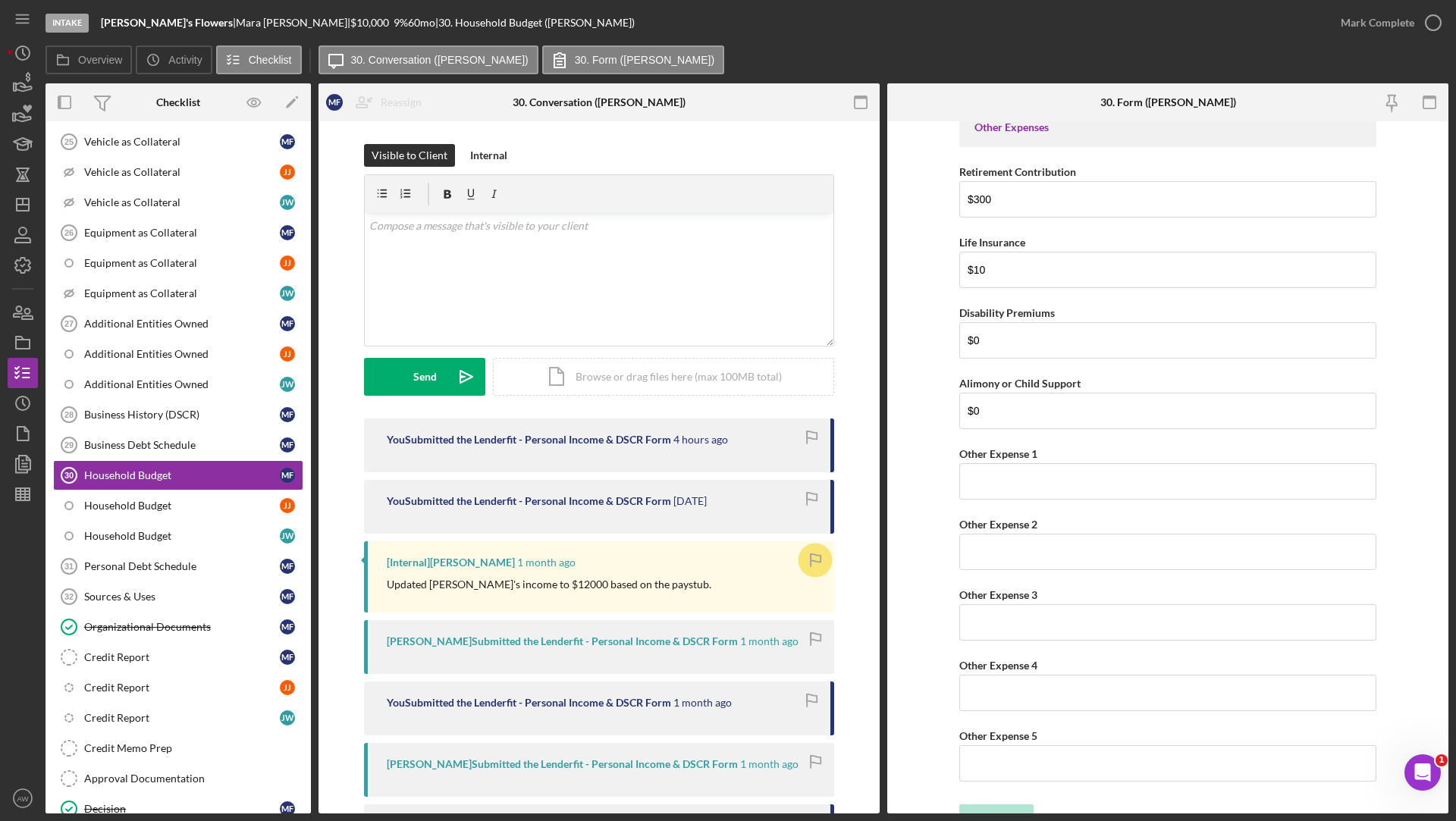
scroll to position [2945, 0]
